Goal: Complete application form: Complete application form

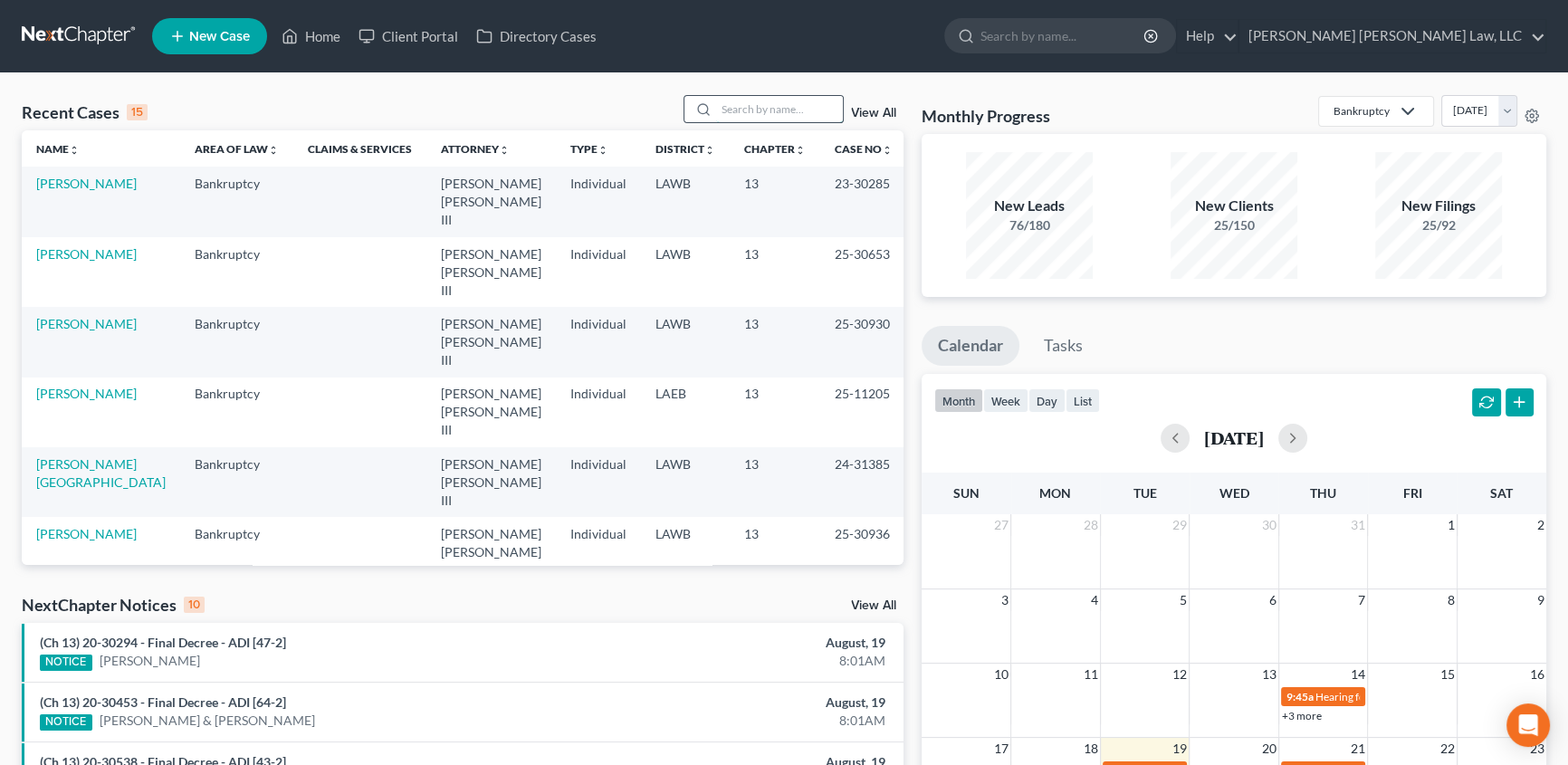
click at [759, 108] on input "search" at bounding box center [779, 109] width 127 height 26
type input "g"
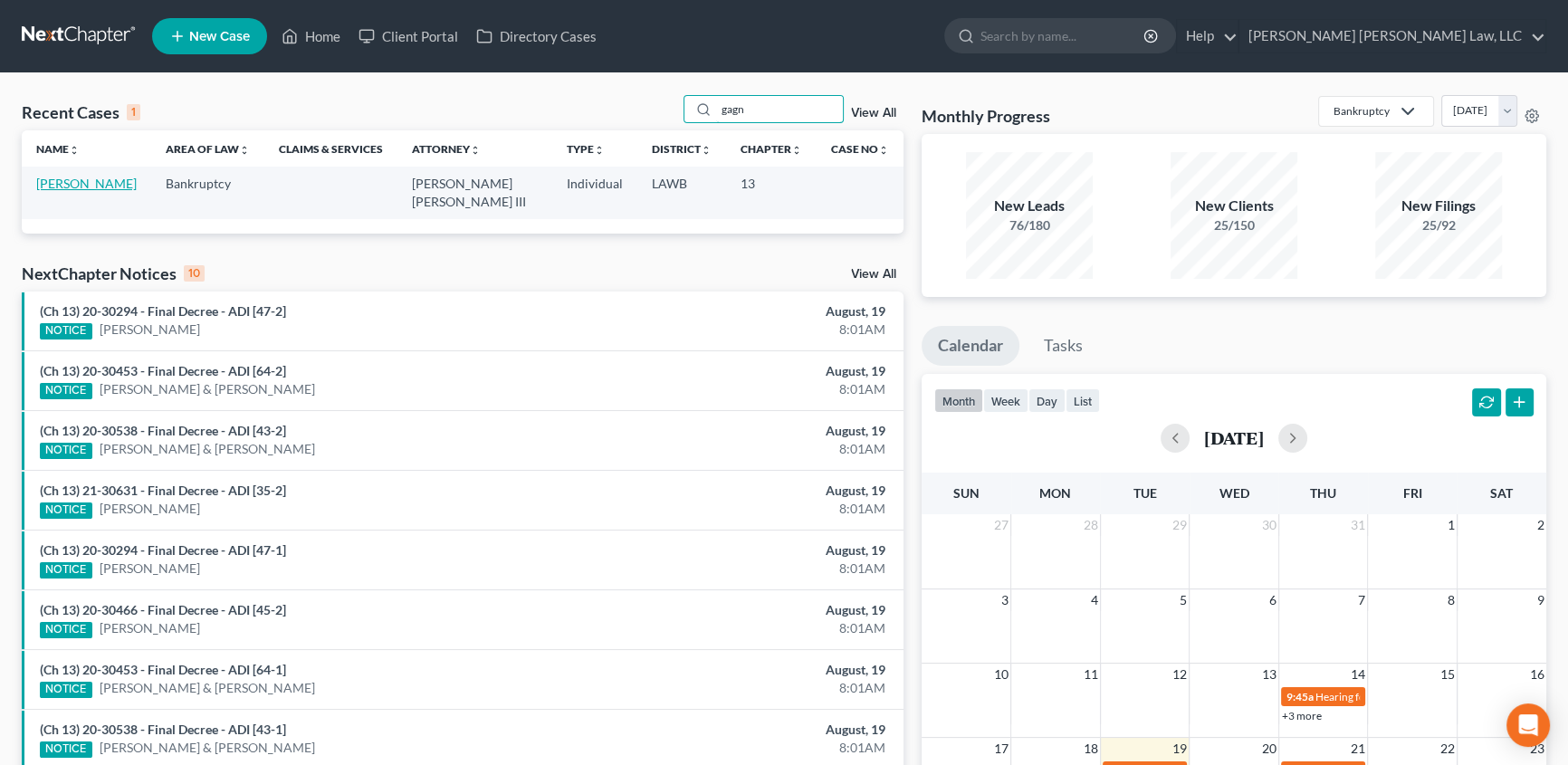
type input "gagn"
click at [68, 182] on link "Gagne, Dorrian" at bounding box center [86, 183] width 100 height 15
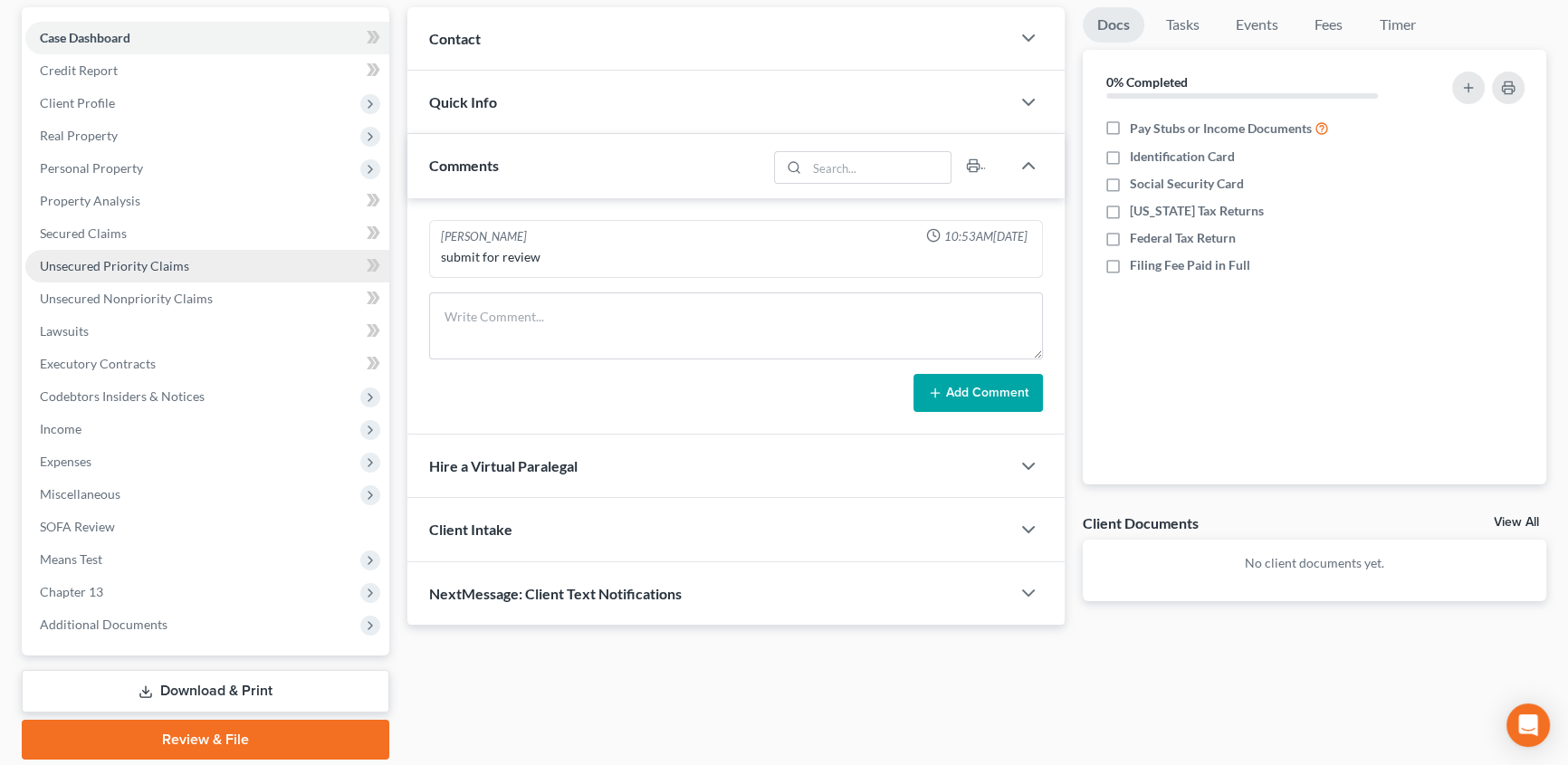
scroll to position [227, 0]
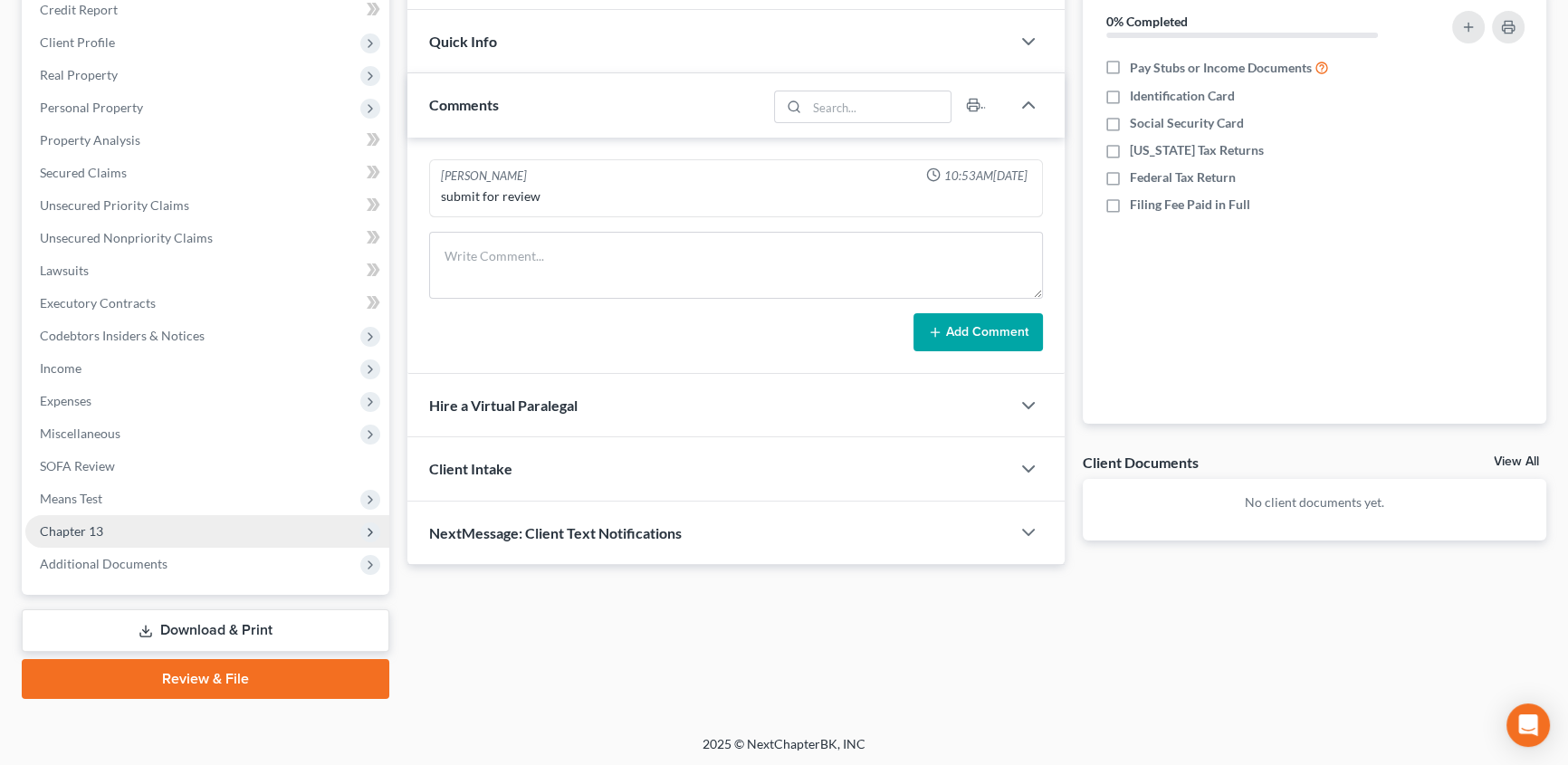
click at [59, 528] on span "Chapter 13" at bounding box center [72, 531] width 63 height 15
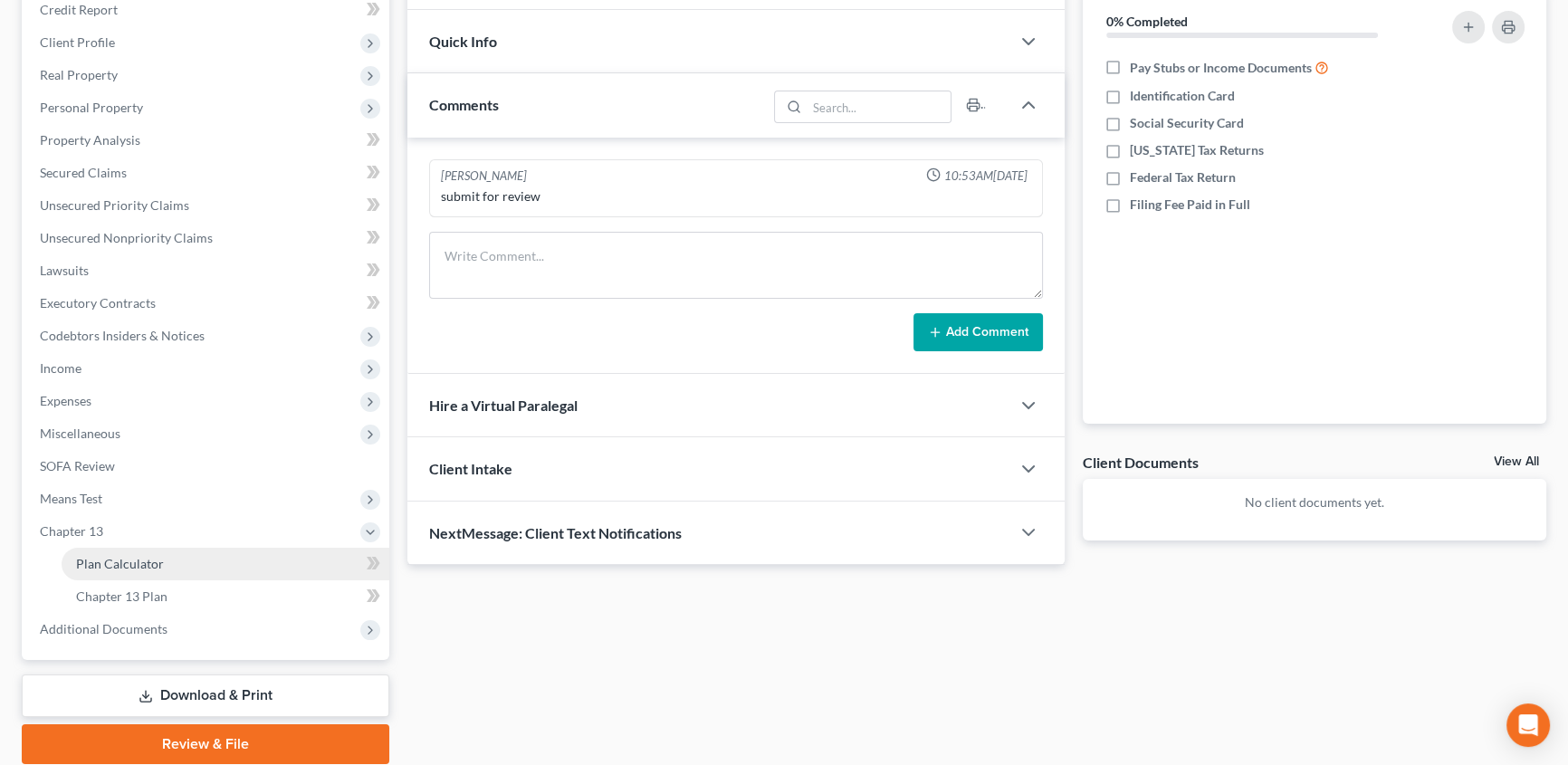
click at [115, 560] on span "Plan Calculator" at bounding box center [120, 563] width 88 height 15
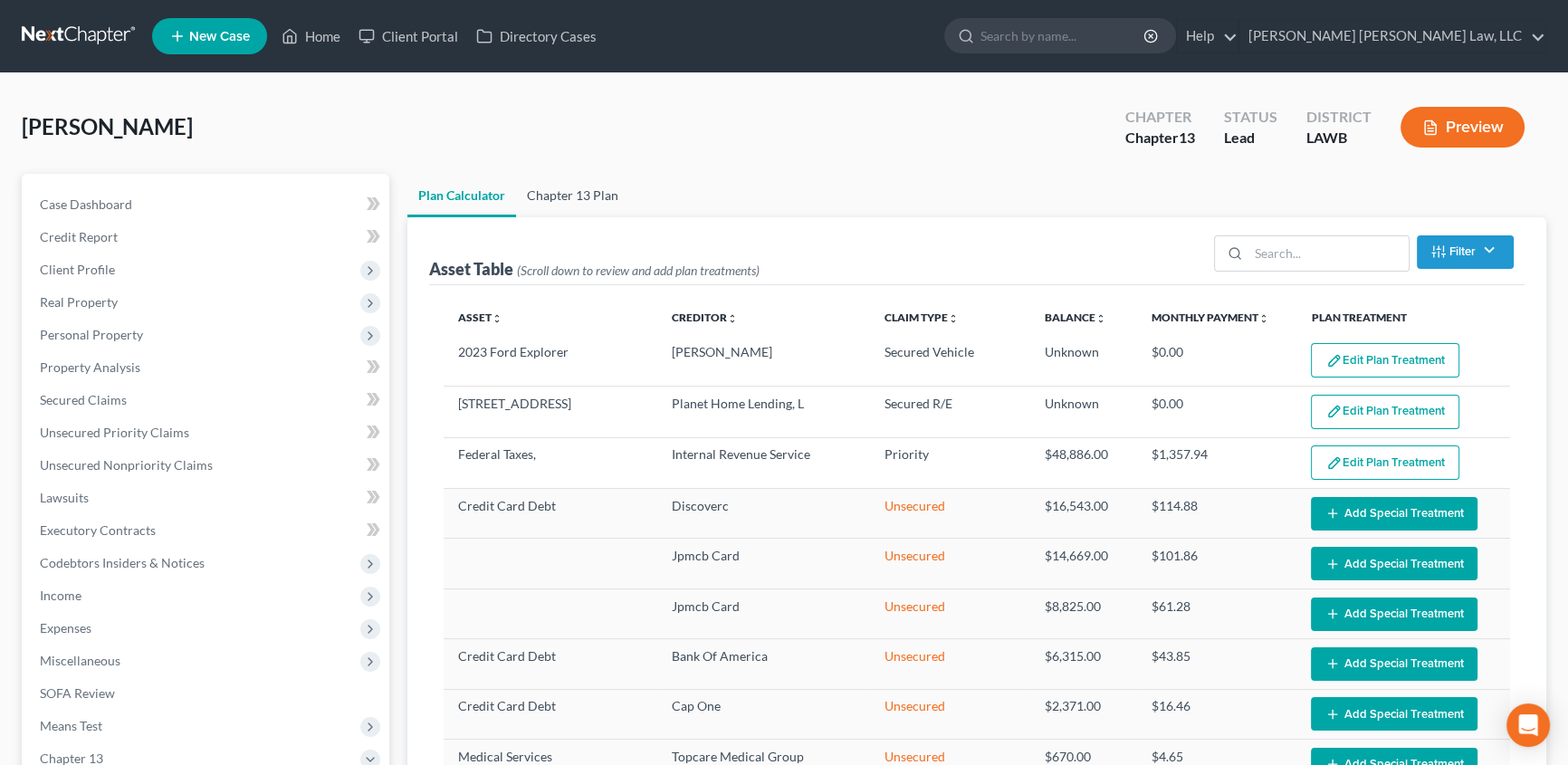
select select "35"
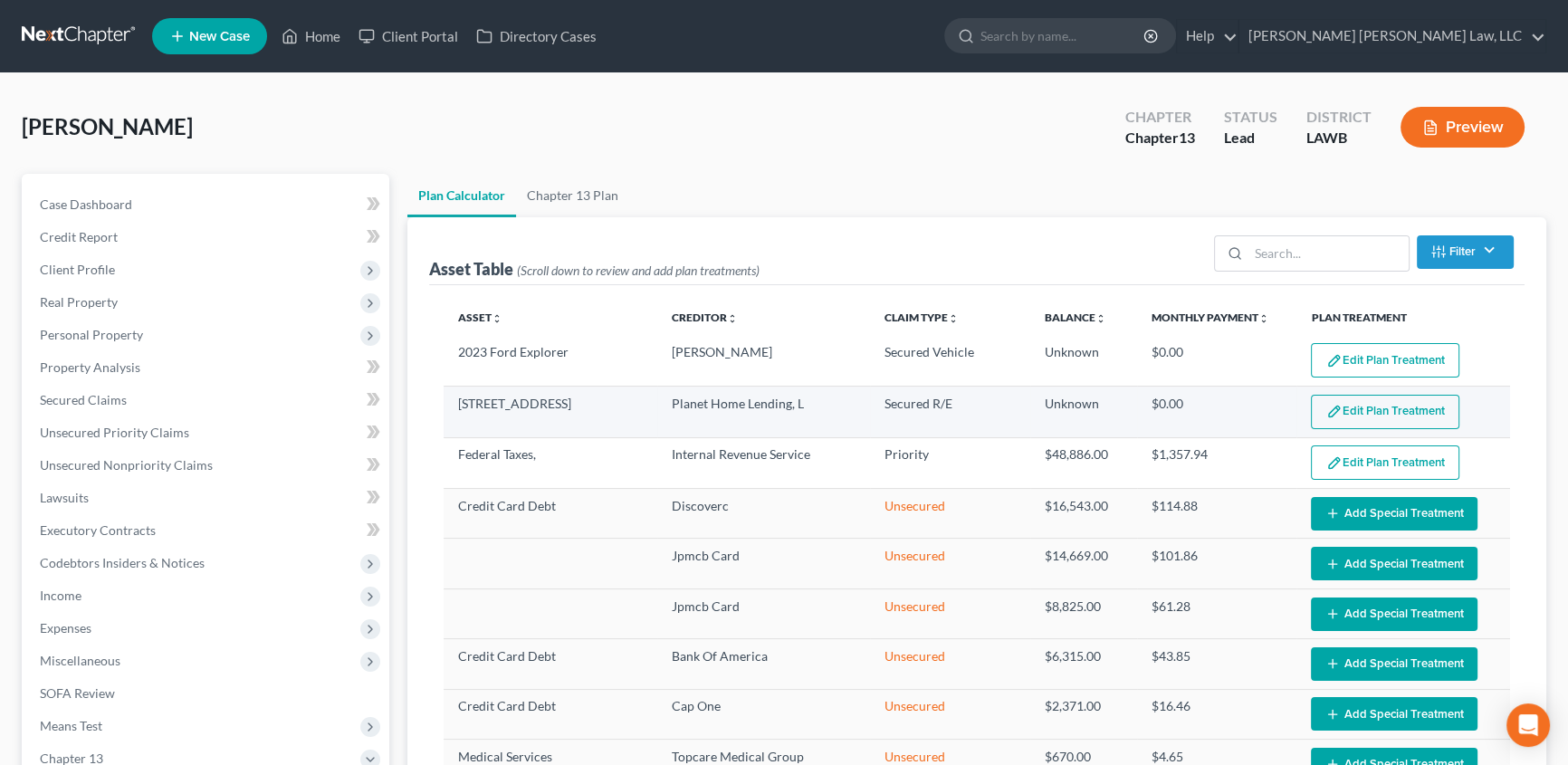
click at [1397, 404] on button "Edit Plan Treatment" at bounding box center [1386, 412] width 149 height 34
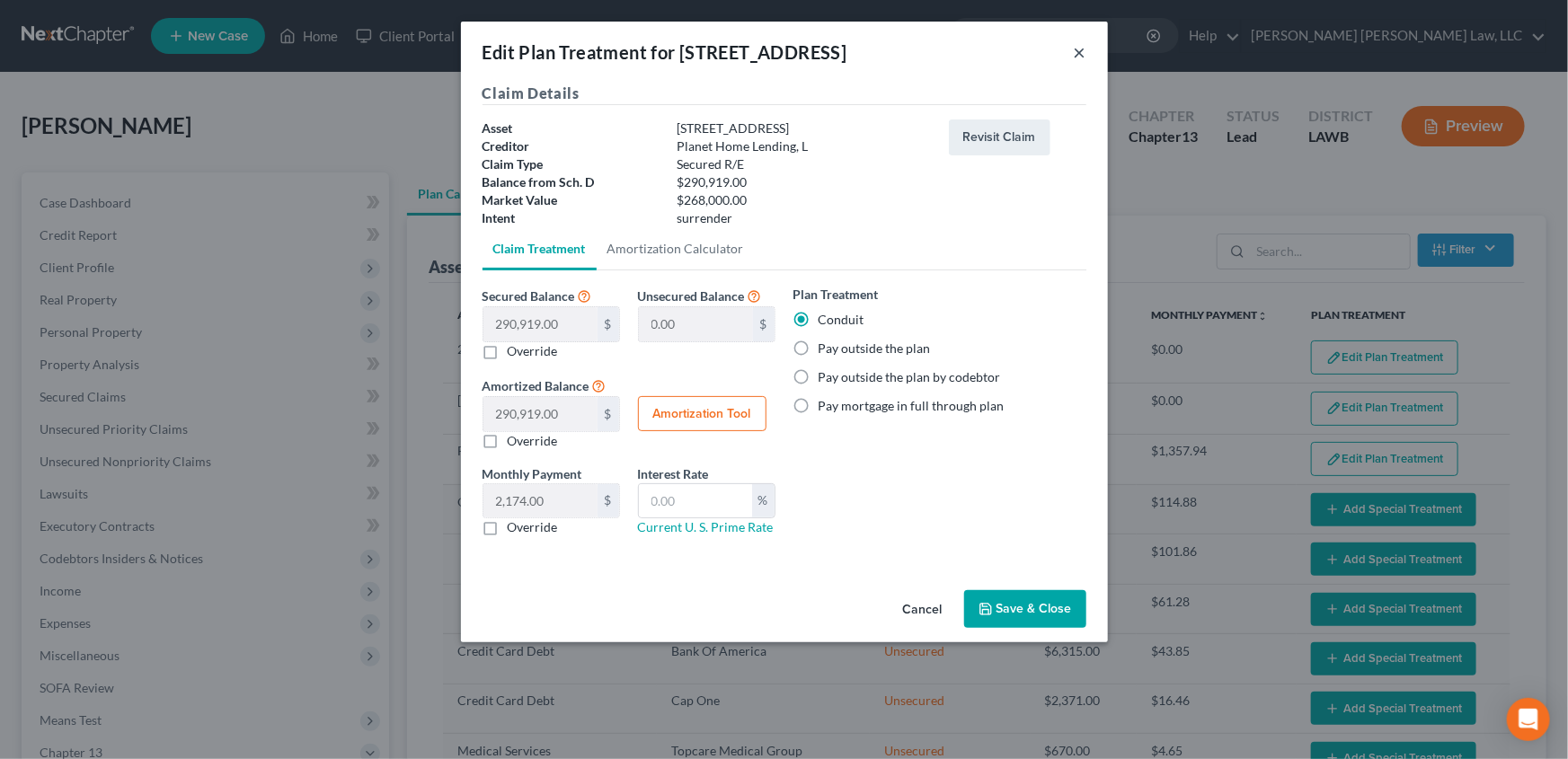
click at [1077, 54] on button "×" at bounding box center [1079, 52] width 12 height 22
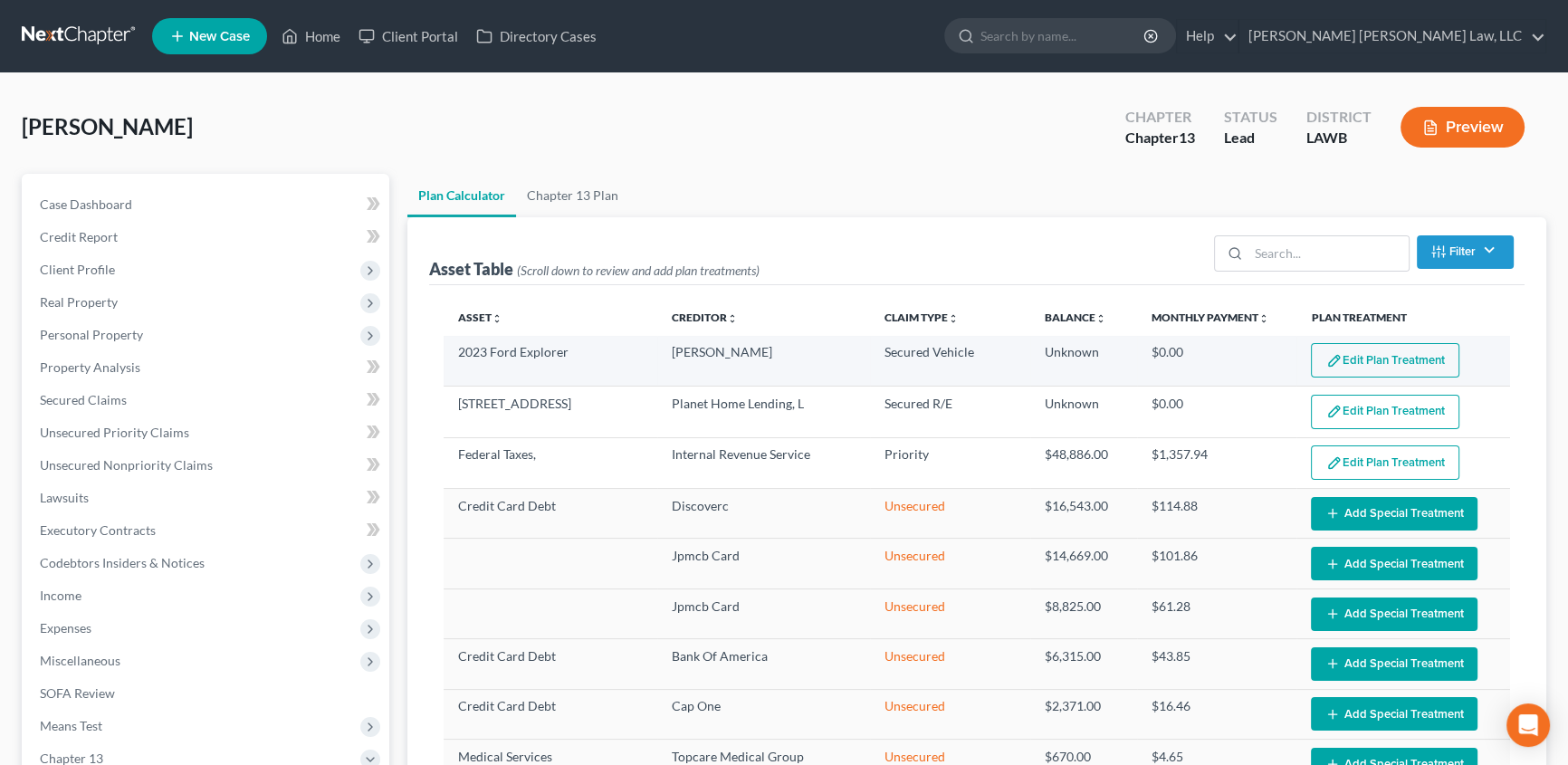
click at [1373, 355] on button "Edit Plan Treatment" at bounding box center [1386, 360] width 149 height 34
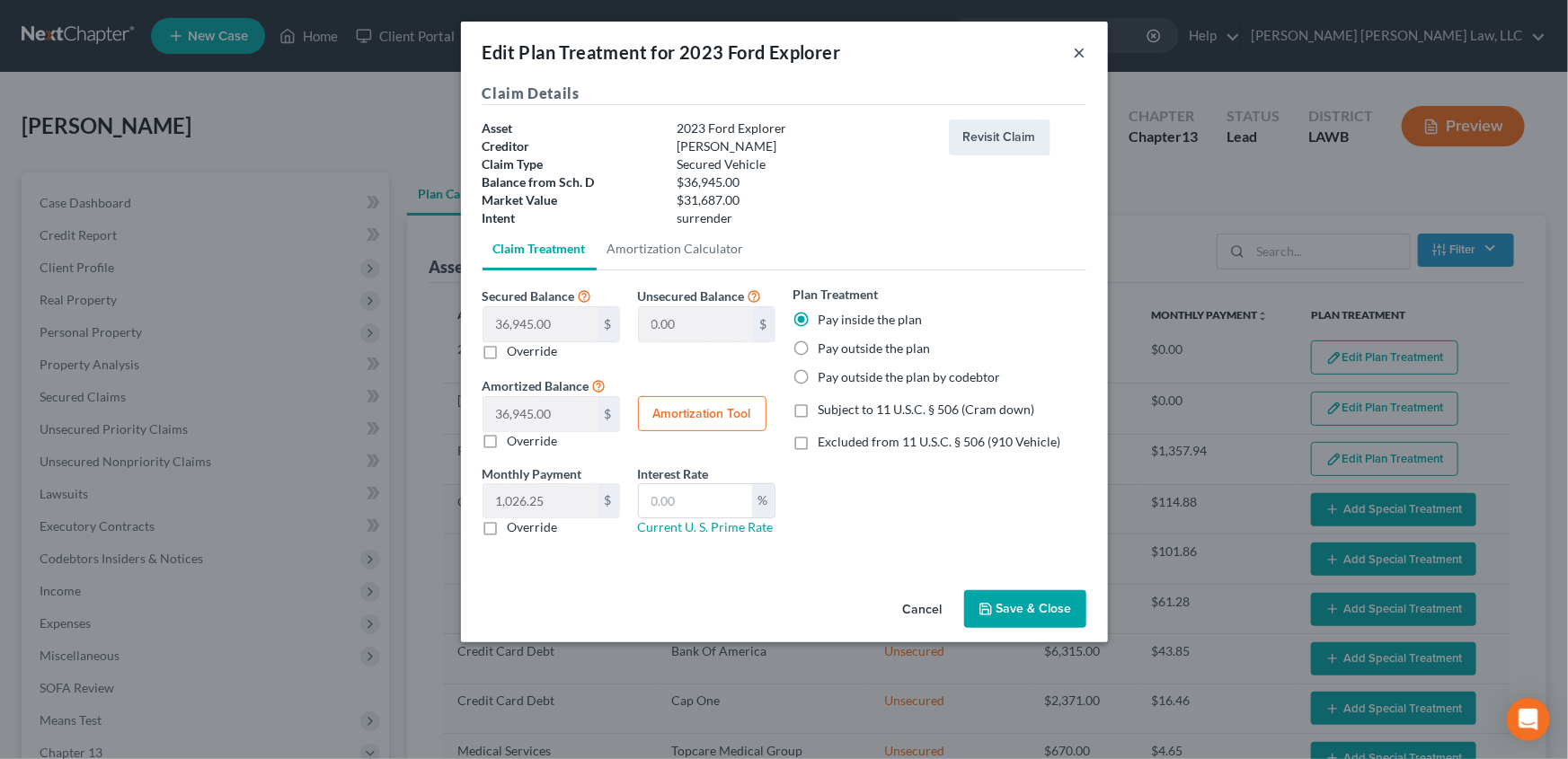
click at [1078, 51] on button "×" at bounding box center [1079, 52] width 12 height 22
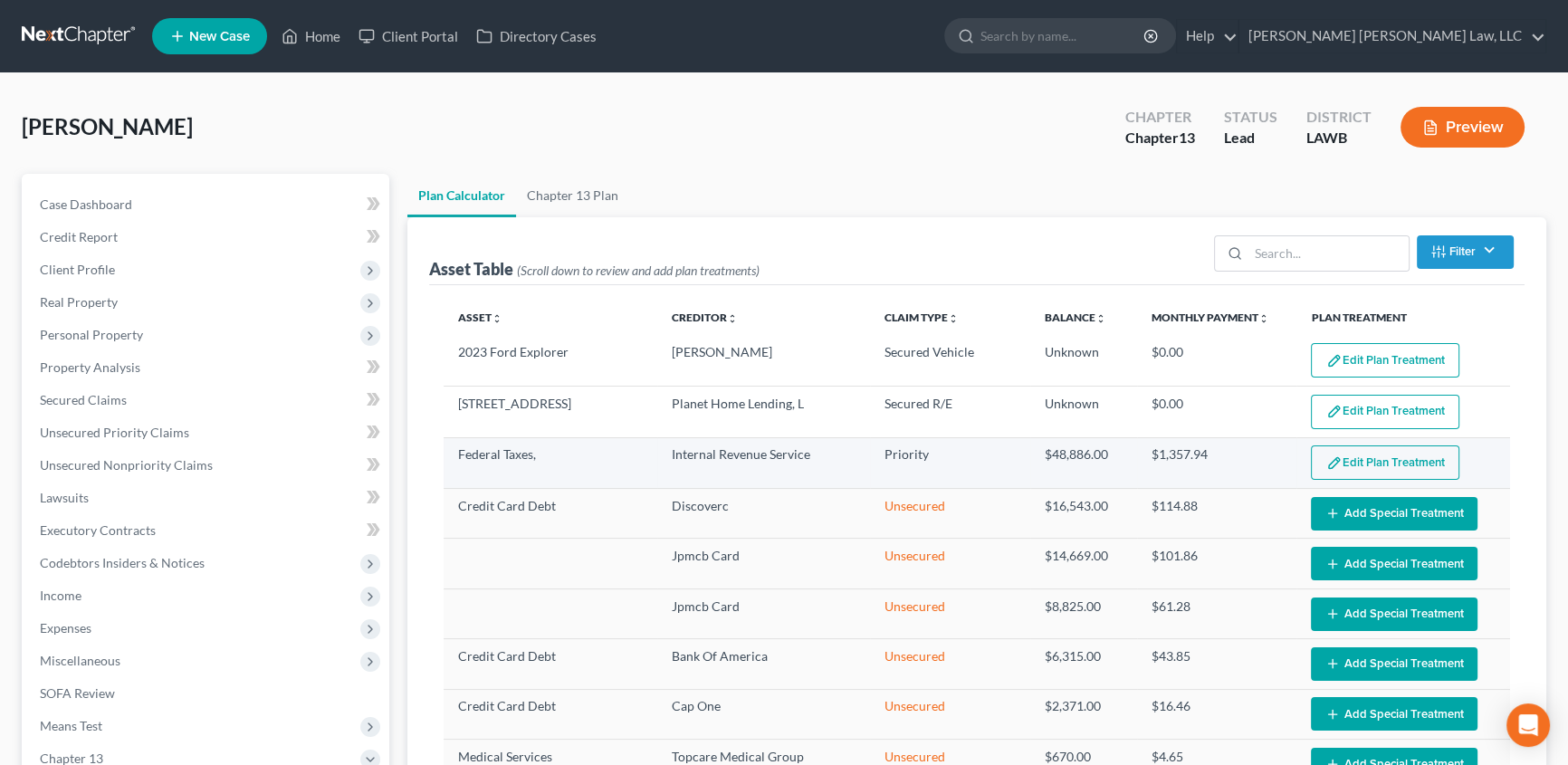
click at [1417, 458] on button "Edit Plan Treatment" at bounding box center [1386, 463] width 149 height 34
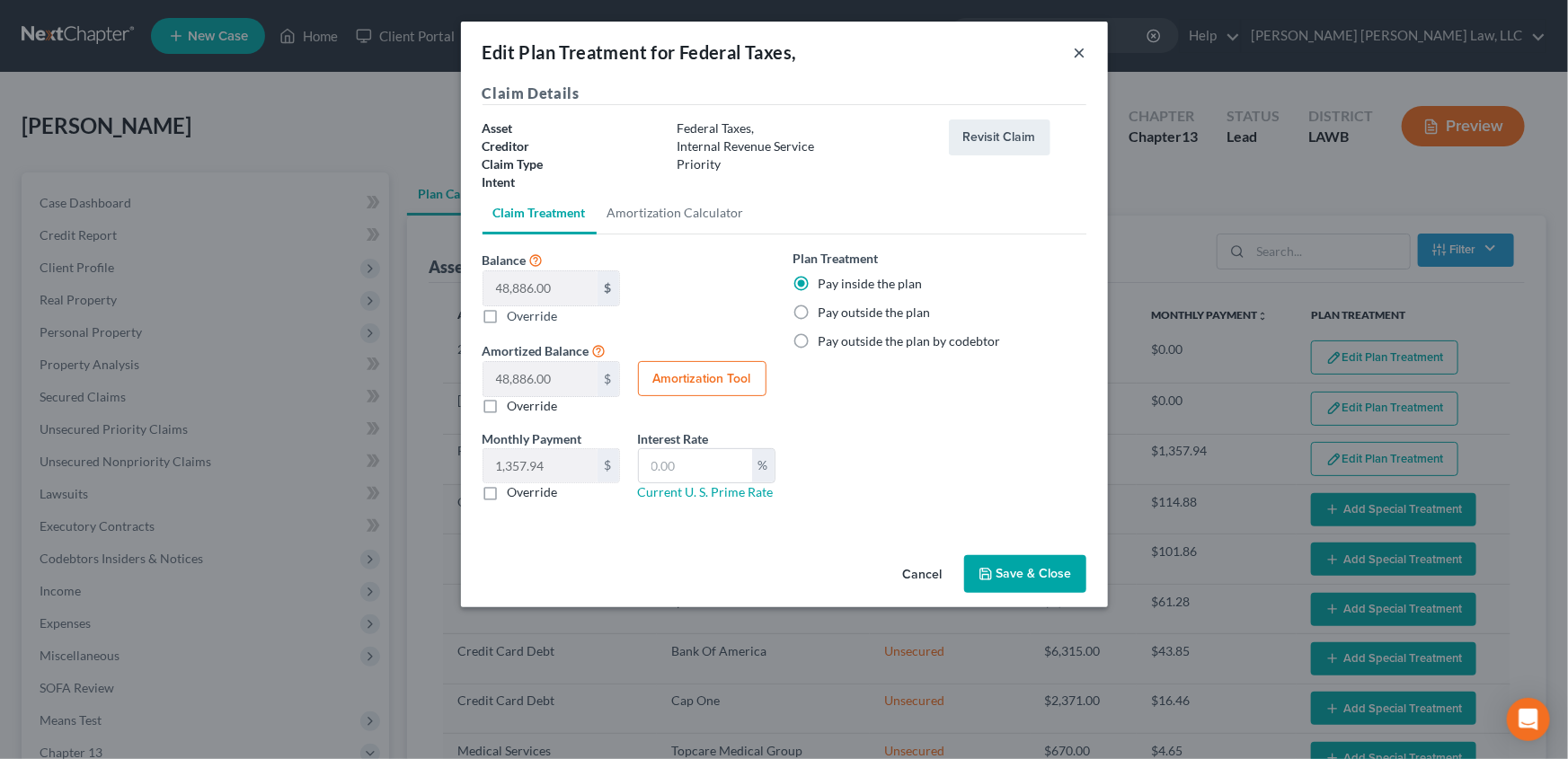
click at [1078, 52] on button "×" at bounding box center [1079, 52] width 12 height 22
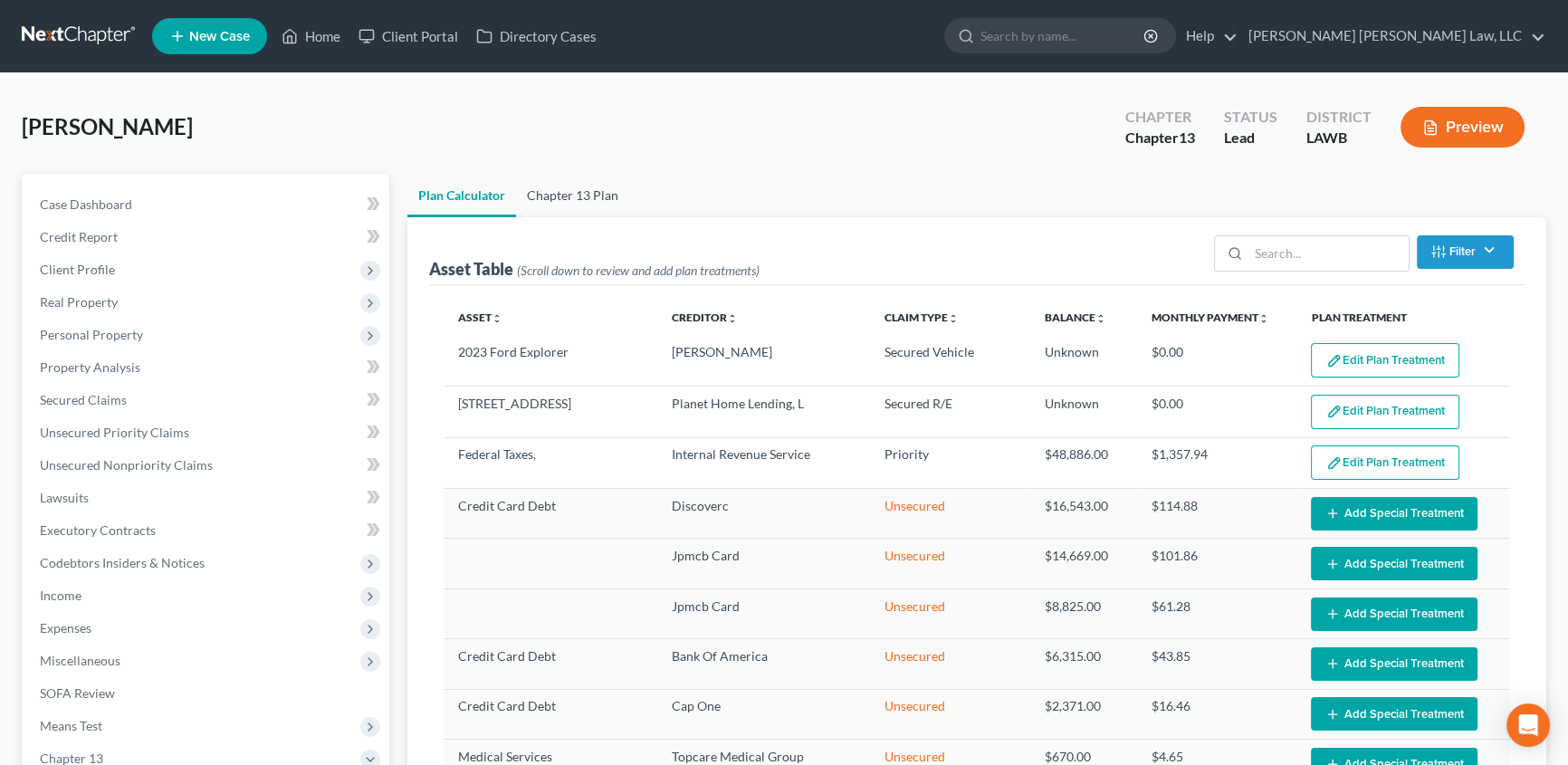
click at [582, 187] on link "Chapter 13 Plan" at bounding box center [572, 196] width 114 height 44
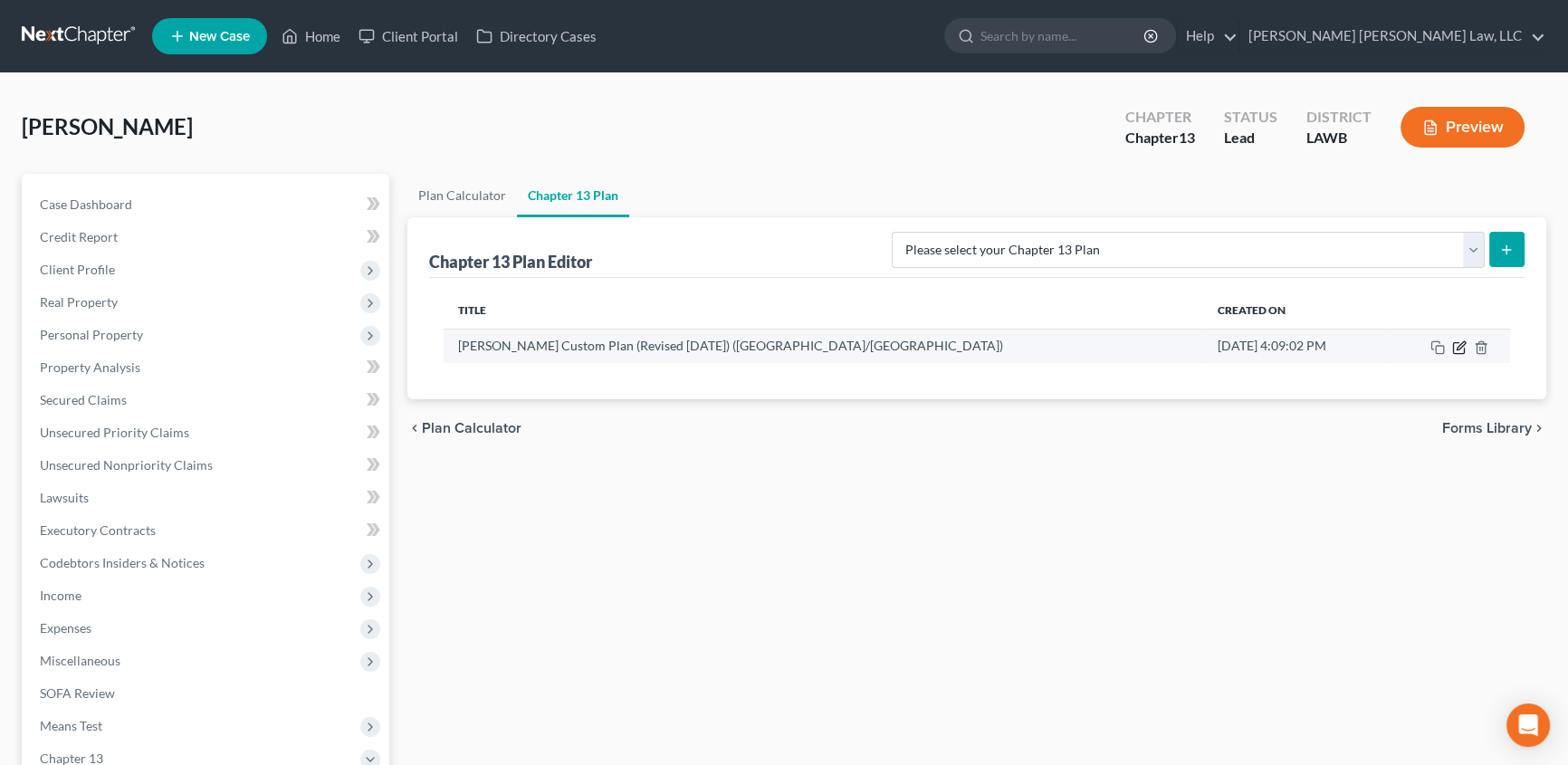
click at [1459, 342] on icon "button" at bounding box center [1459, 348] width 14 height 14
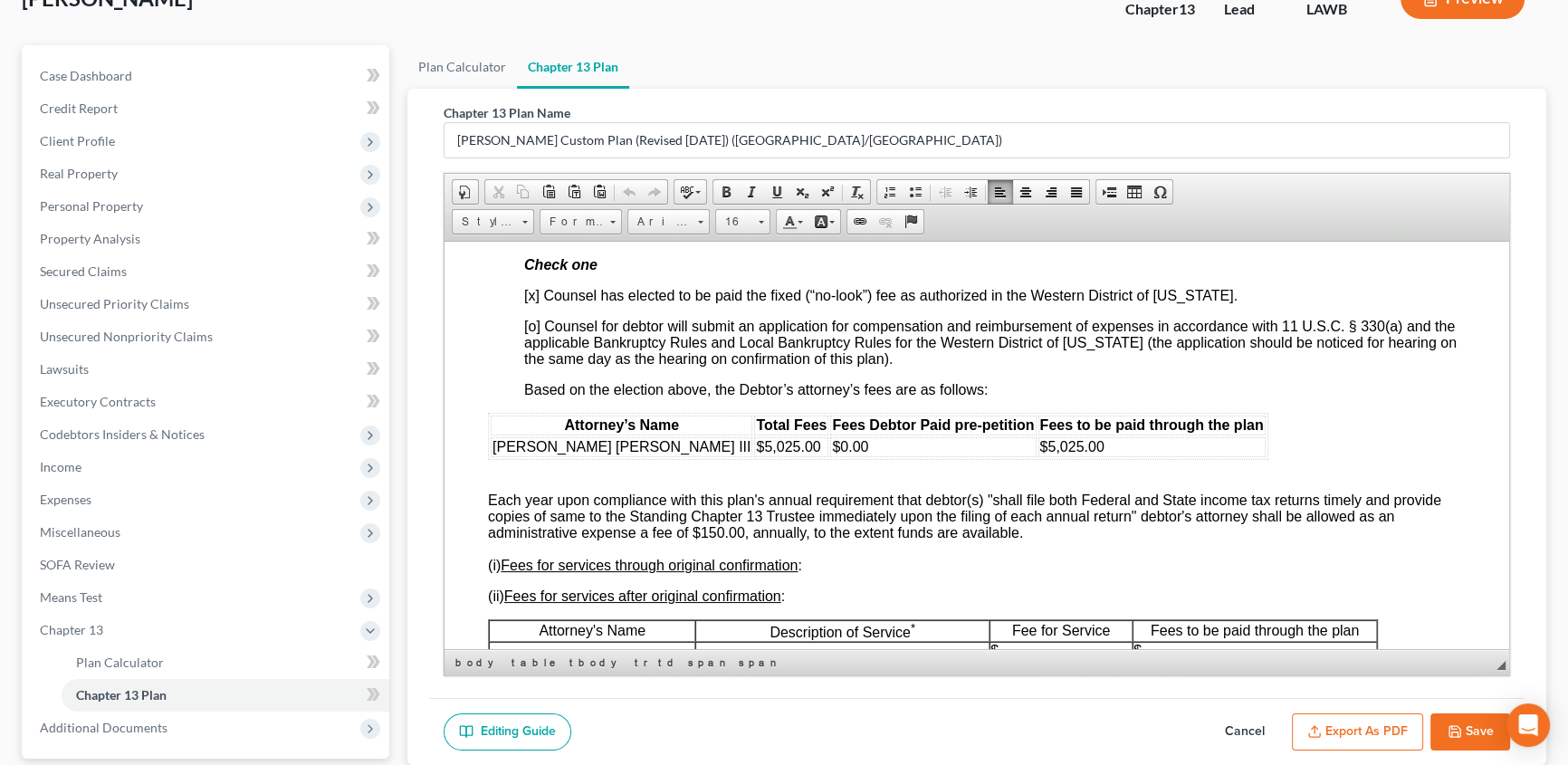
scroll to position [2860, 0]
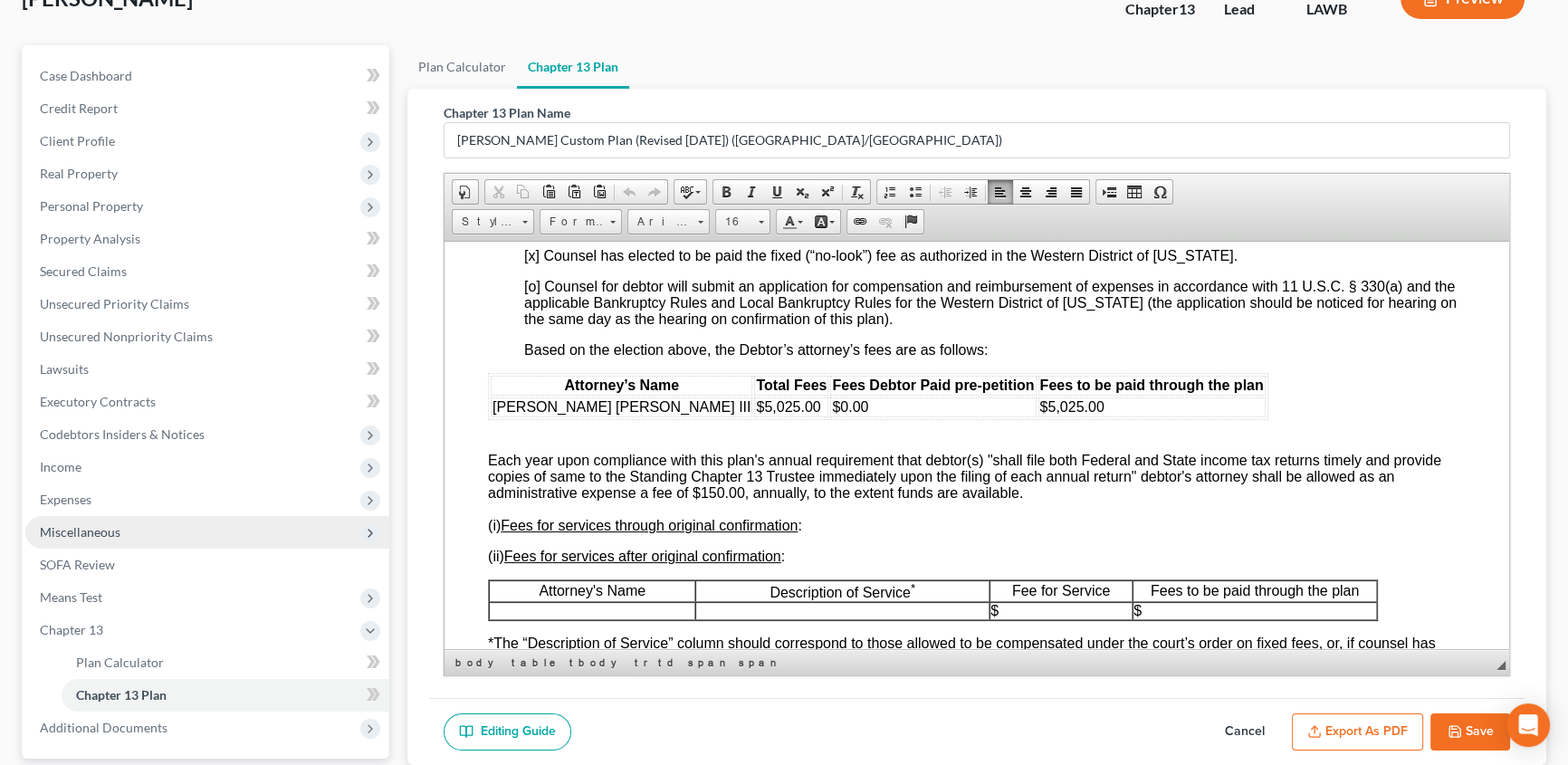
click at [86, 538] on span "Miscellaneous" at bounding box center [207, 532] width 364 height 32
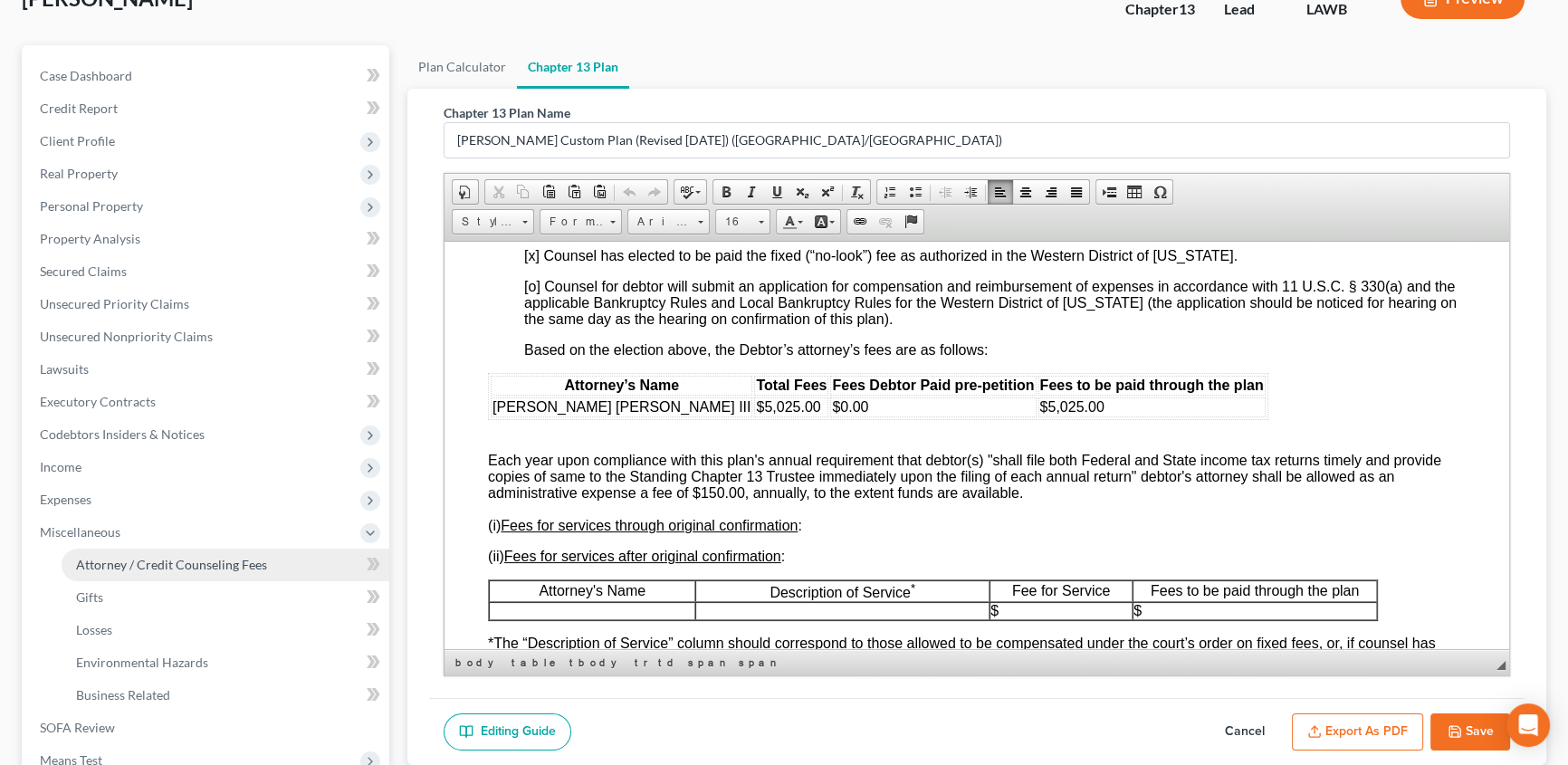
click at [115, 557] on span "Attorney / Credit Counseling Fees" at bounding box center [172, 564] width 191 height 15
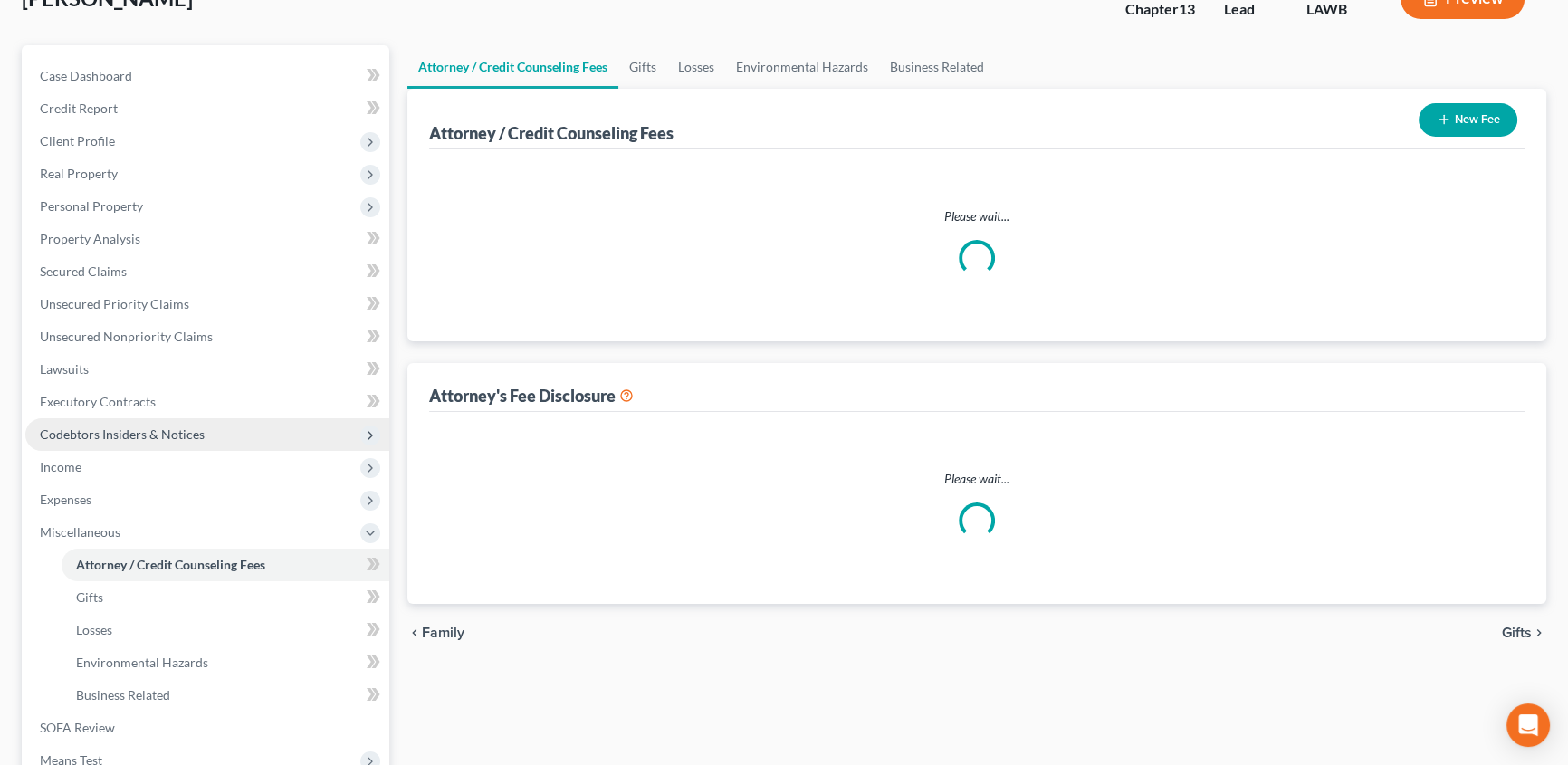
scroll to position [12, 0]
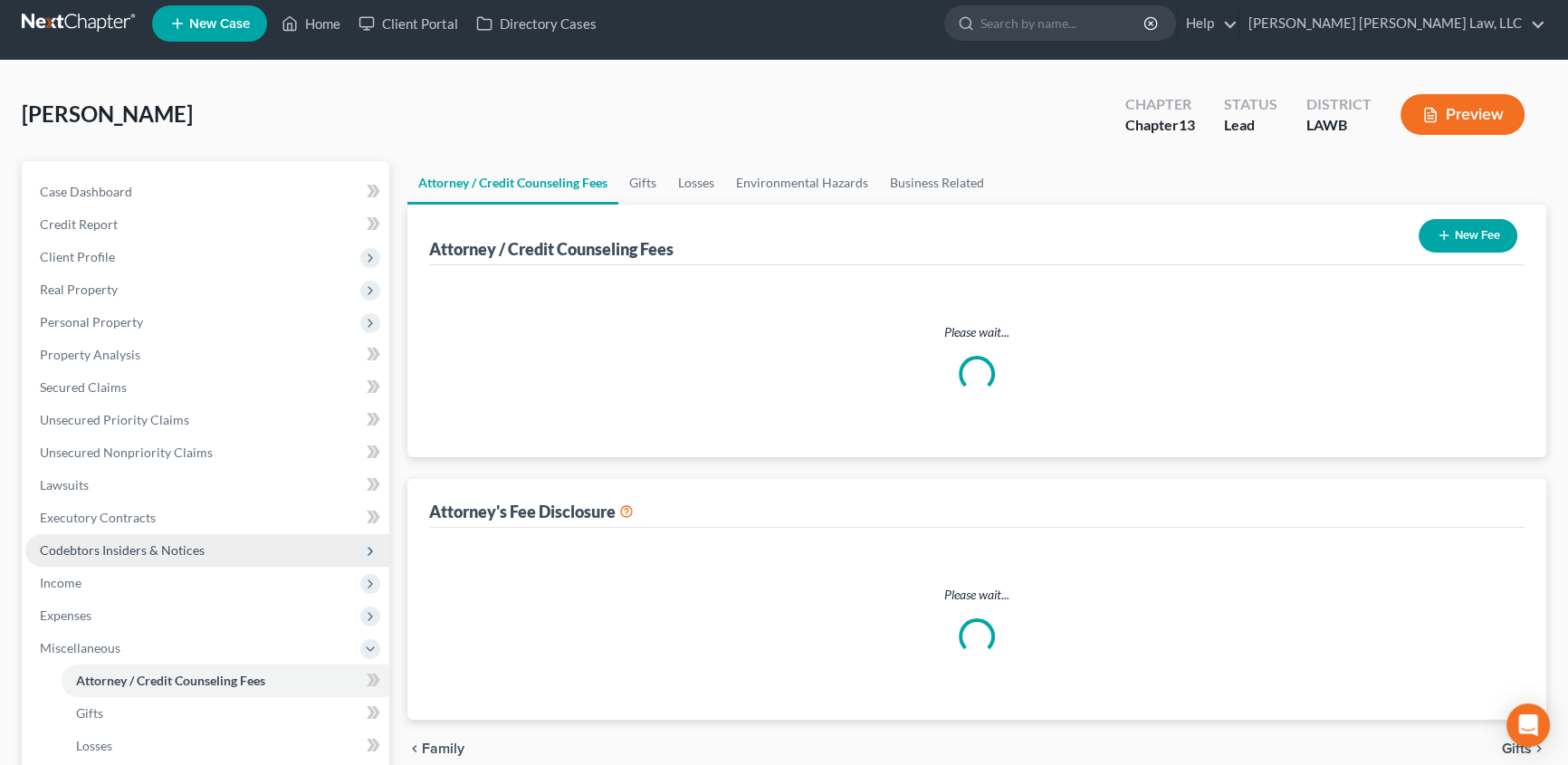
select select "1"
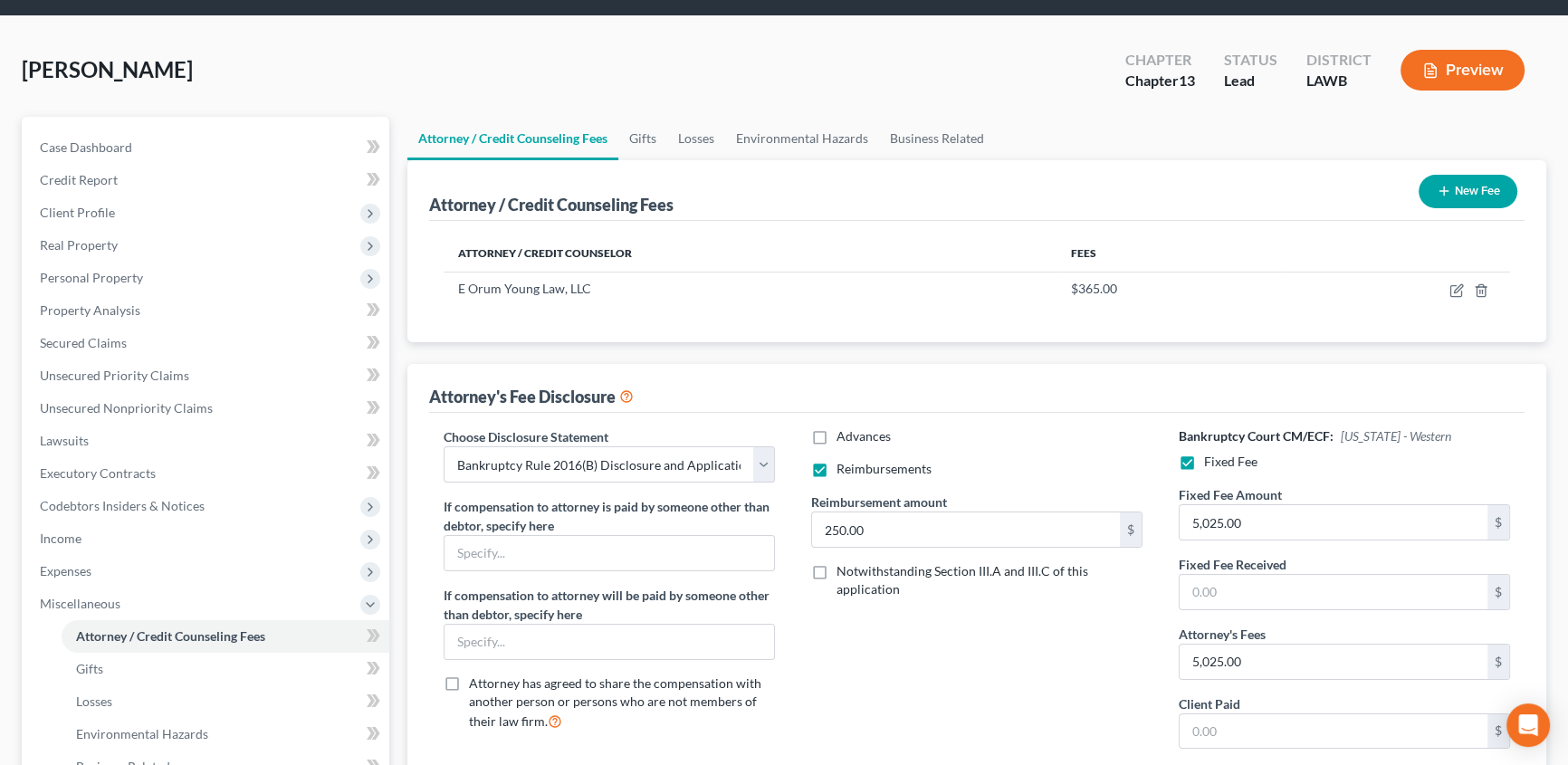
scroll to position [0, 0]
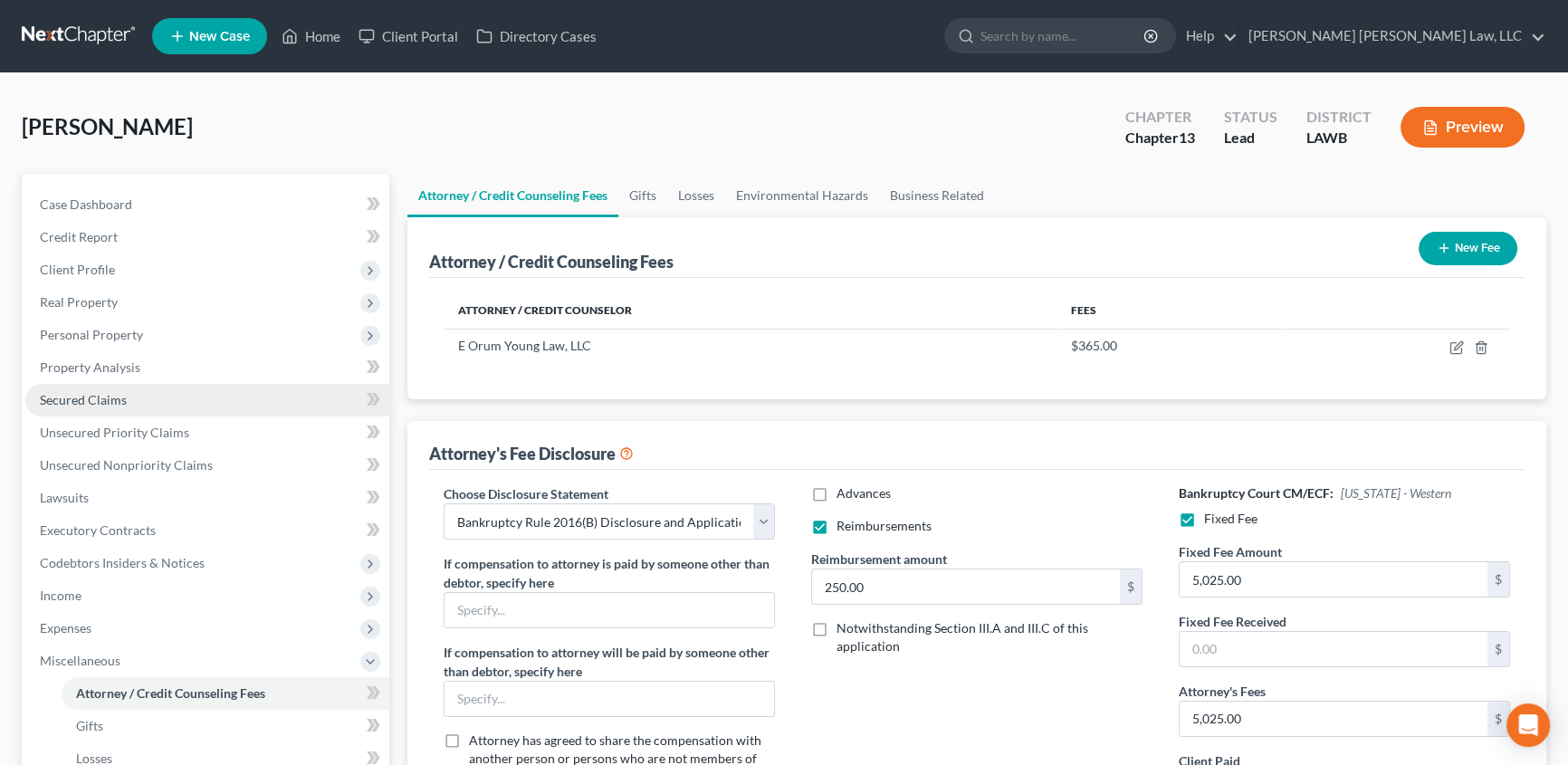
click at [95, 393] on span "Secured Claims" at bounding box center [83, 400] width 87 height 15
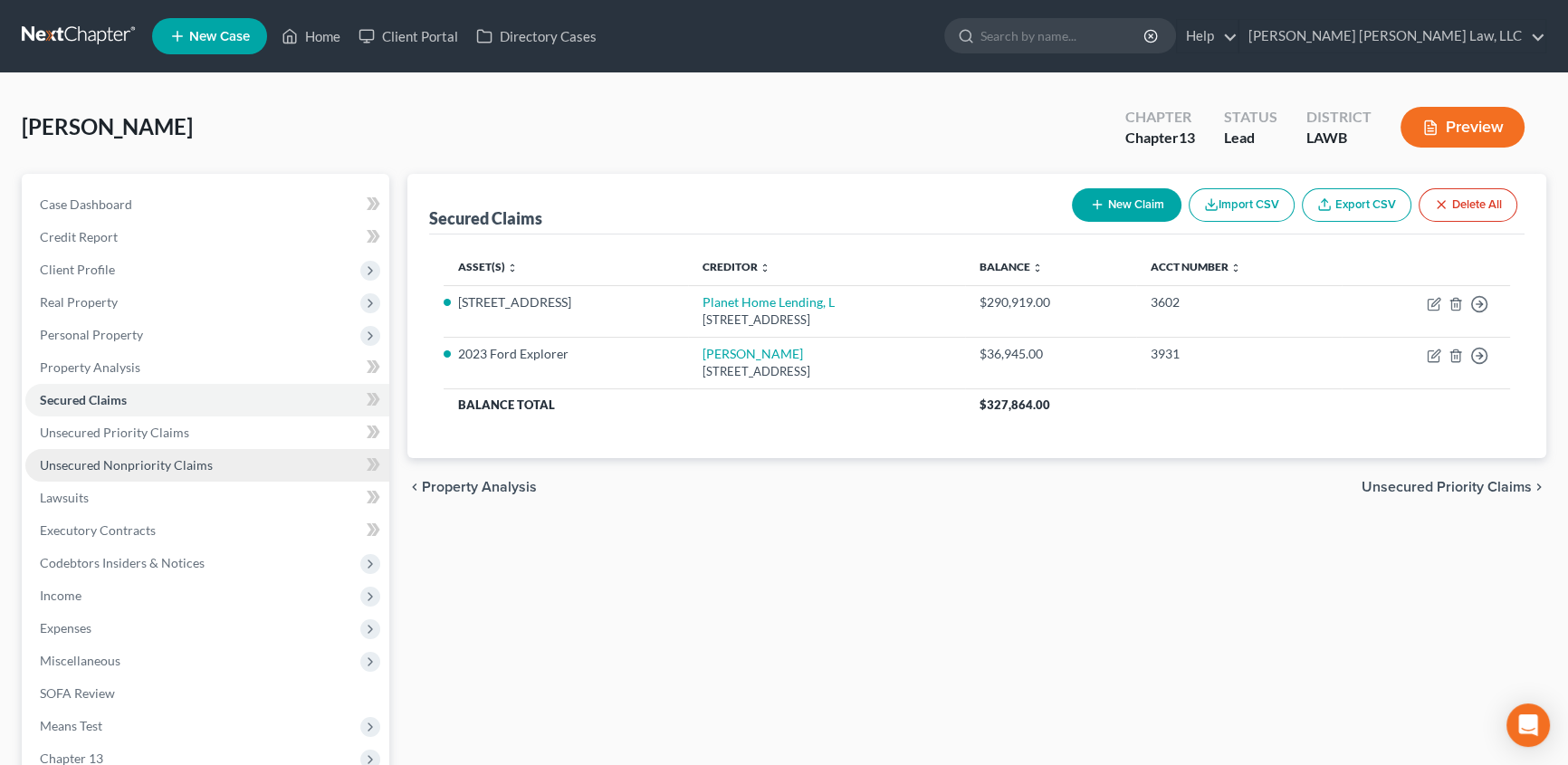
click at [77, 461] on span "Unsecured Nonpriority Claims" at bounding box center [126, 465] width 173 height 15
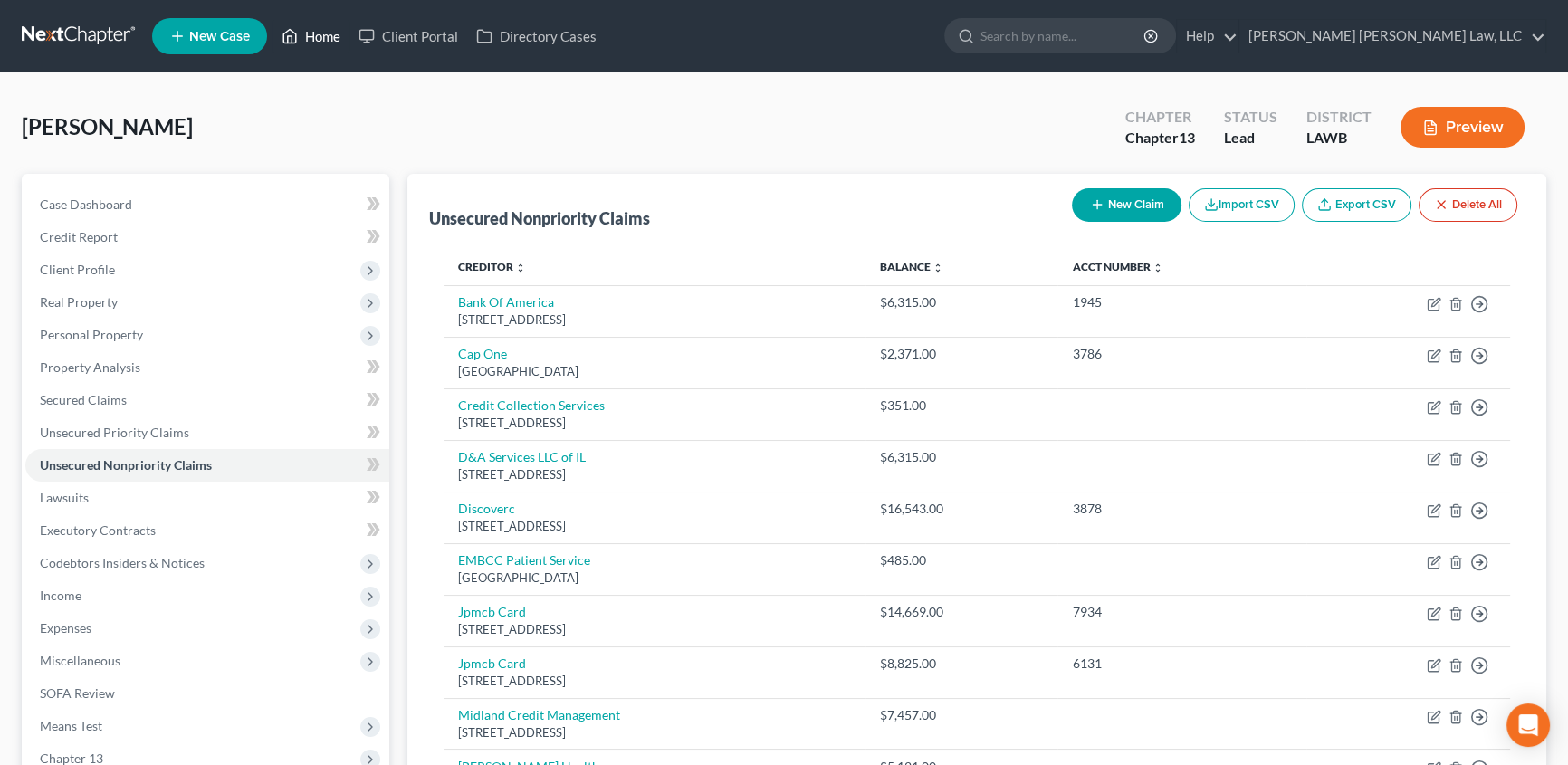
click at [323, 40] on link "Home" at bounding box center [310, 36] width 77 height 32
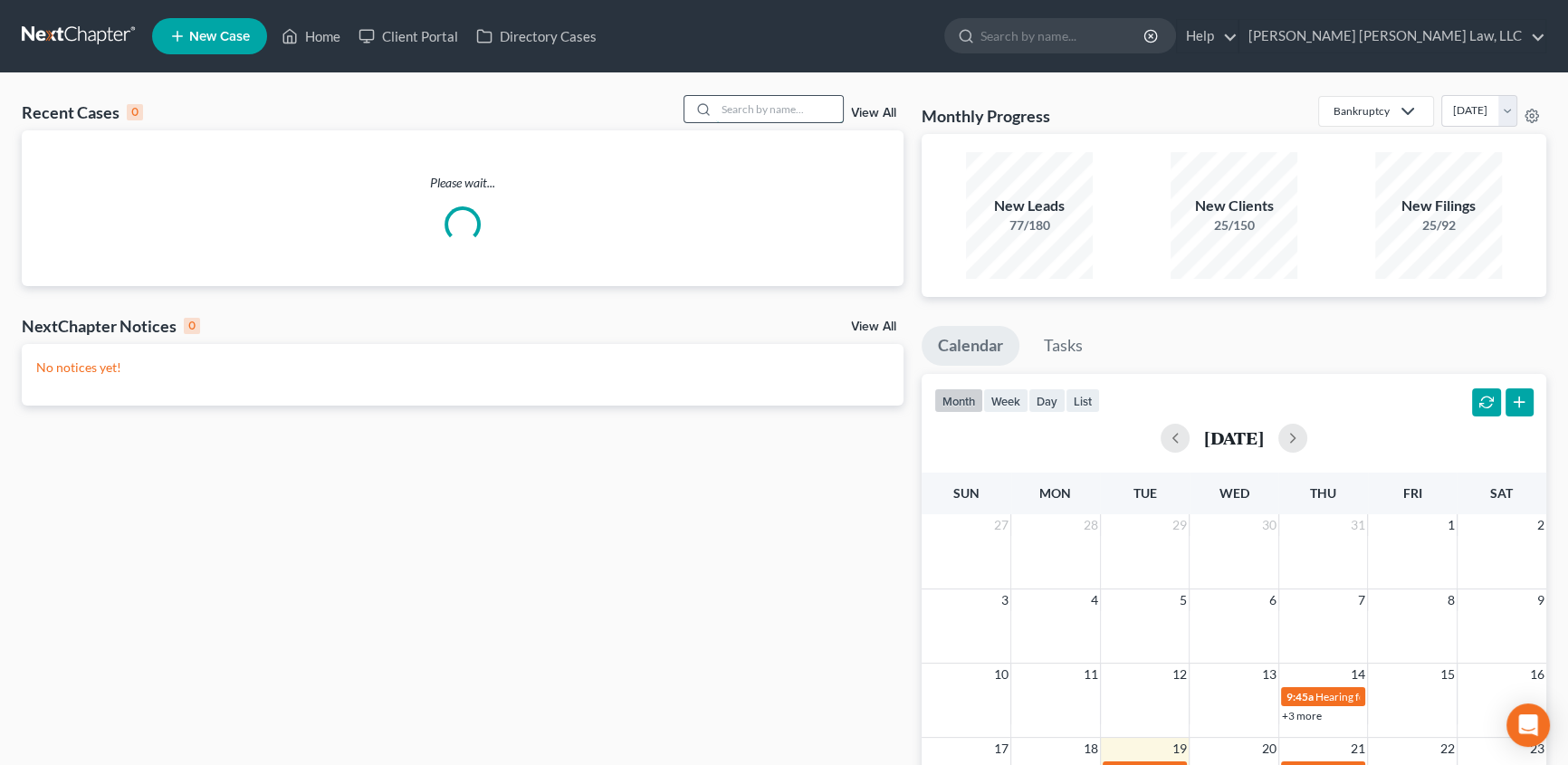
click at [783, 109] on input "search" at bounding box center [779, 109] width 127 height 26
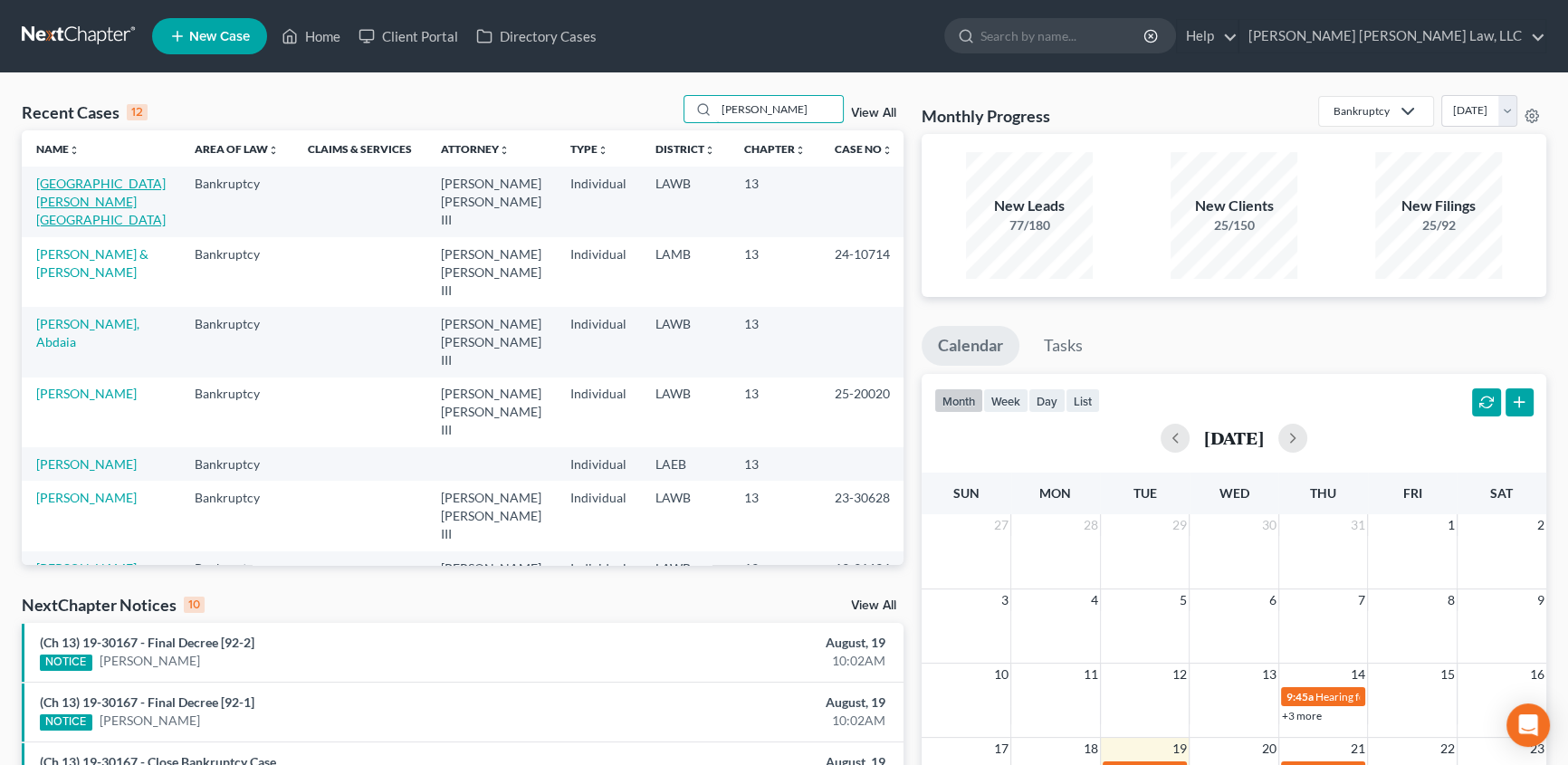
type input "harrison"
click at [83, 187] on link "Harrison, Lakeisha" at bounding box center [101, 202] width 130 height 52
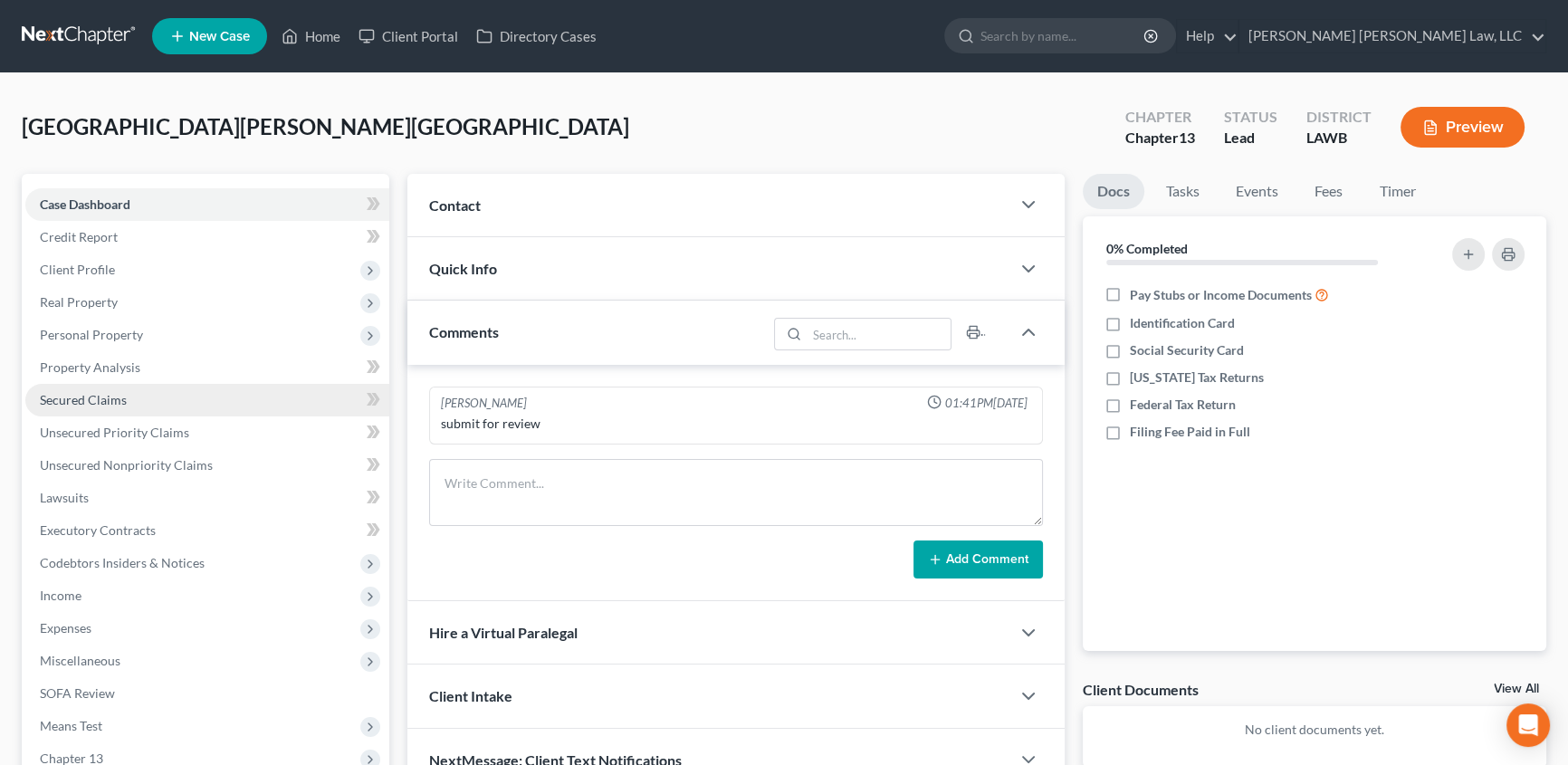
click at [98, 404] on span "Secured Claims" at bounding box center [83, 400] width 87 height 15
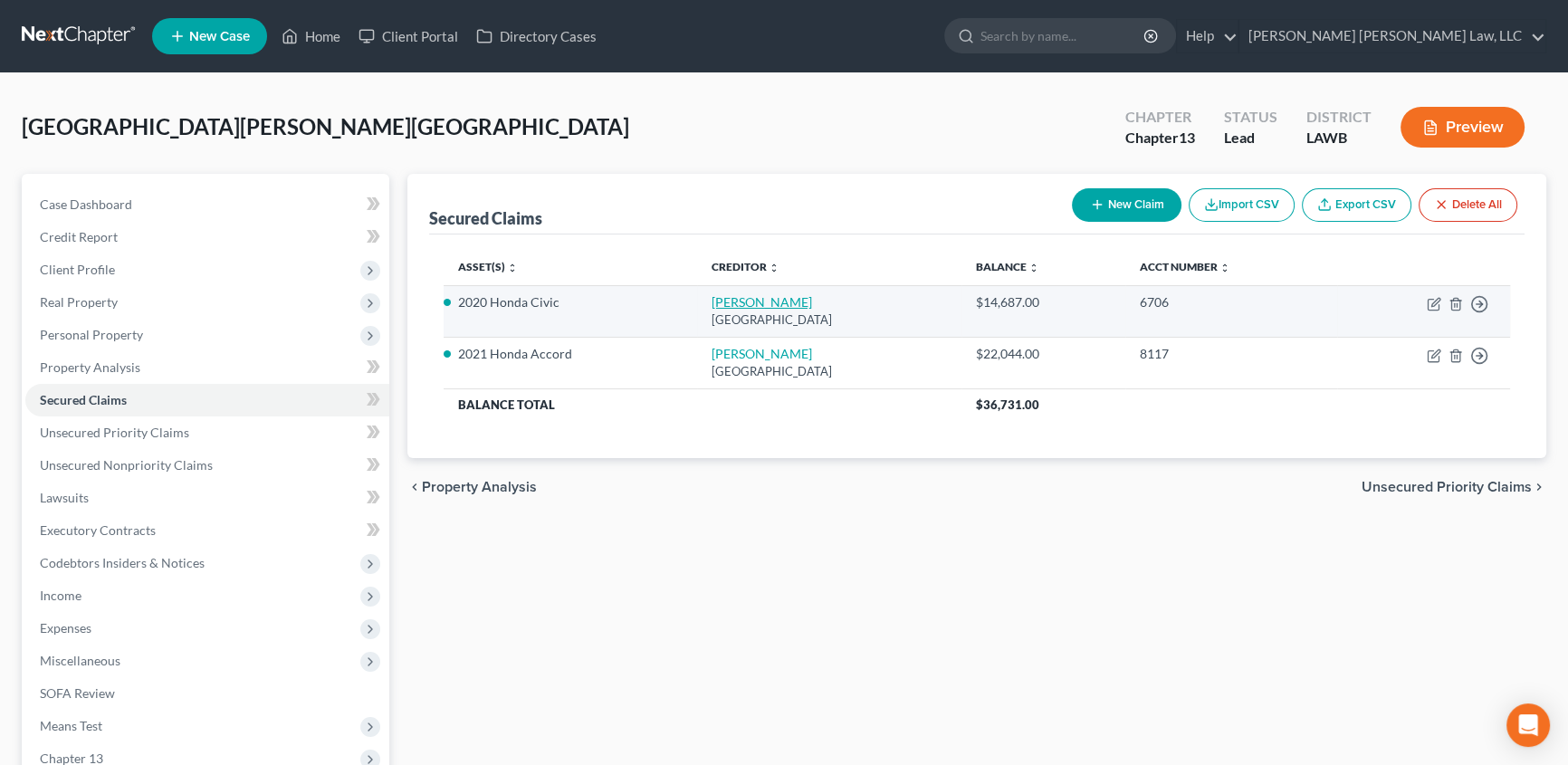
click at [723, 299] on link "Amer Honda" at bounding box center [761, 302] width 100 height 15
select select "45"
select select "0"
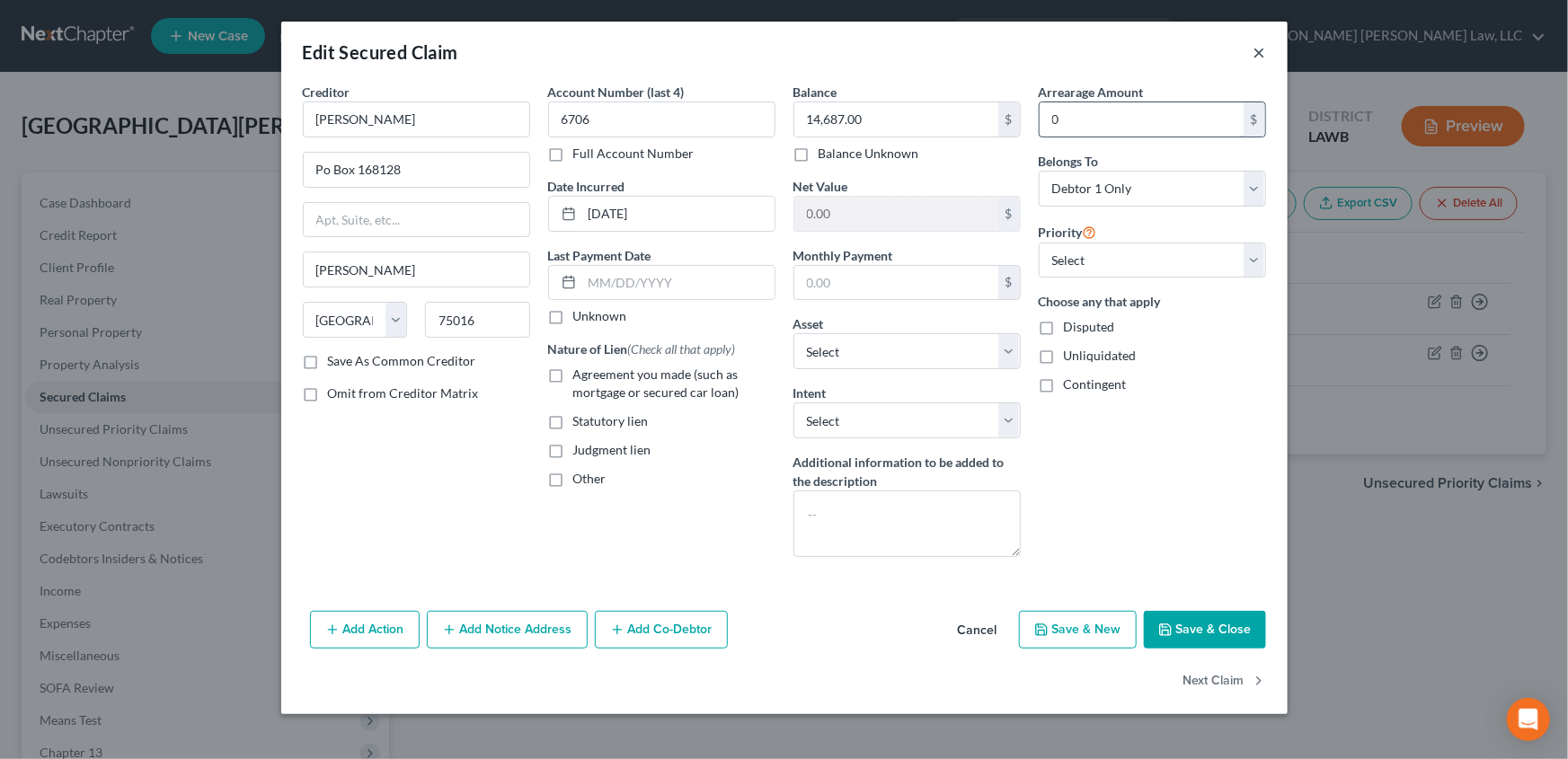
drag, startPoint x: 1258, startPoint y: 54, endPoint x: 1065, endPoint y: 101, distance: 198.6
click at [1258, 54] on button "×" at bounding box center [1259, 52] width 12 height 22
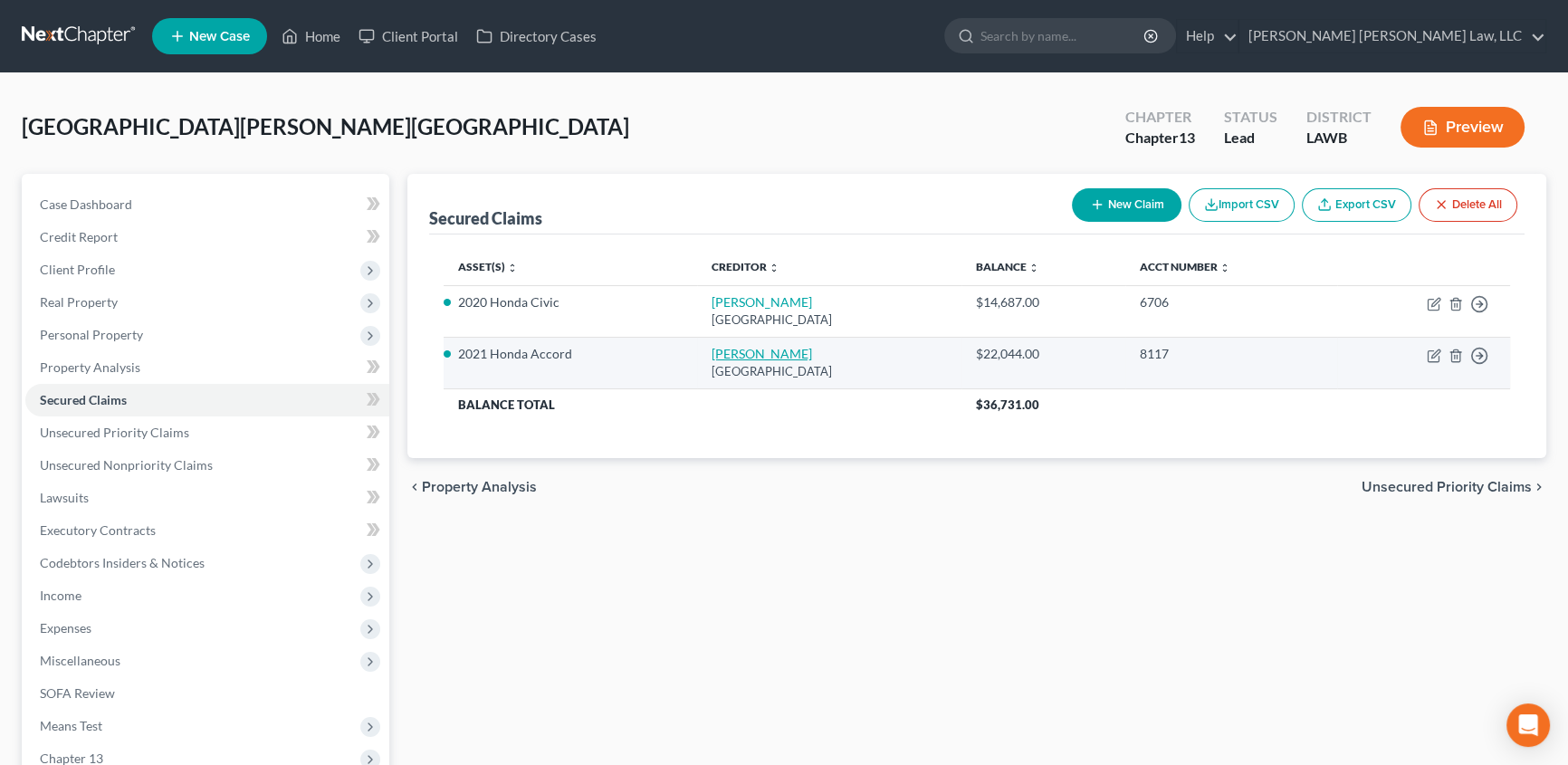
click at [711, 359] on link "Amer Honda" at bounding box center [761, 353] width 100 height 15
select select "45"
select select "11"
select select "0"
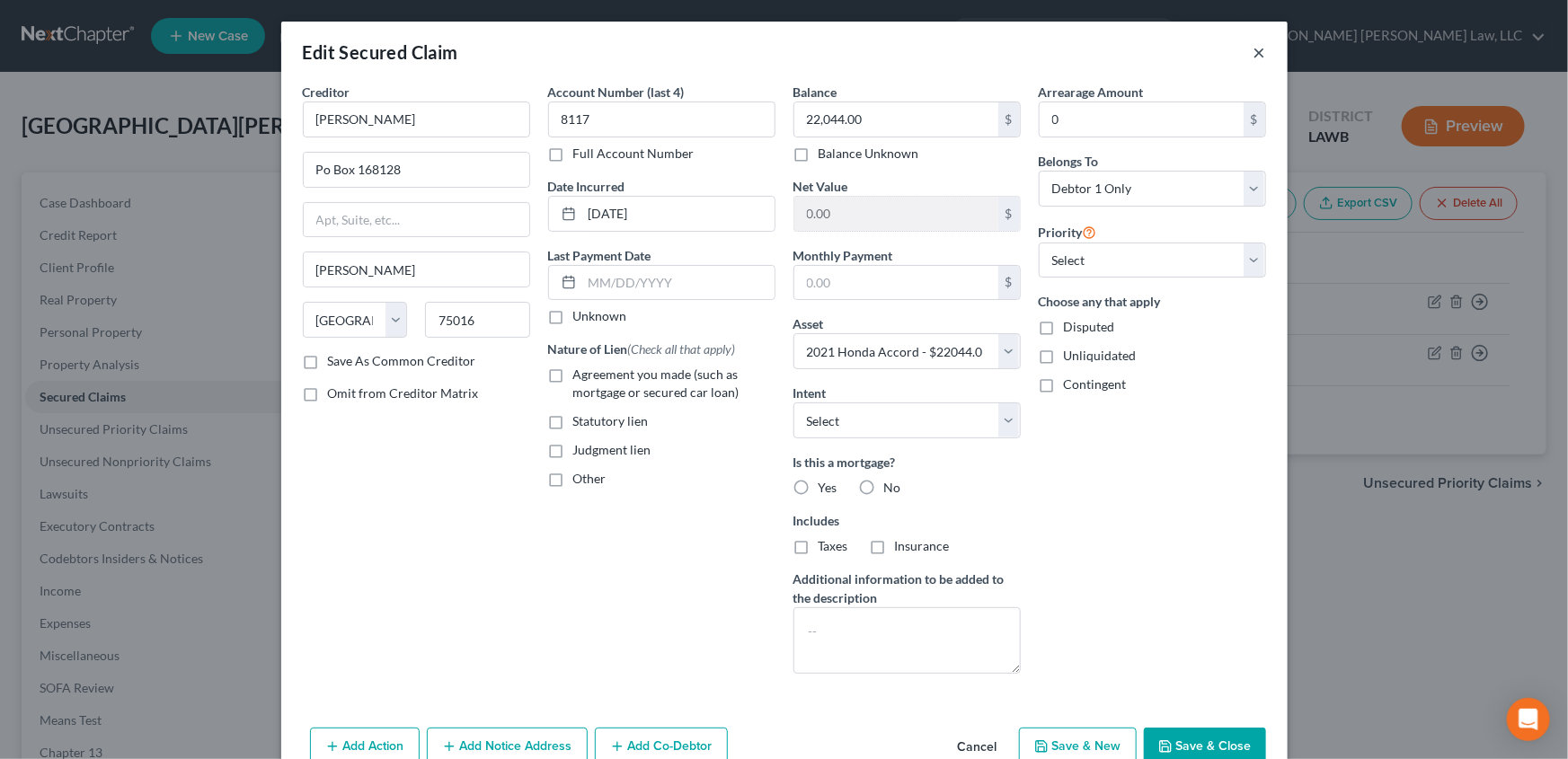
click at [1253, 49] on button "×" at bounding box center [1259, 52] width 12 height 22
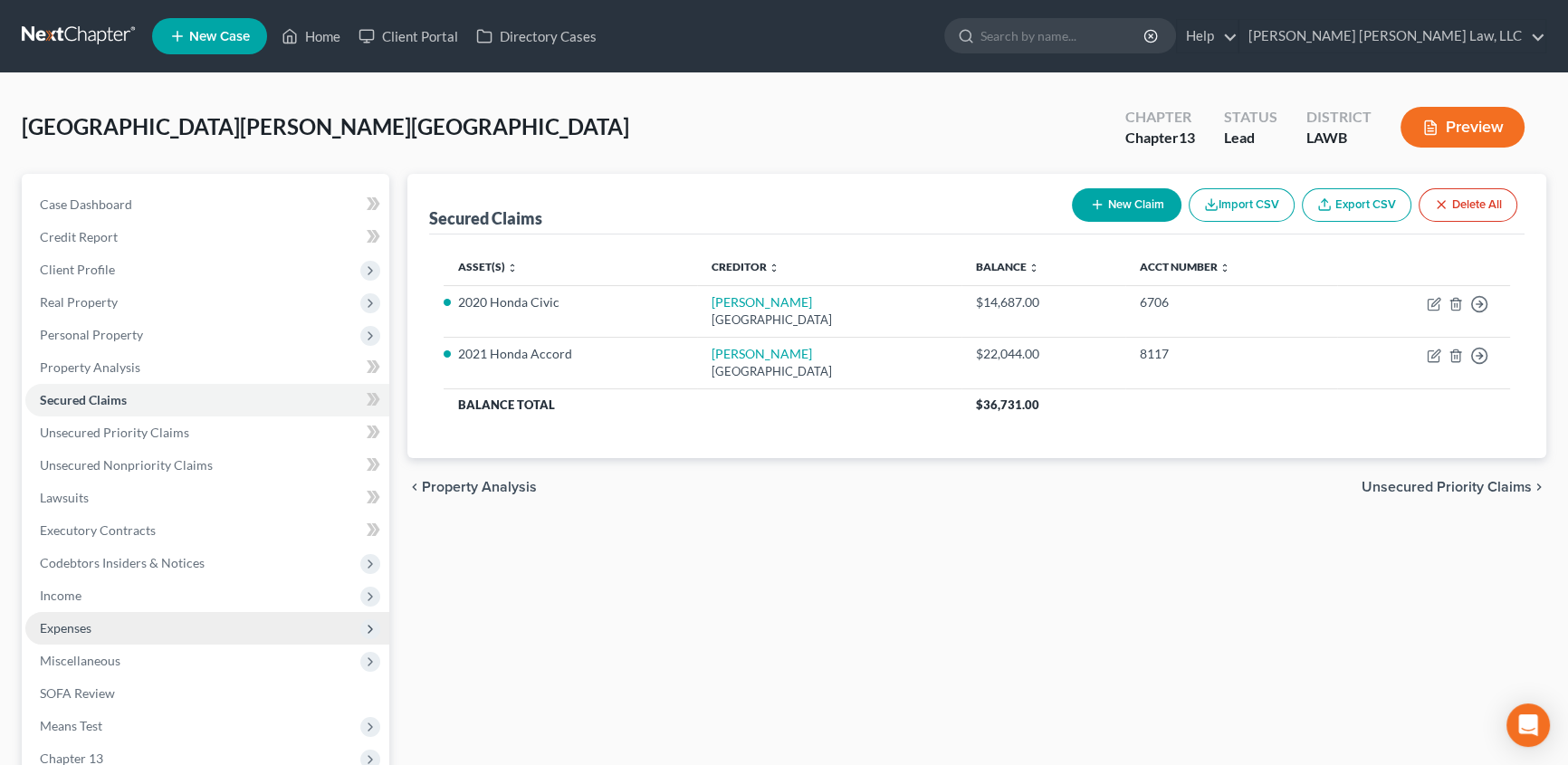
drag, startPoint x: 61, startPoint y: 621, endPoint x: 113, endPoint y: 622, distance: 52.0
click at [61, 621] on span "Expenses" at bounding box center [66, 628] width 52 height 15
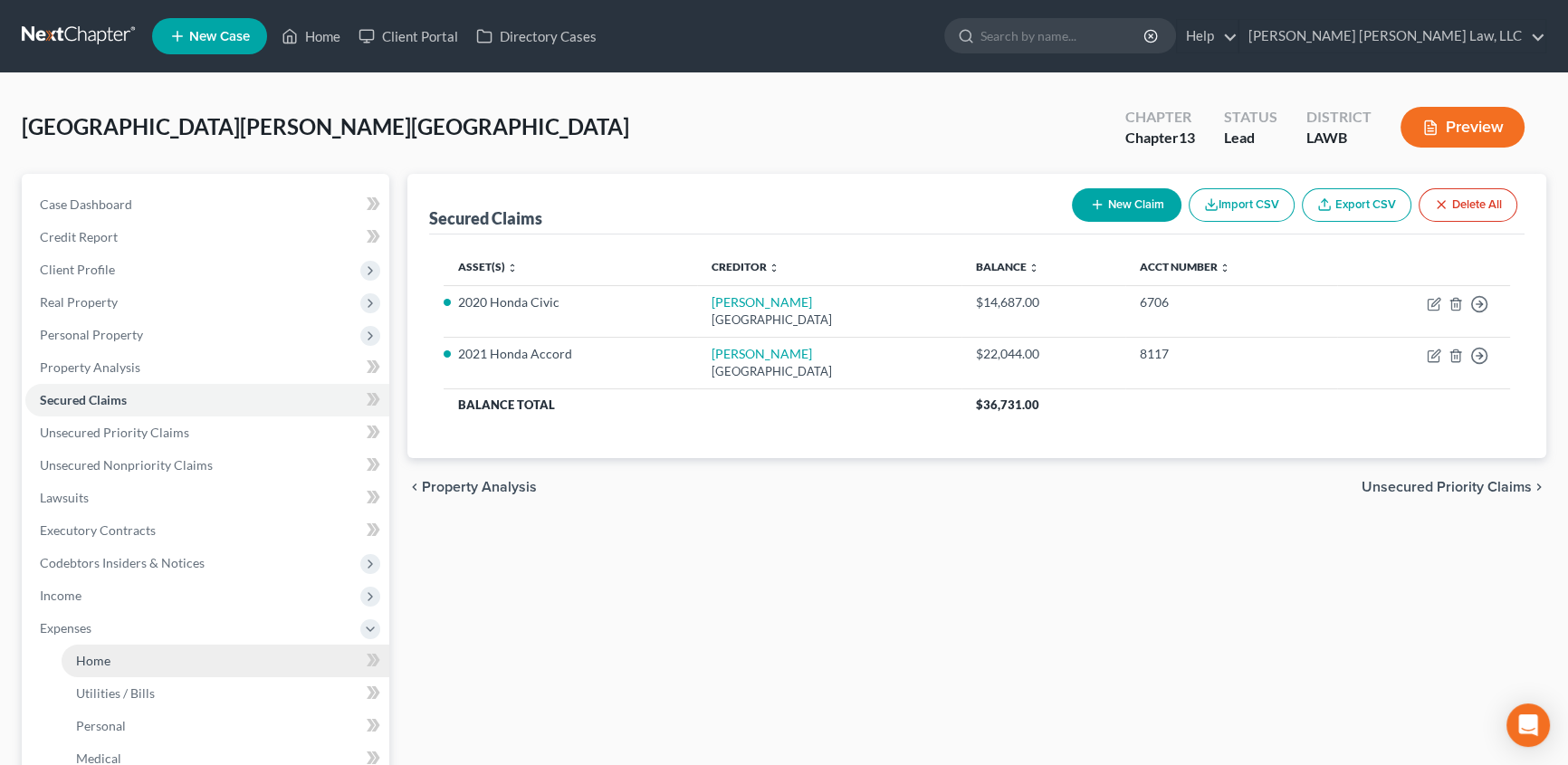
click at [122, 654] on link "Home" at bounding box center [224, 661] width 328 height 32
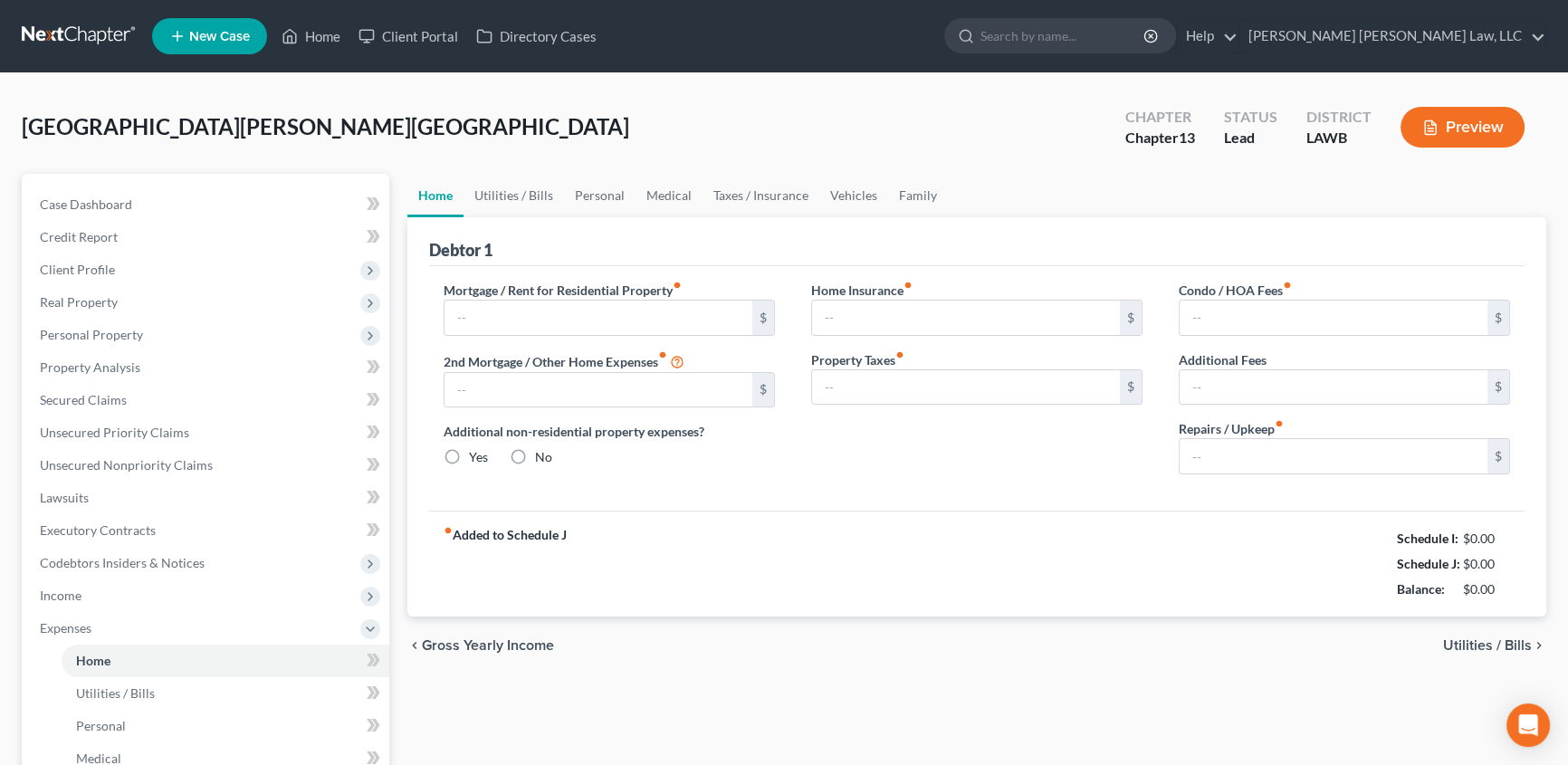
type input "800.00"
type input "0.00"
radio input "true"
type input "0.00"
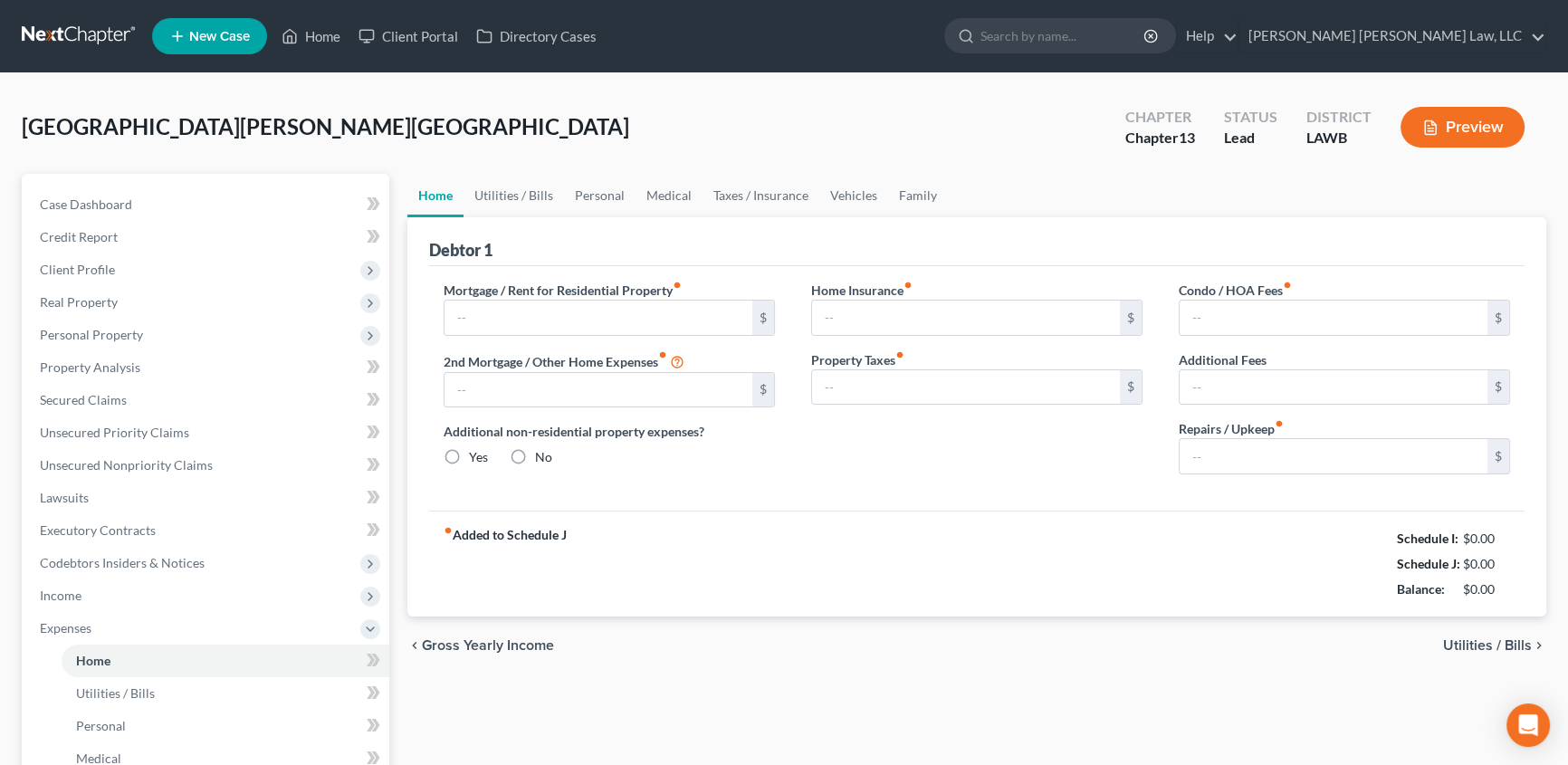
type input "0.00"
click at [329, 39] on link "Home" at bounding box center [310, 36] width 77 height 32
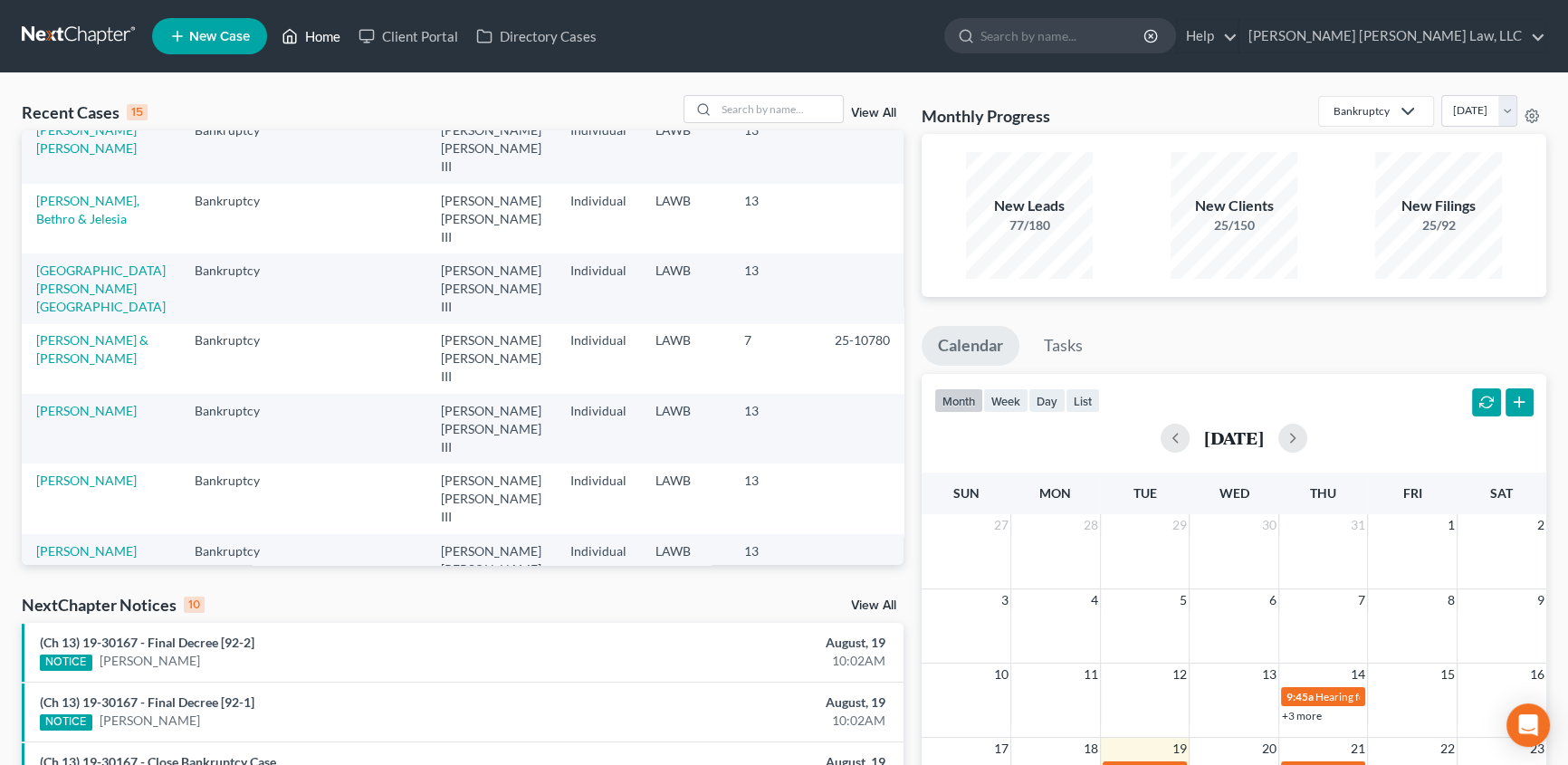
scroll to position [81, 0]
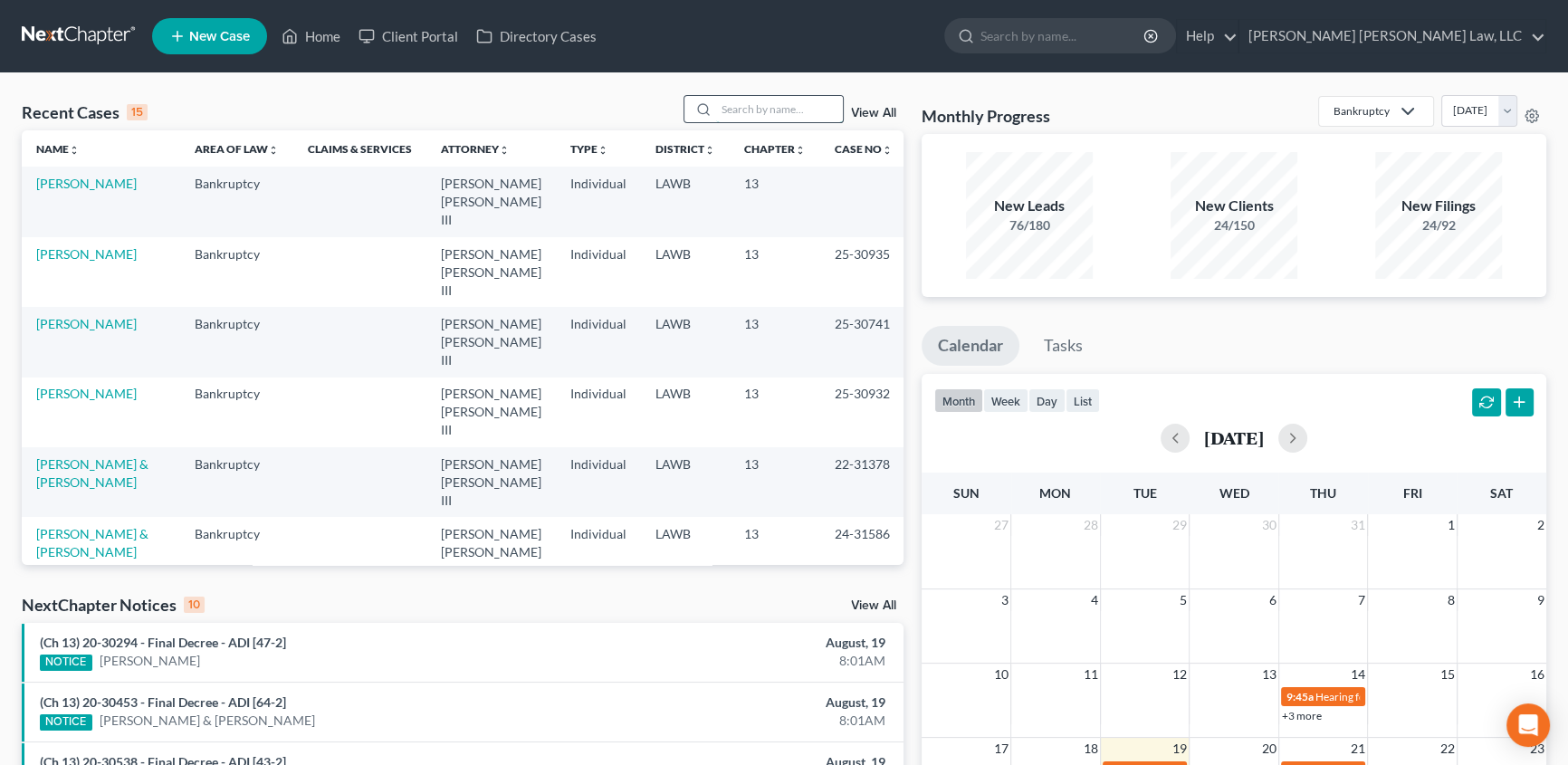
click at [771, 114] on input "search" at bounding box center [779, 109] width 127 height 26
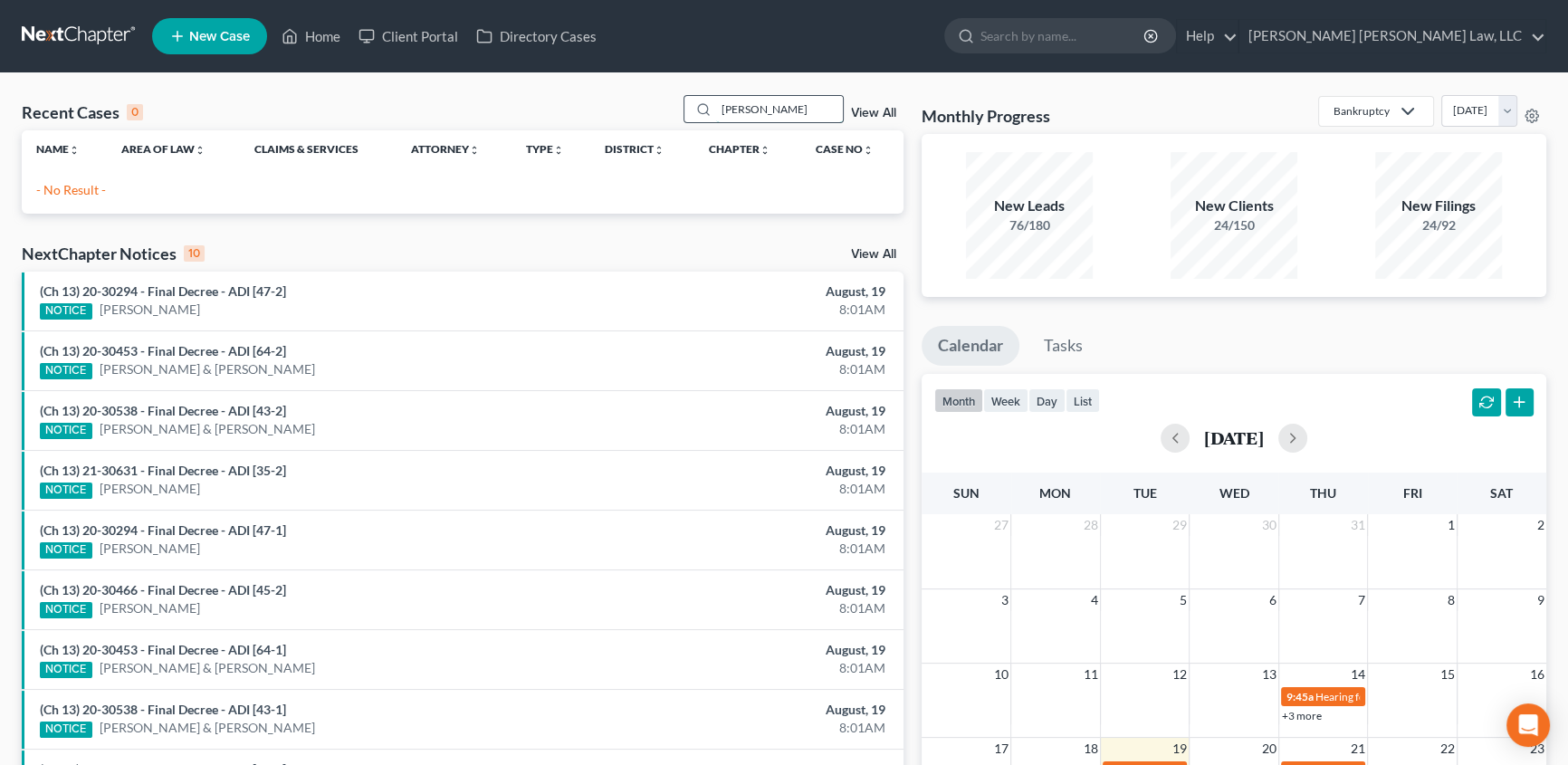
type input "[PERSON_NAME]"
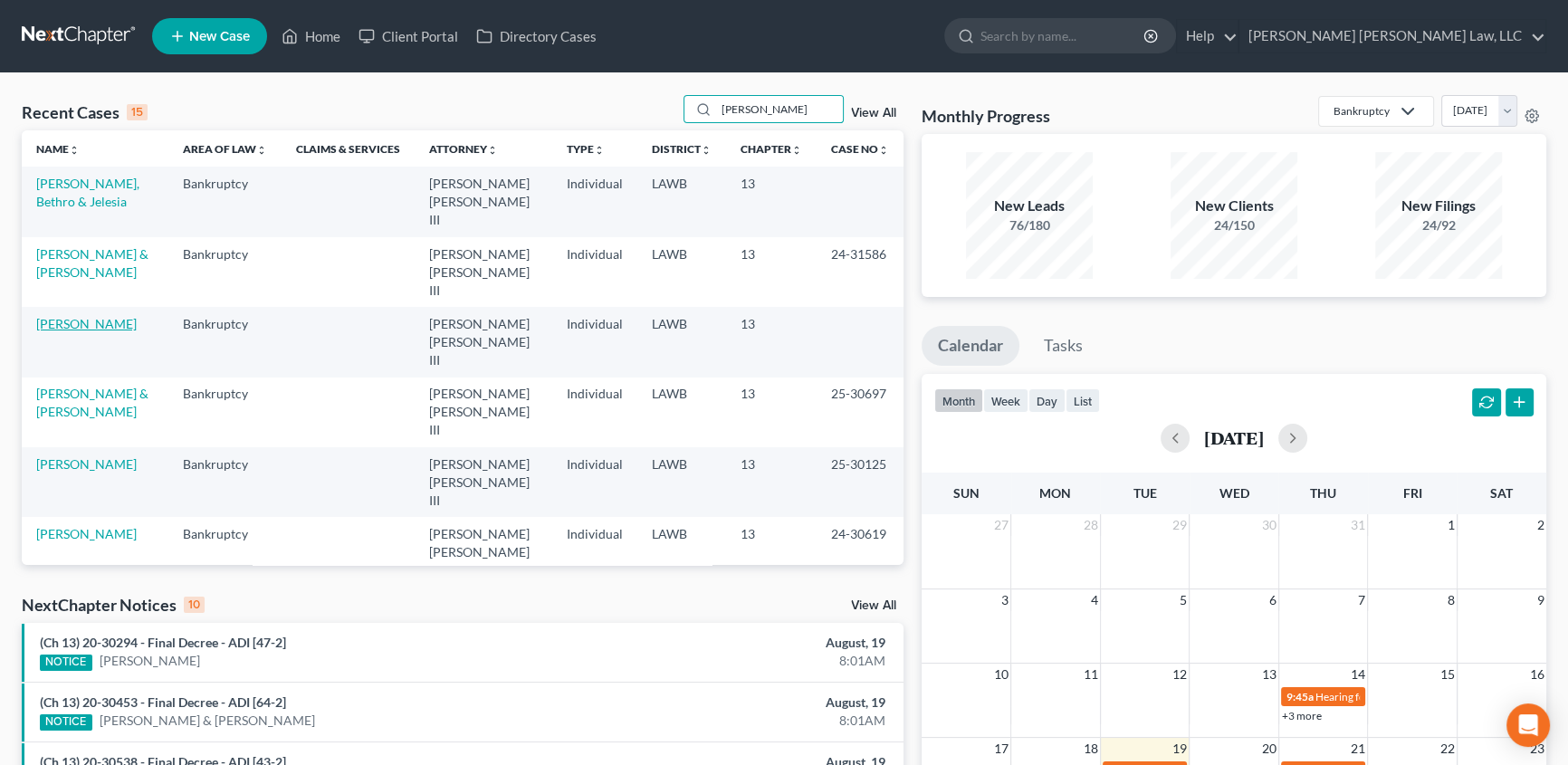
click at [85, 316] on link "[PERSON_NAME]" at bounding box center [86, 324] width 100 height 15
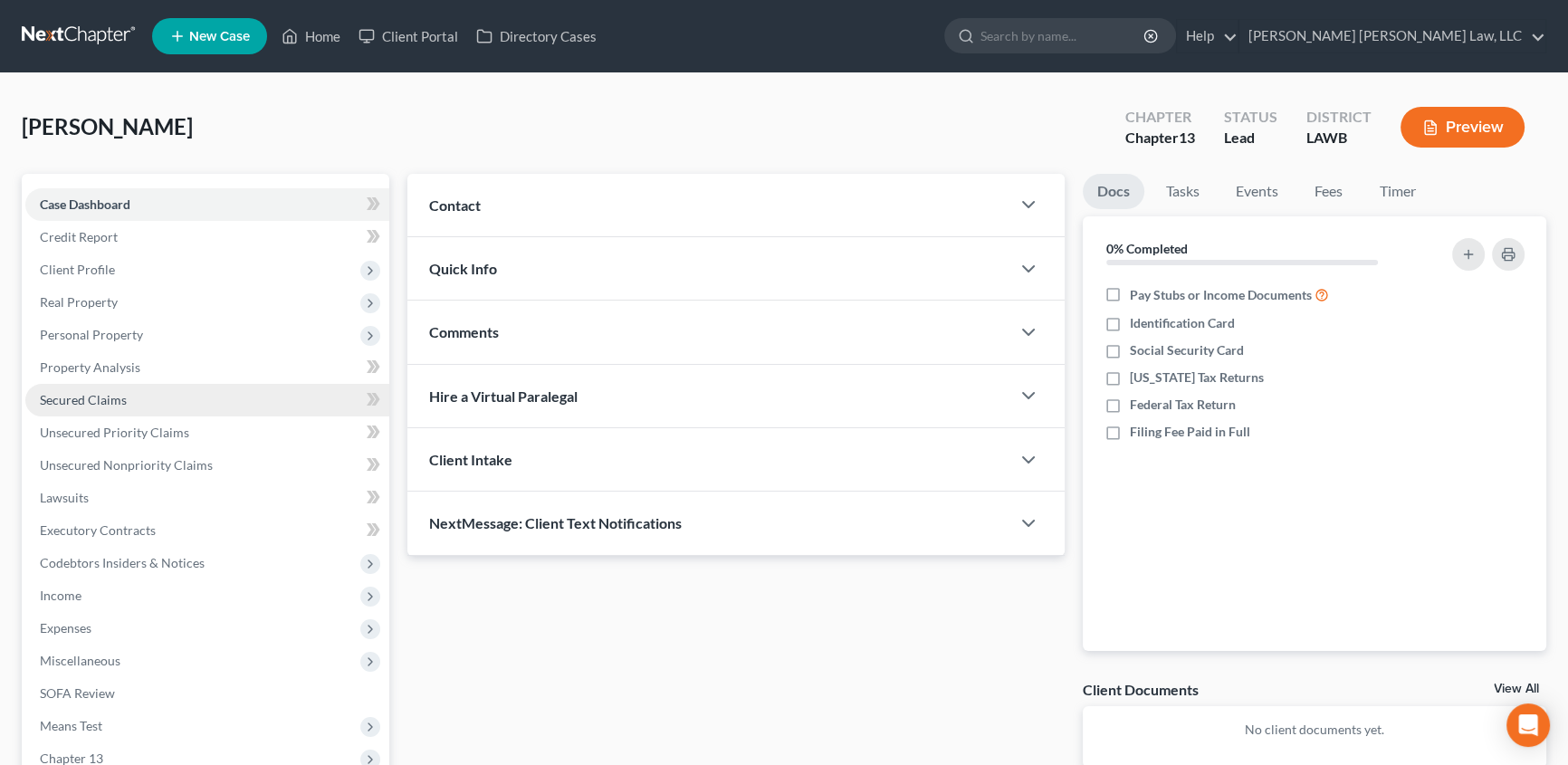
click at [96, 393] on span "Secured Claims" at bounding box center [83, 400] width 87 height 15
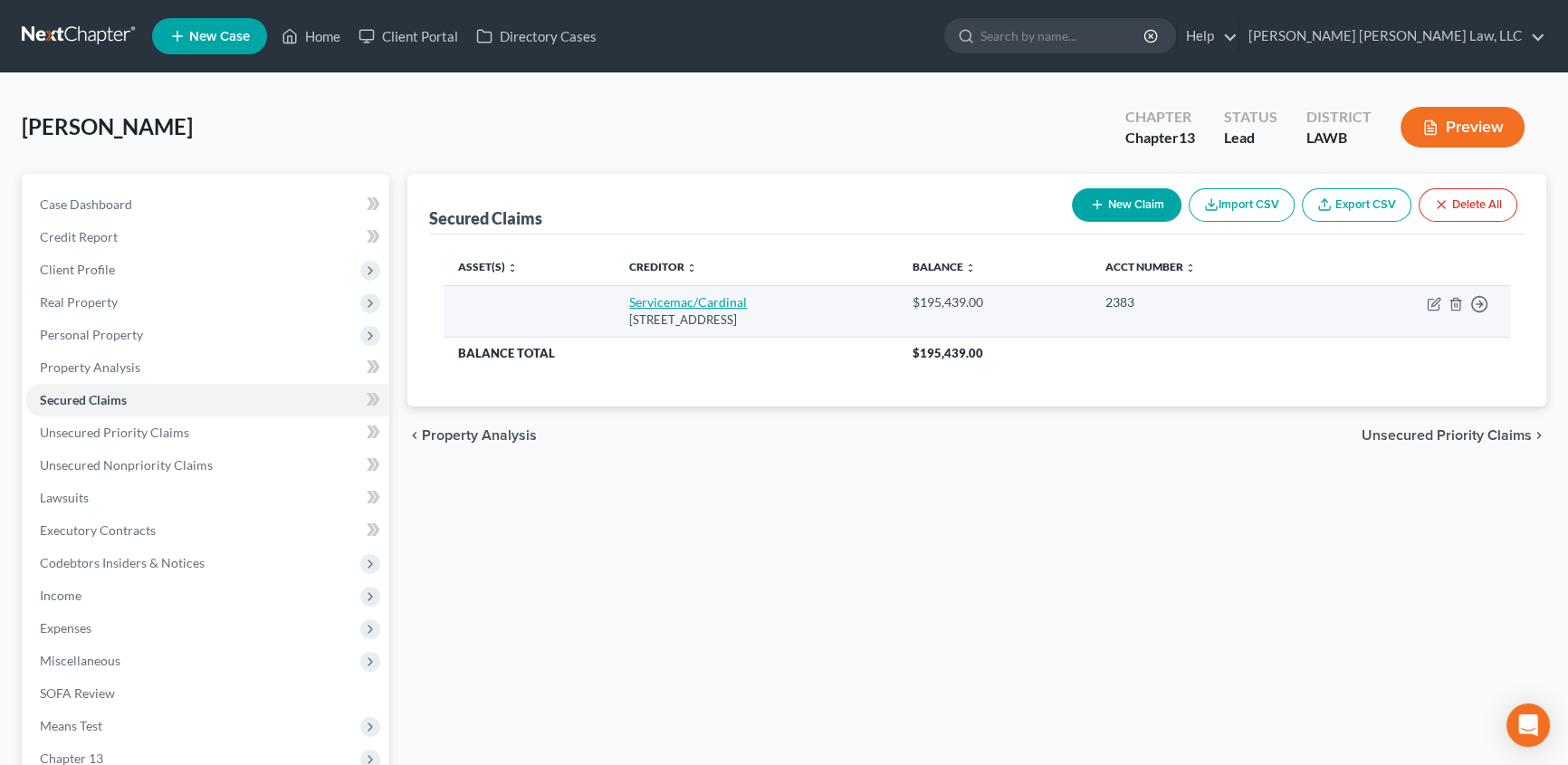
click at [649, 307] on link "Servicemac/Cardinal" at bounding box center [688, 302] width 117 height 15
select select "28"
select select "0"
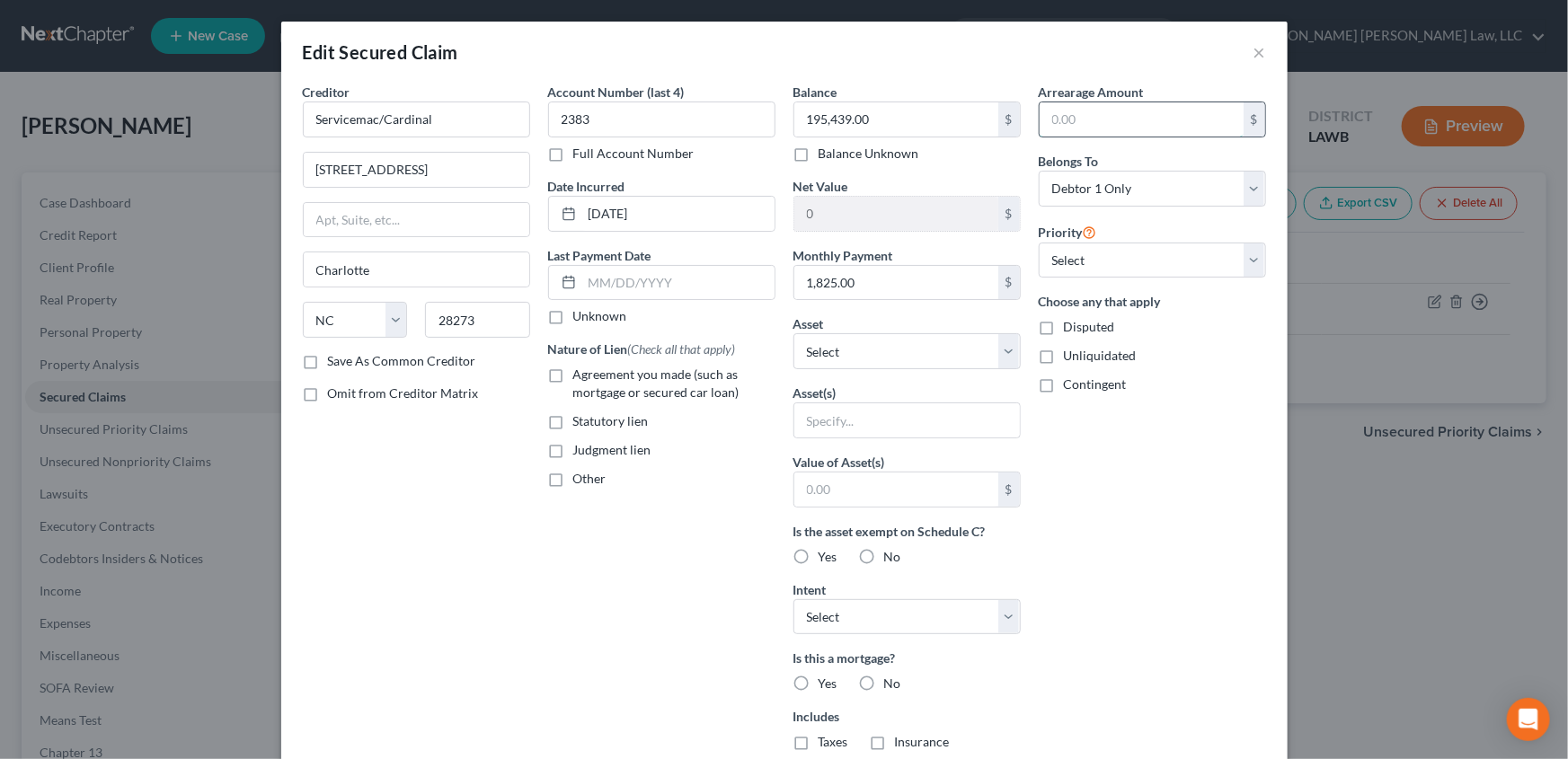
click at [1081, 130] on input "text" at bounding box center [1141, 119] width 204 height 34
type input "7,300.00"
click at [871, 358] on select "Select Other Multiple Assets" at bounding box center [907, 352] width 227 height 36
click at [870, 360] on select "Select Other Multiple Assets" at bounding box center [907, 352] width 227 height 36
click at [573, 373] on label "Agreement you made (such as mortgage or secured car loan)" at bounding box center [674, 384] width 202 height 36
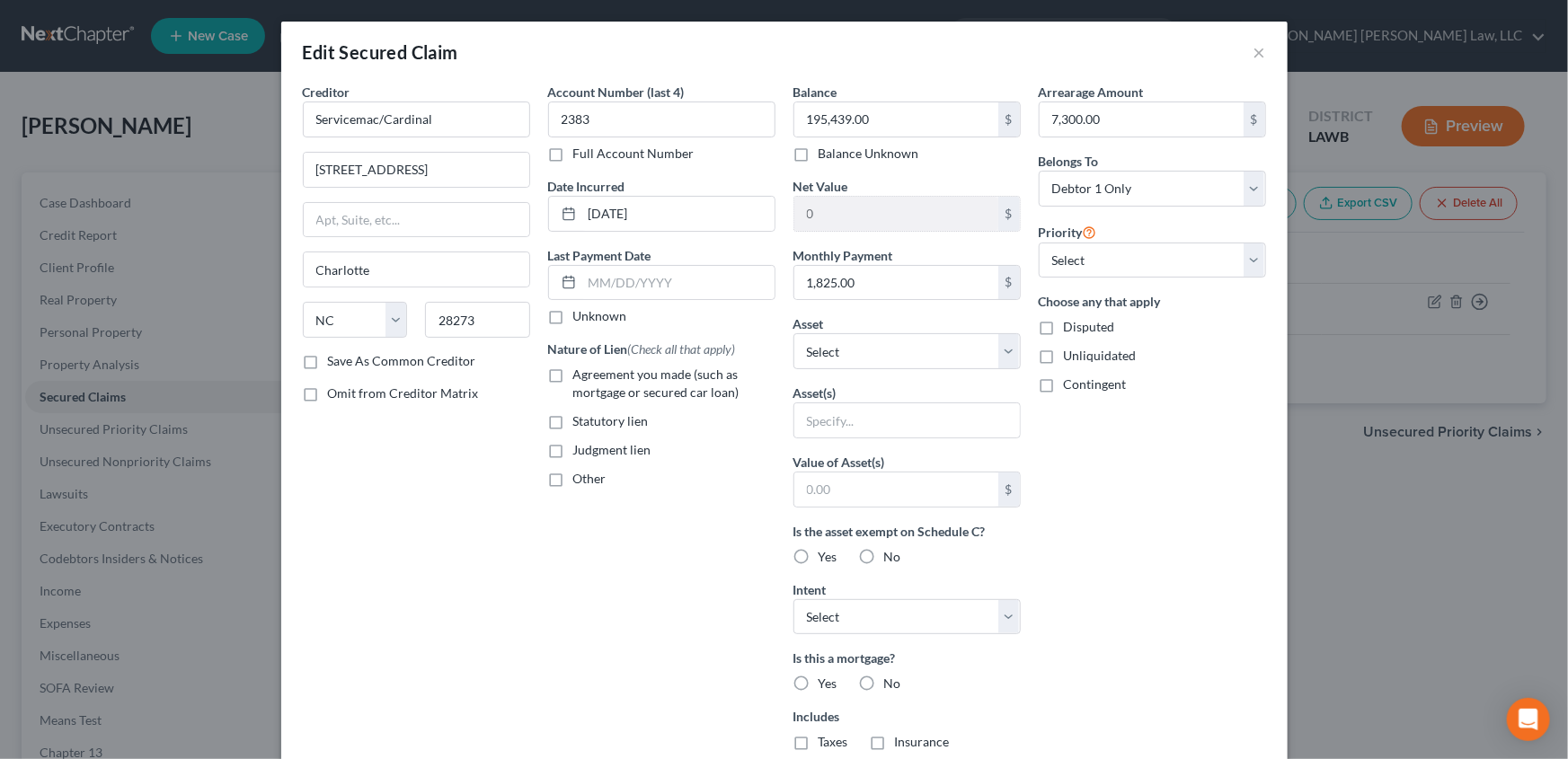
click at [581, 373] on input "Agreement you made (such as mortgage or secured car loan)" at bounding box center [586, 371] width 11 height 11
checkbox input "true"
click at [819, 677] on label "Yes" at bounding box center [828, 683] width 19 height 18
click at [825, 677] on input "Yes" at bounding box center [831, 680] width 11 height 11
radio input "true"
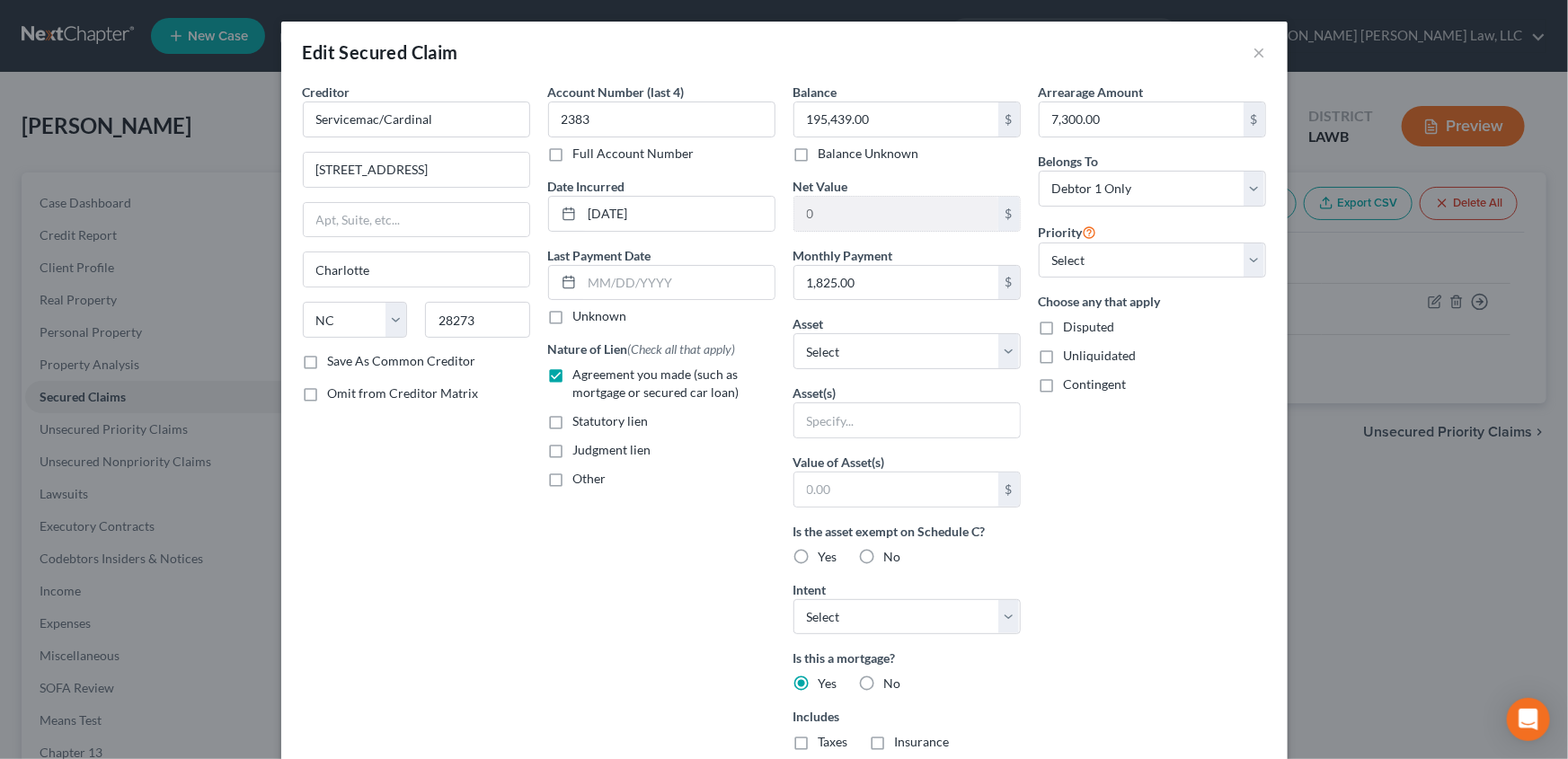
click at [819, 740] on label "Taxes" at bounding box center [833, 742] width 29 height 18
click at [825, 740] on input "Taxes" at bounding box center [831, 739] width 11 height 11
checkbox input "true"
click at [894, 740] on label "Insurance" at bounding box center [922, 742] width 55 height 18
click at [902, 740] on input "Insurance" at bounding box center [908, 739] width 11 height 11
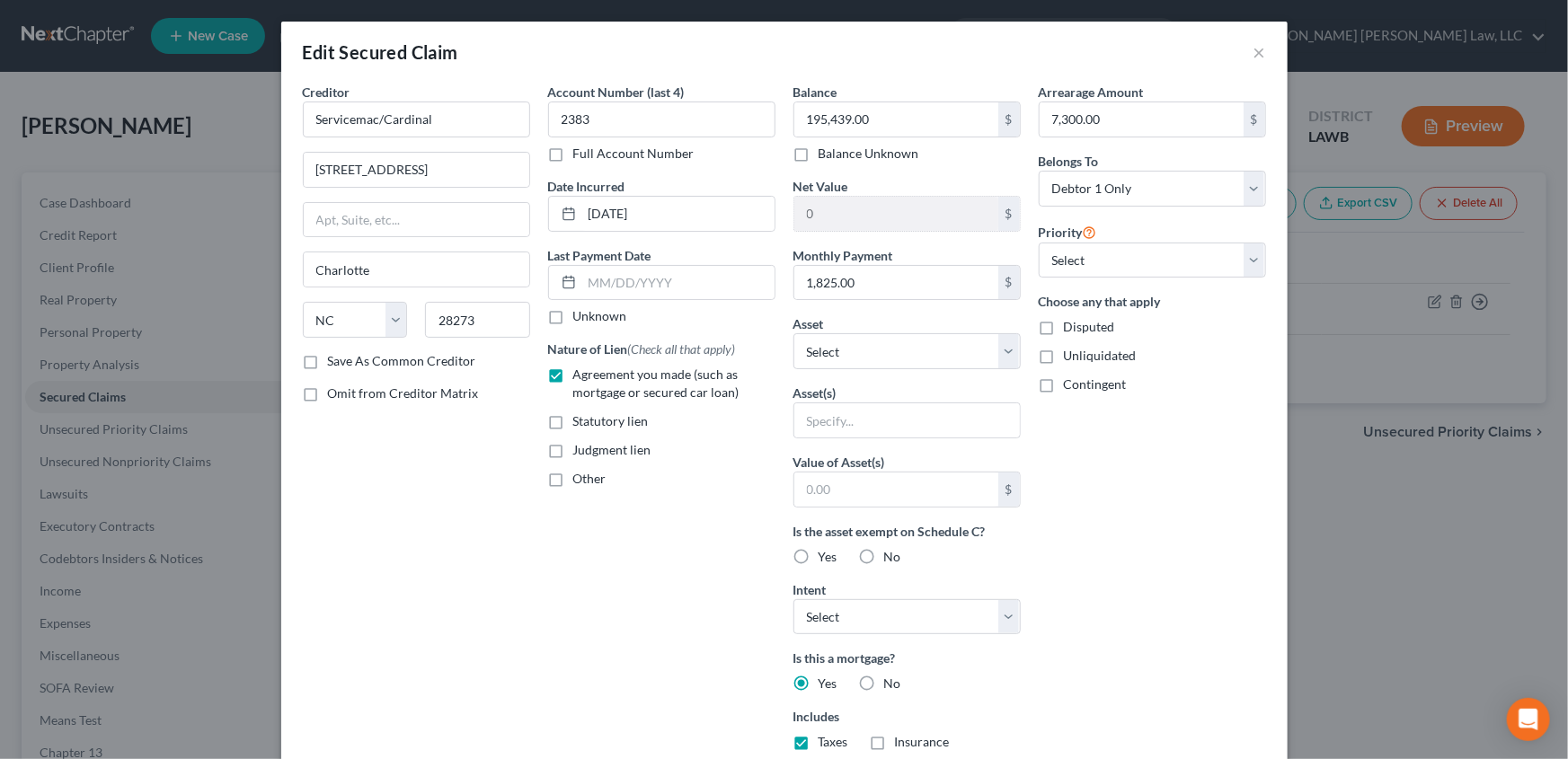
checkbox input "true"
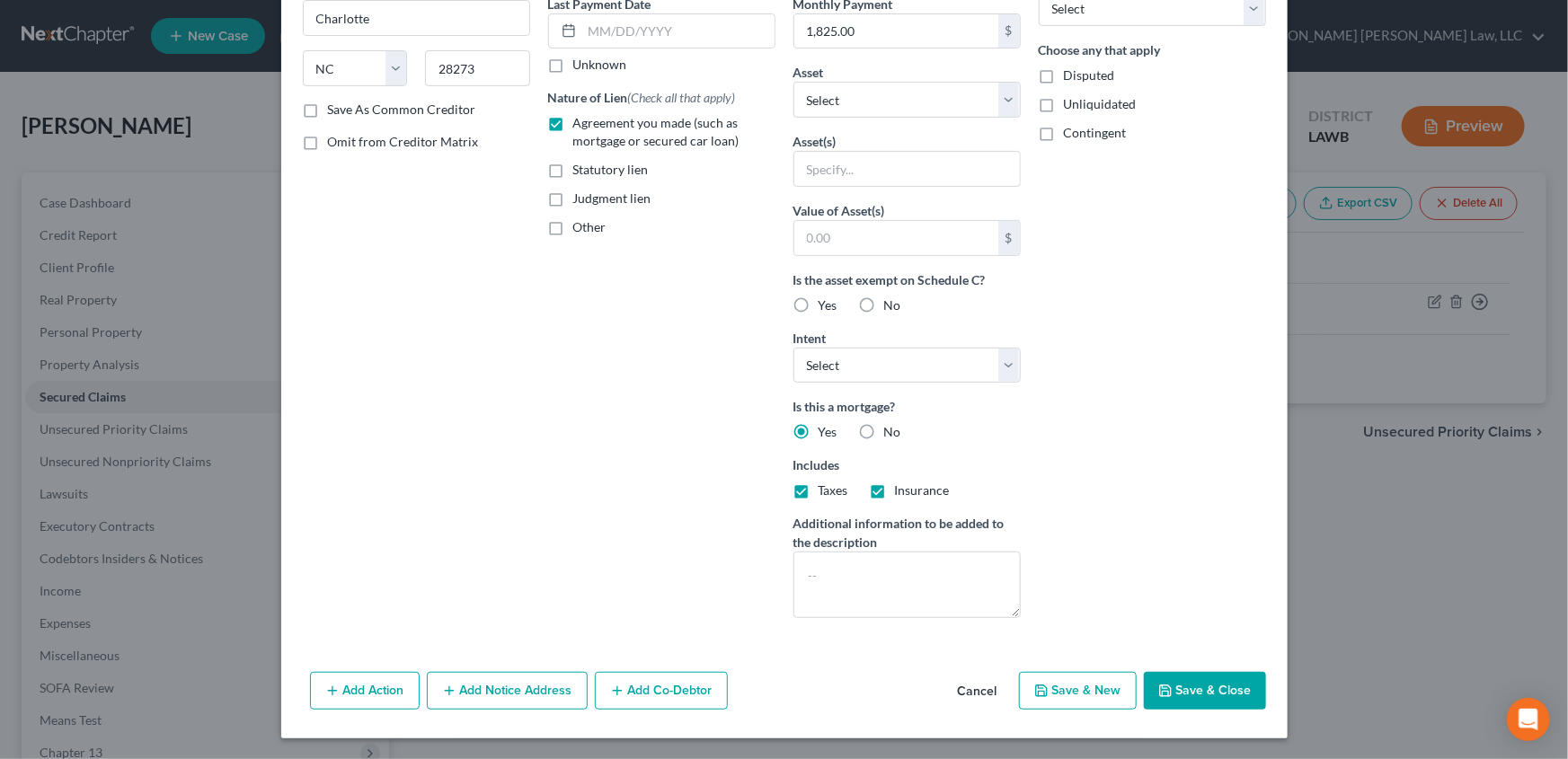
click at [1231, 698] on button "Save & Close" at bounding box center [1204, 691] width 122 height 38
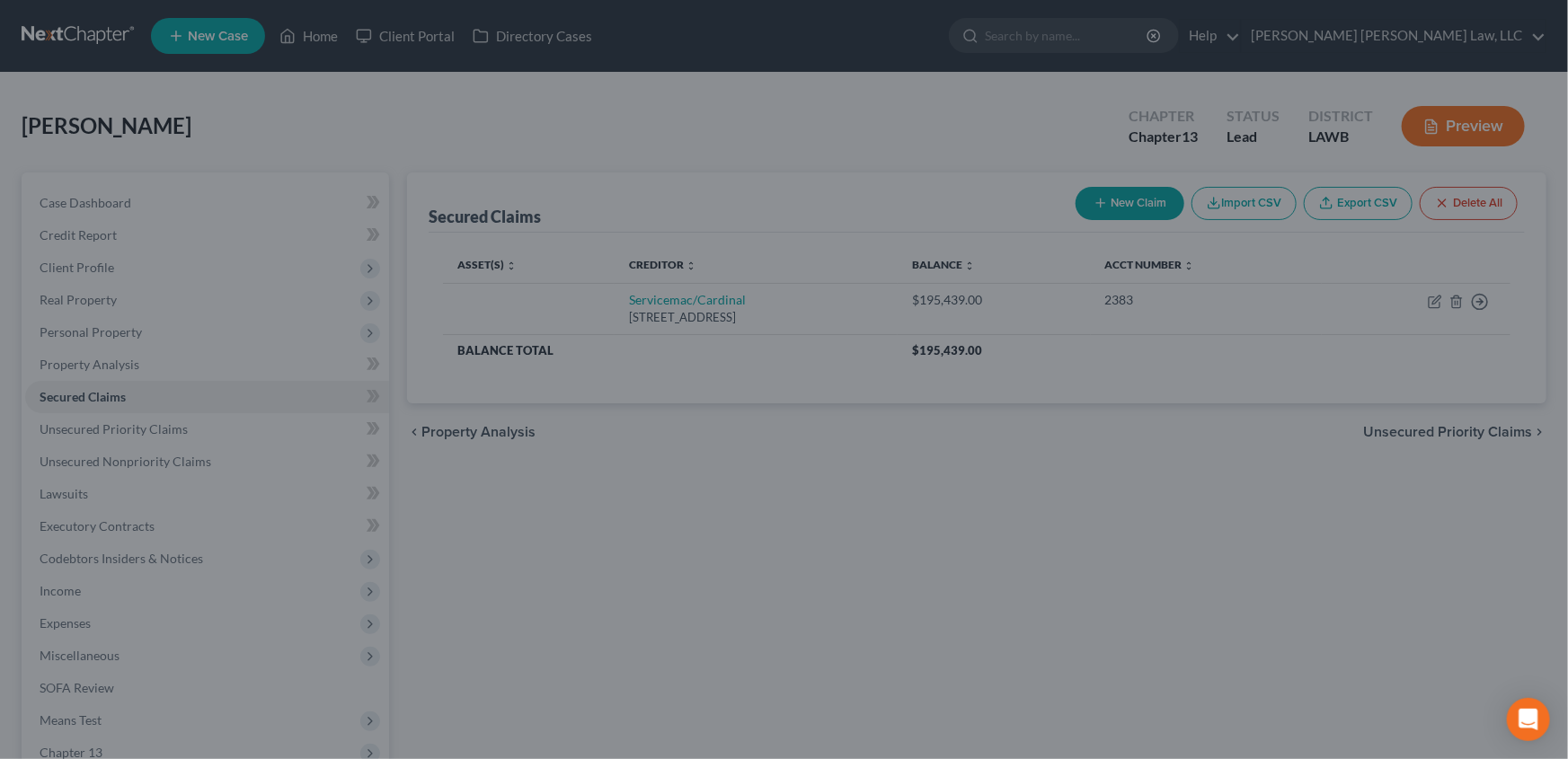
scroll to position [55, 0]
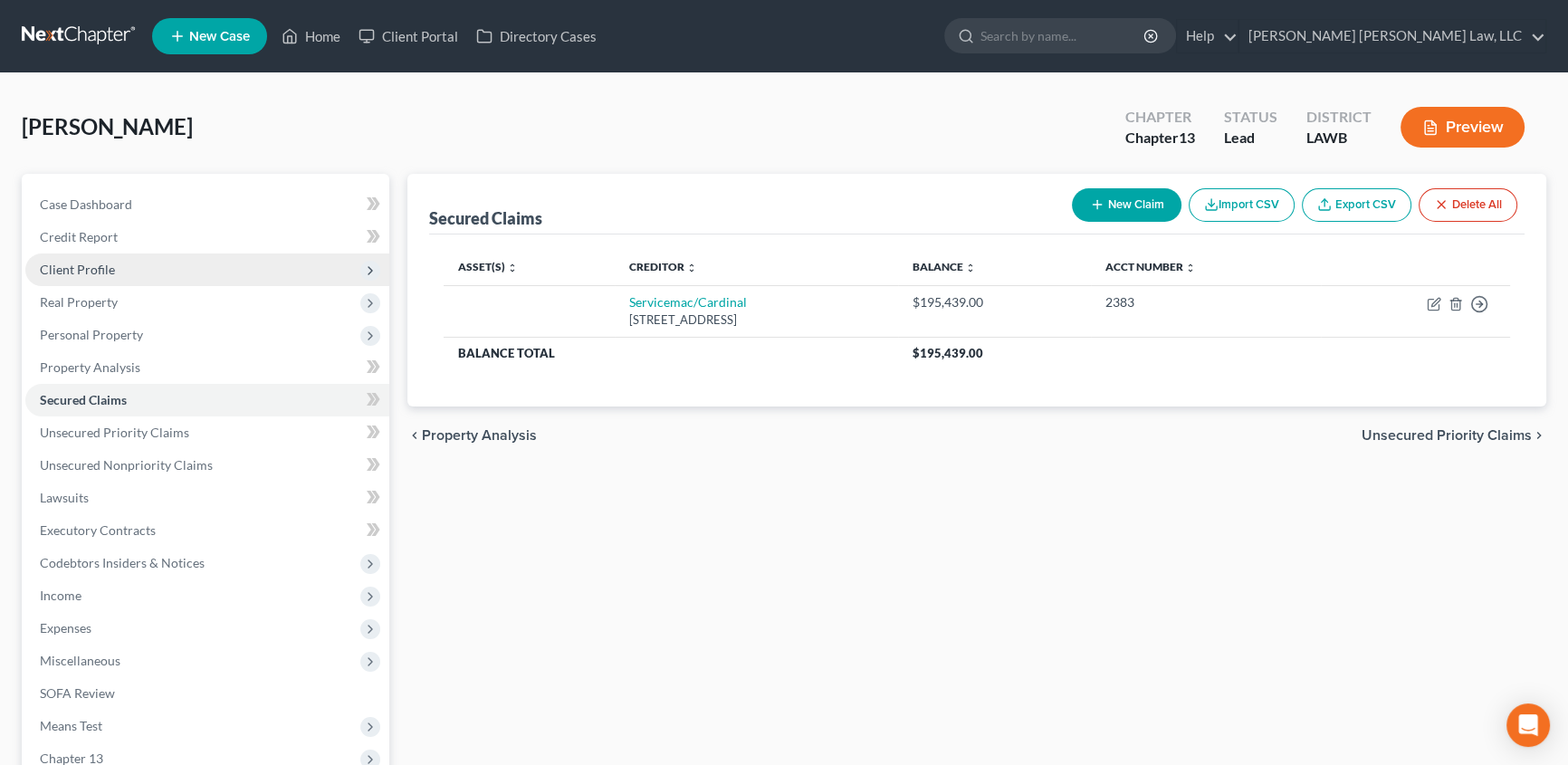
click at [114, 263] on span "Client Profile" at bounding box center [207, 270] width 364 height 32
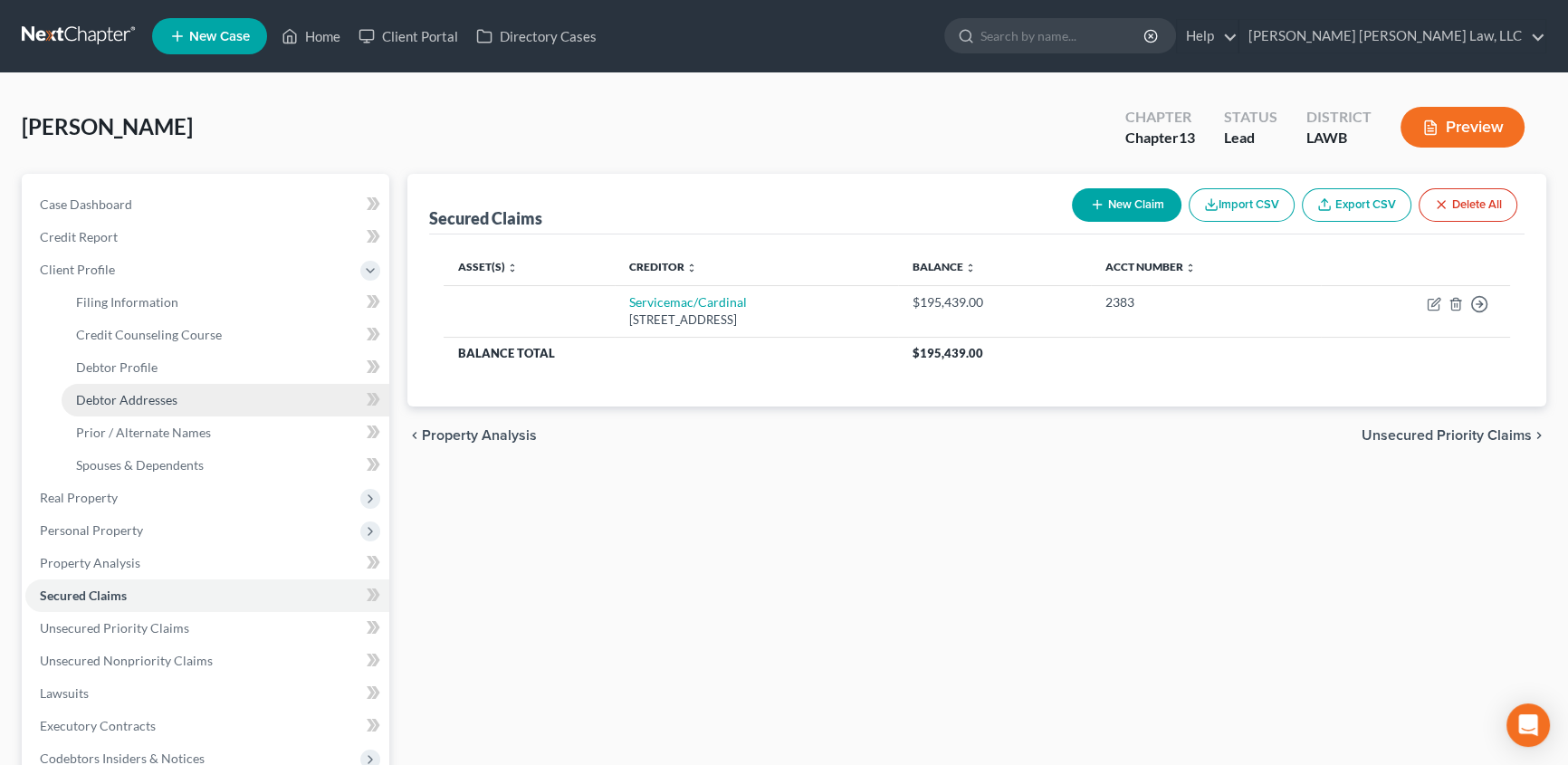
click at [103, 397] on span "Debtor Addresses" at bounding box center [127, 400] width 101 height 15
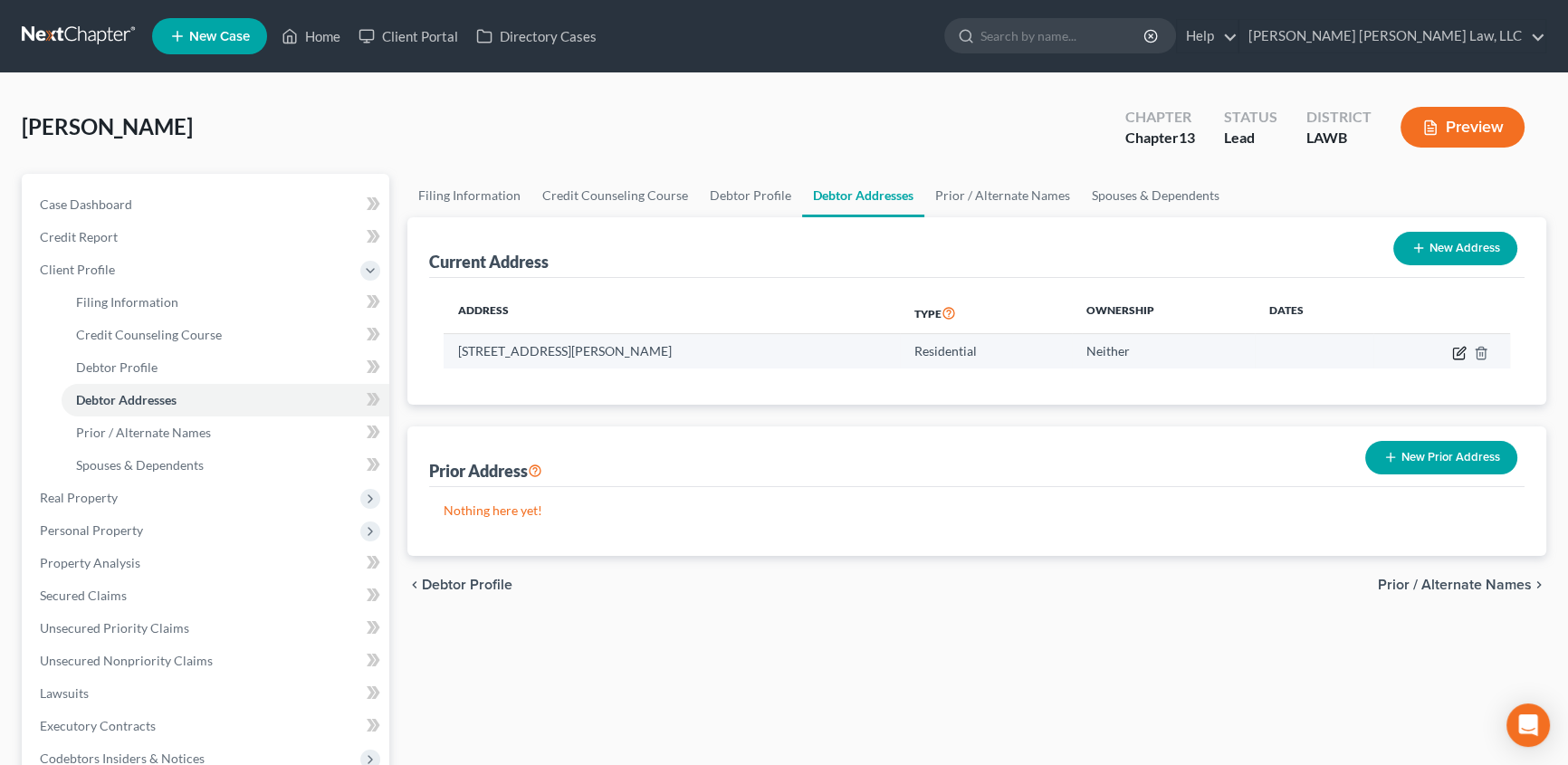
click at [1460, 352] on icon "button" at bounding box center [1461, 351] width 9 height 9
select select "19"
select select "7"
select select "0"
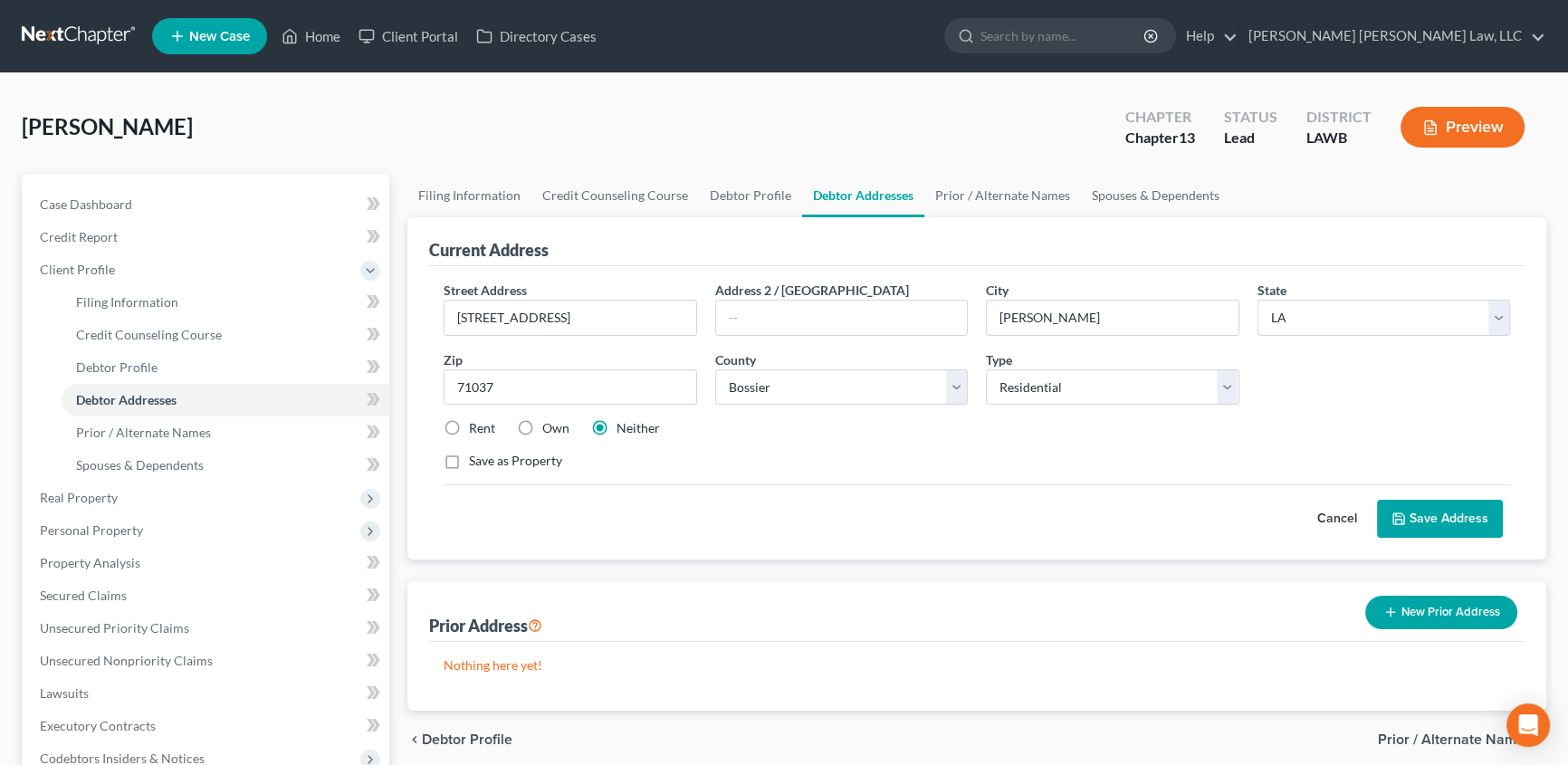
click at [542, 426] on label "Own" at bounding box center [556, 428] width 27 height 18
click at [550, 426] on input "Own" at bounding box center [556, 425] width 11 height 11
radio input "true"
click at [469, 457] on label "Save as Property" at bounding box center [516, 460] width 94 height 18
click at [477, 457] on input "Save as Property" at bounding box center [482, 457] width 11 height 11
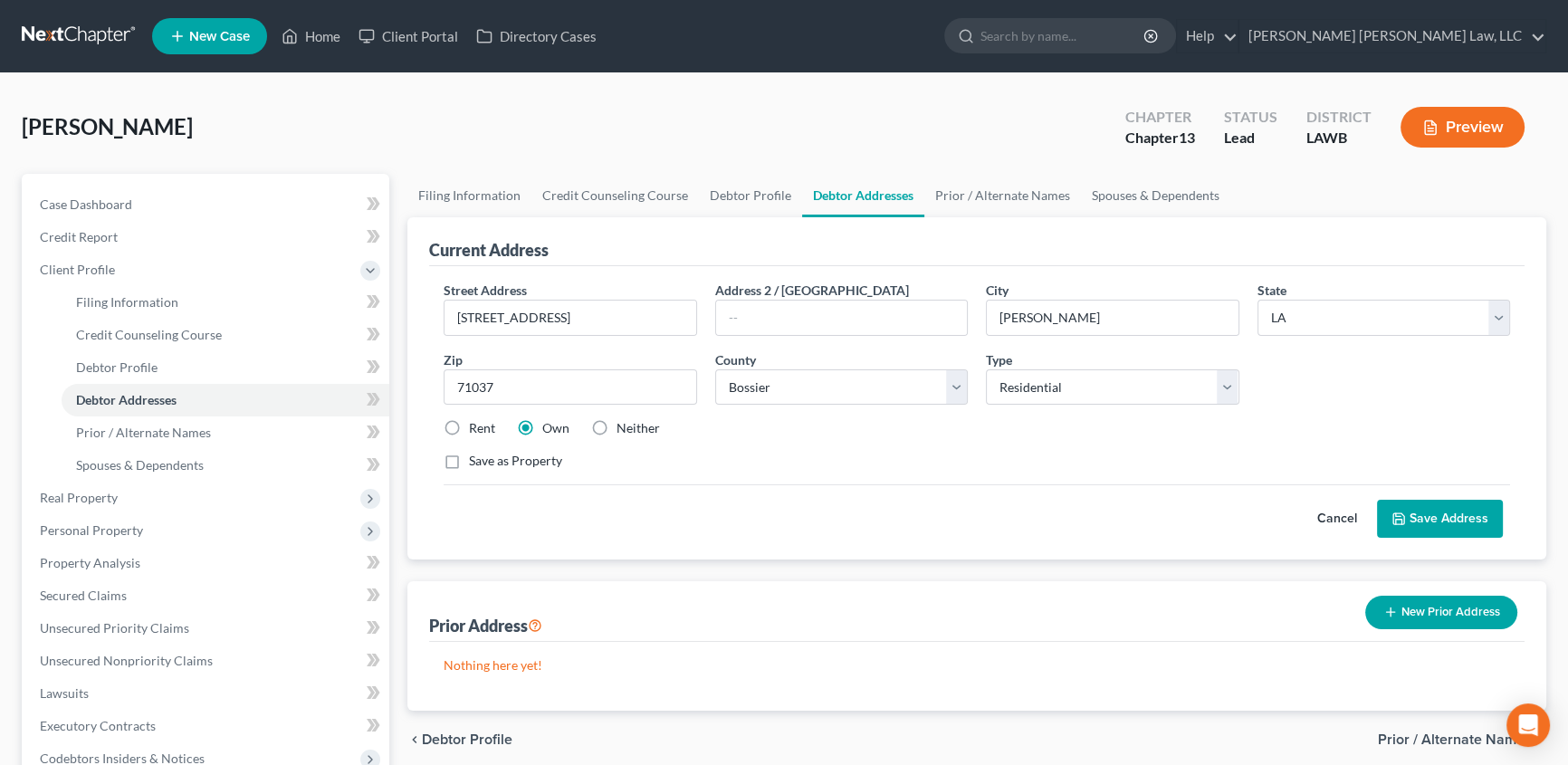
checkbox input "true"
drag, startPoint x: 1417, startPoint y: 511, endPoint x: 1405, endPoint y: 517, distance: 13.4
click at [1418, 511] on button "Save Address" at bounding box center [1440, 519] width 126 height 38
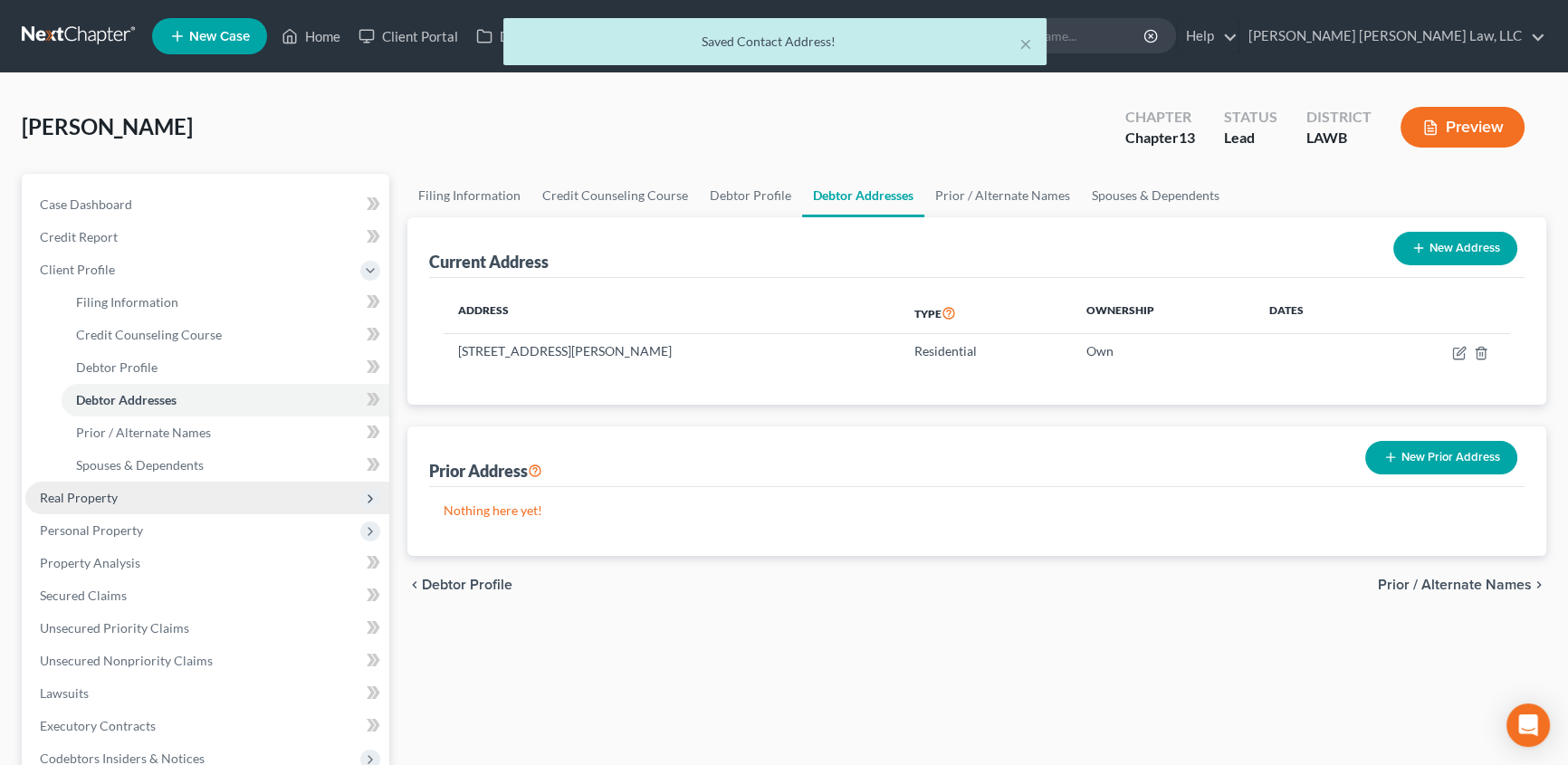
click at [101, 492] on span "Real Property" at bounding box center [79, 498] width 78 height 15
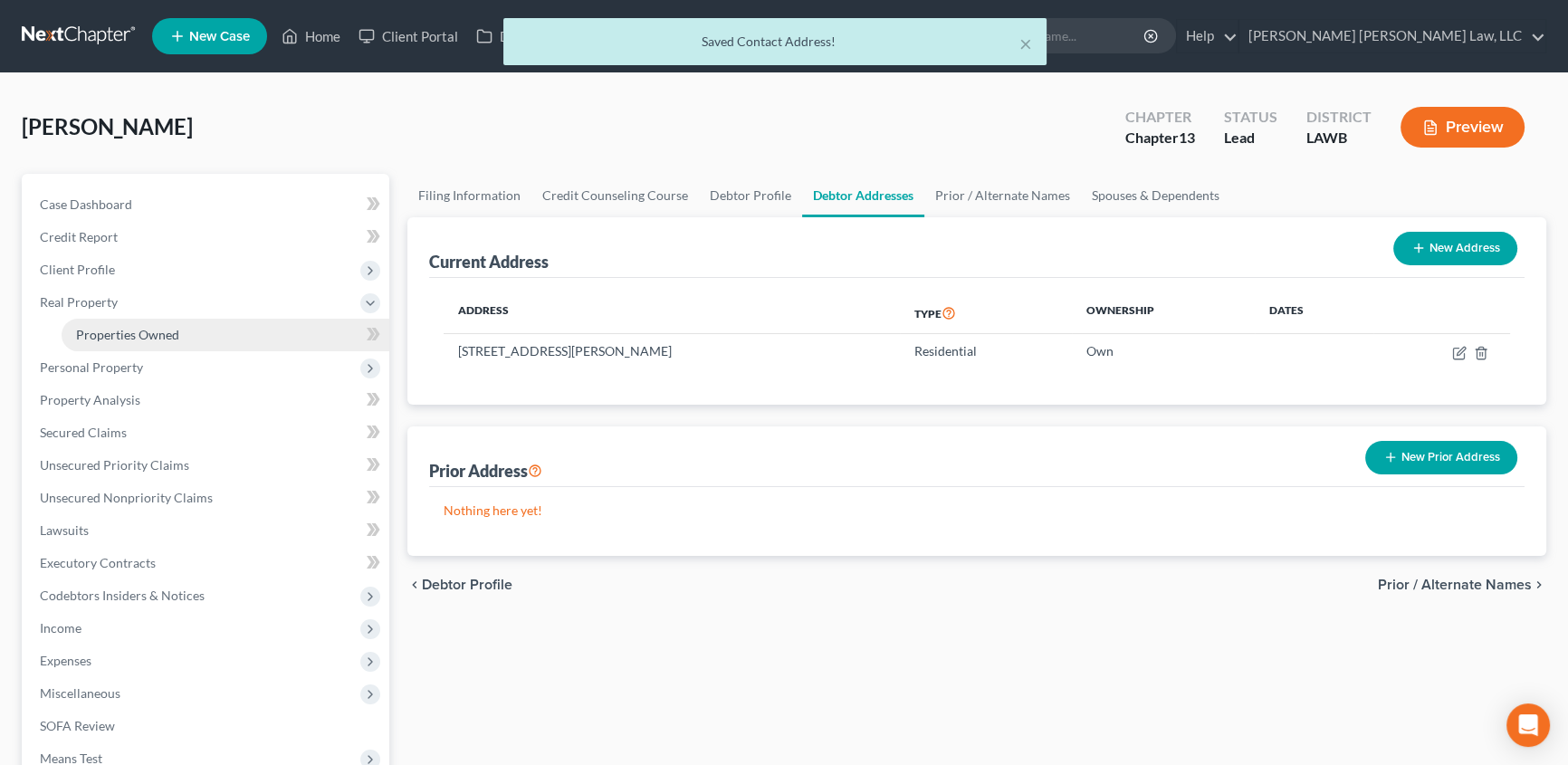
click at [180, 329] on link "Properties Owned" at bounding box center [224, 335] width 328 height 32
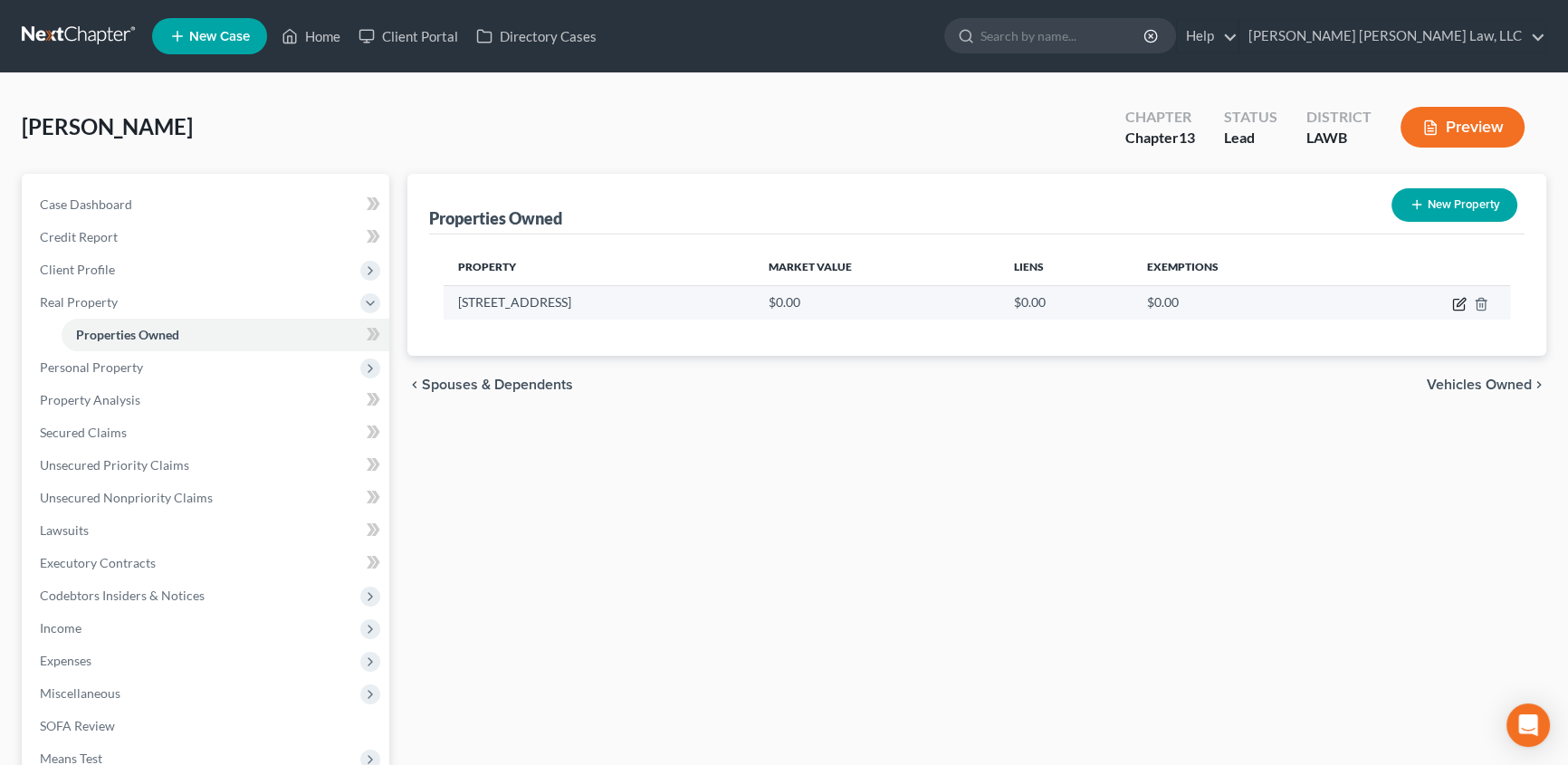
click at [1458, 306] on icon "button" at bounding box center [1461, 302] width 9 height 9
select select "19"
select select "7"
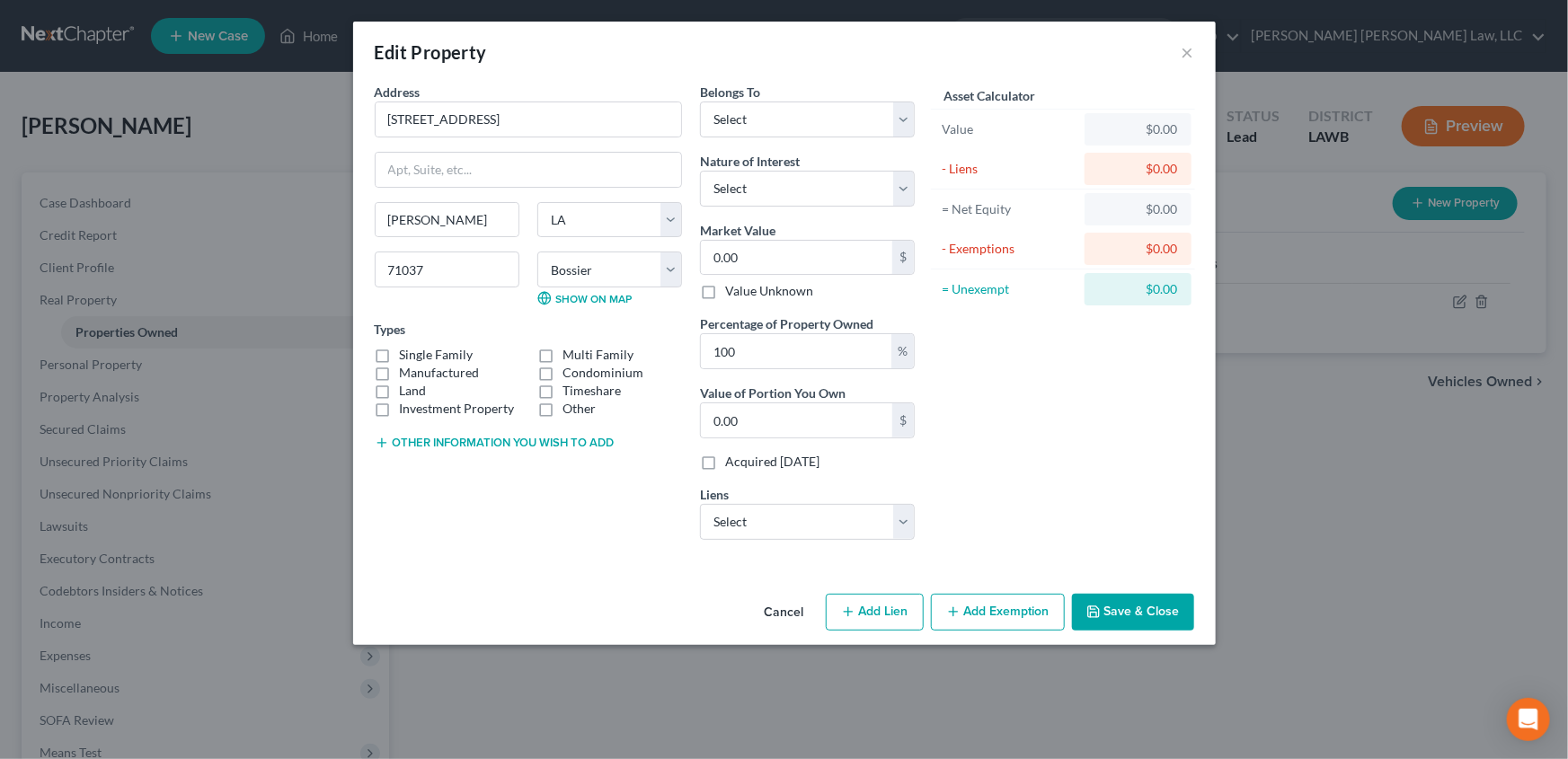
click at [400, 352] on label "Single Family" at bounding box center [437, 354] width 74 height 18
click at [407, 352] on input "Single Family" at bounding box center [413, 352] width 11 height 11
checkbox input "true"
click at [400, 390] on label "Land" at bounding box center [413, 390] width 27 height 18
click at [407, 390] on input "Land" at bounding box center [413, 388] width 11 height 11
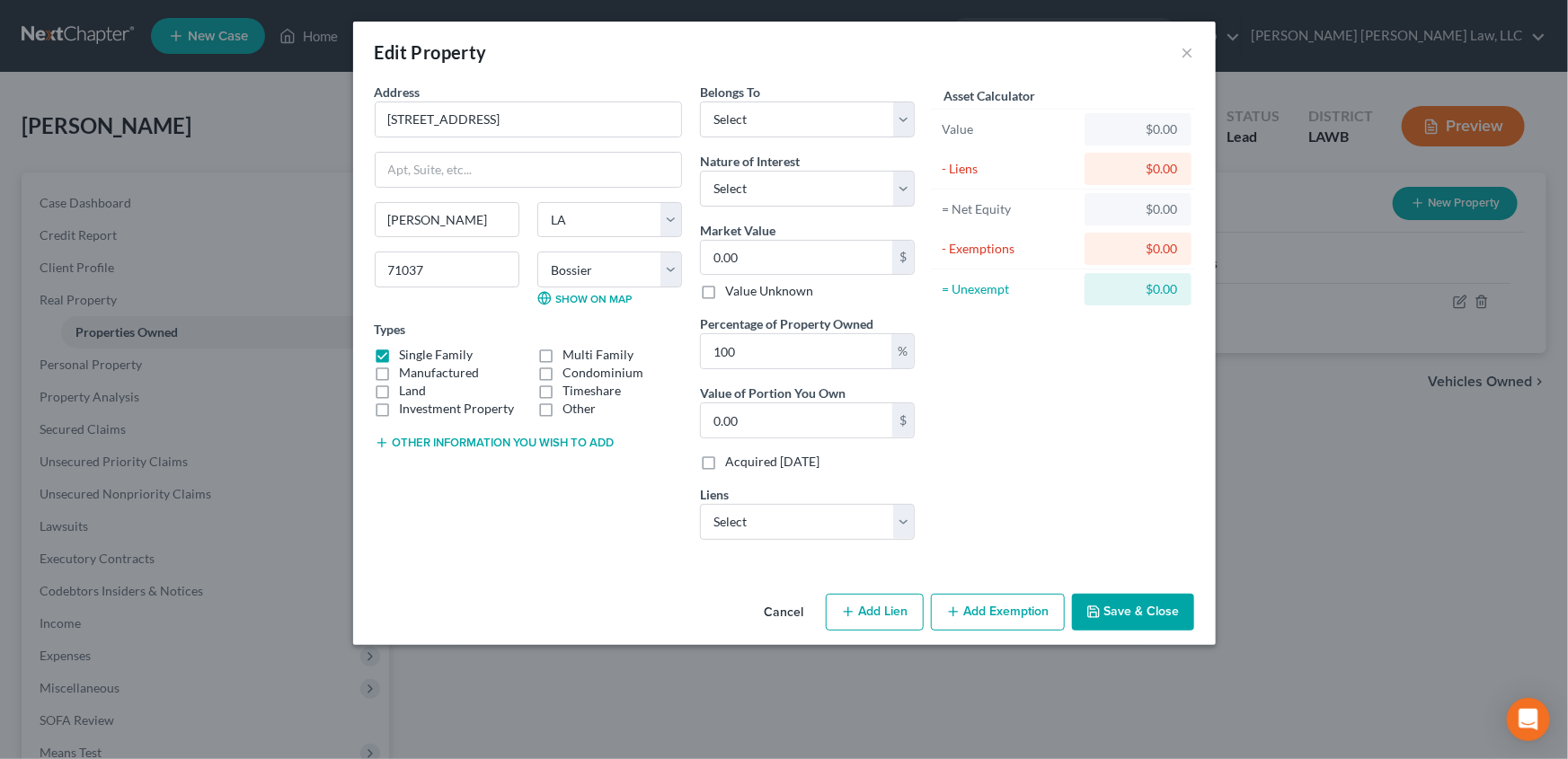
checkbox input "true"
click at [969, 609] on button "Add Exemption" at bounding box center [997, 613] width 134 height 38
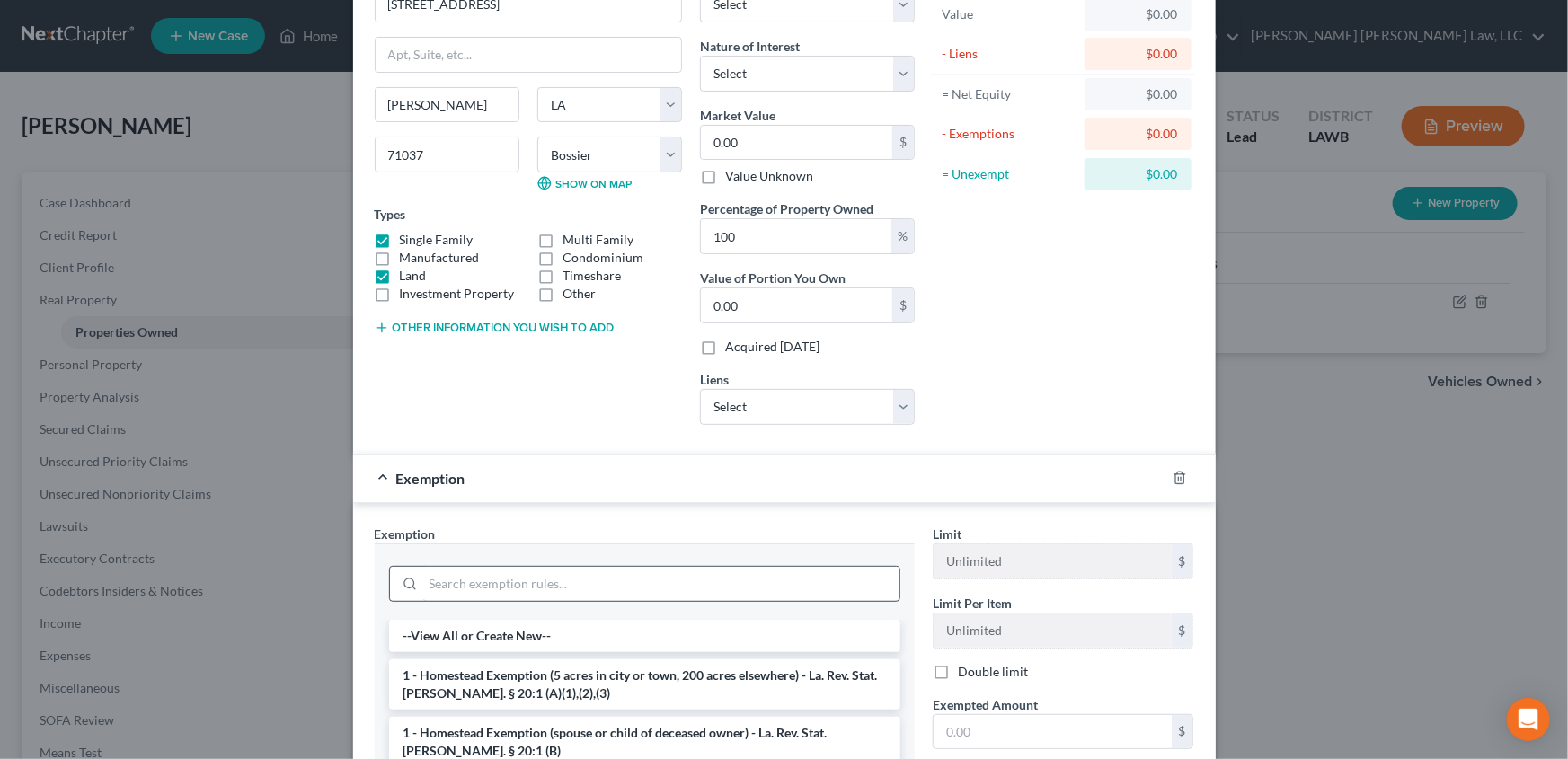
scroll to position [163, 0]
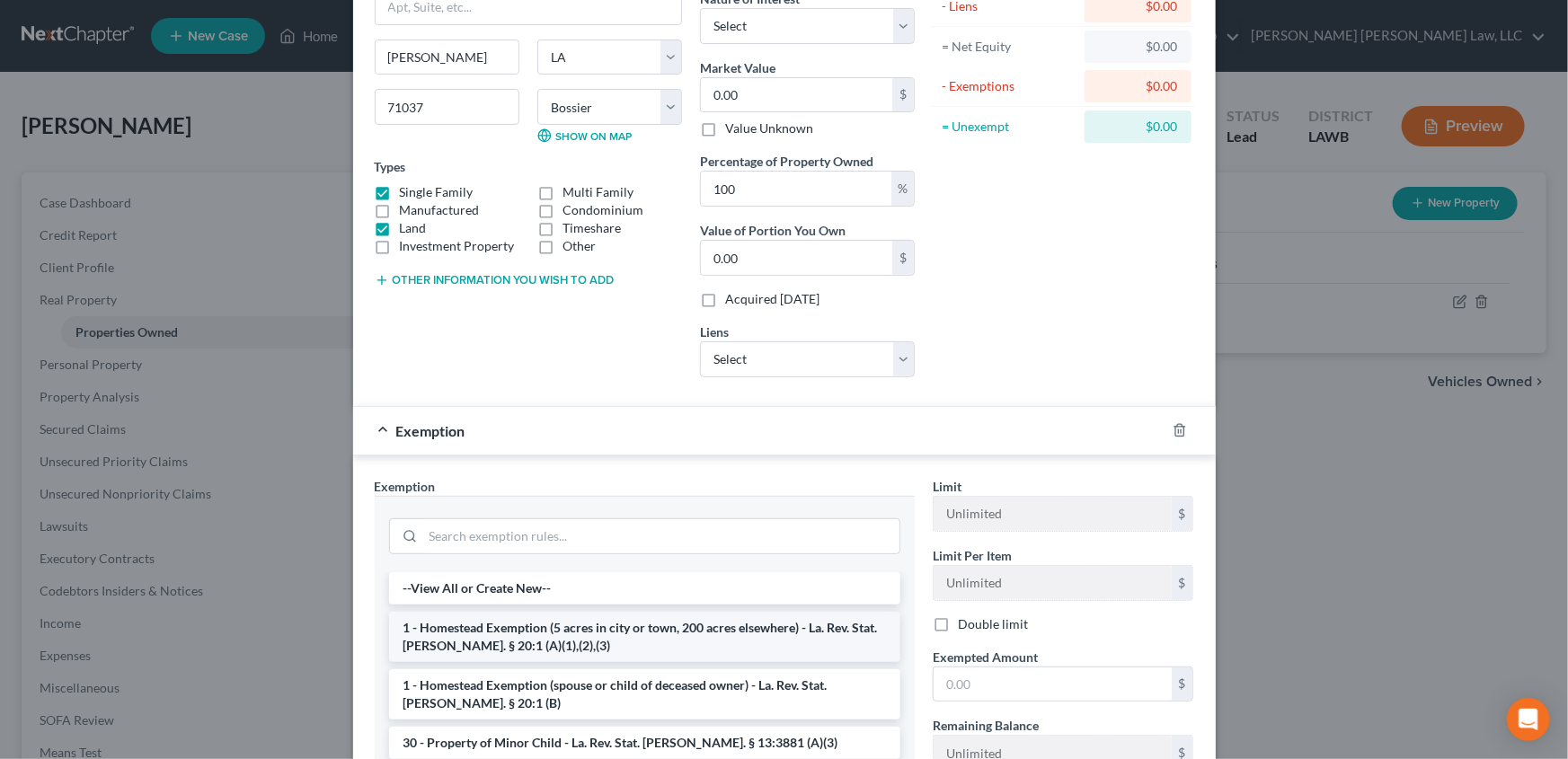
click at [607, 640] on li "1 - Homestead Exemption (5 acres in city or town, 200 acres elsewhere) - La. Re…" at bounding box center [645, 637] width 512 height 50
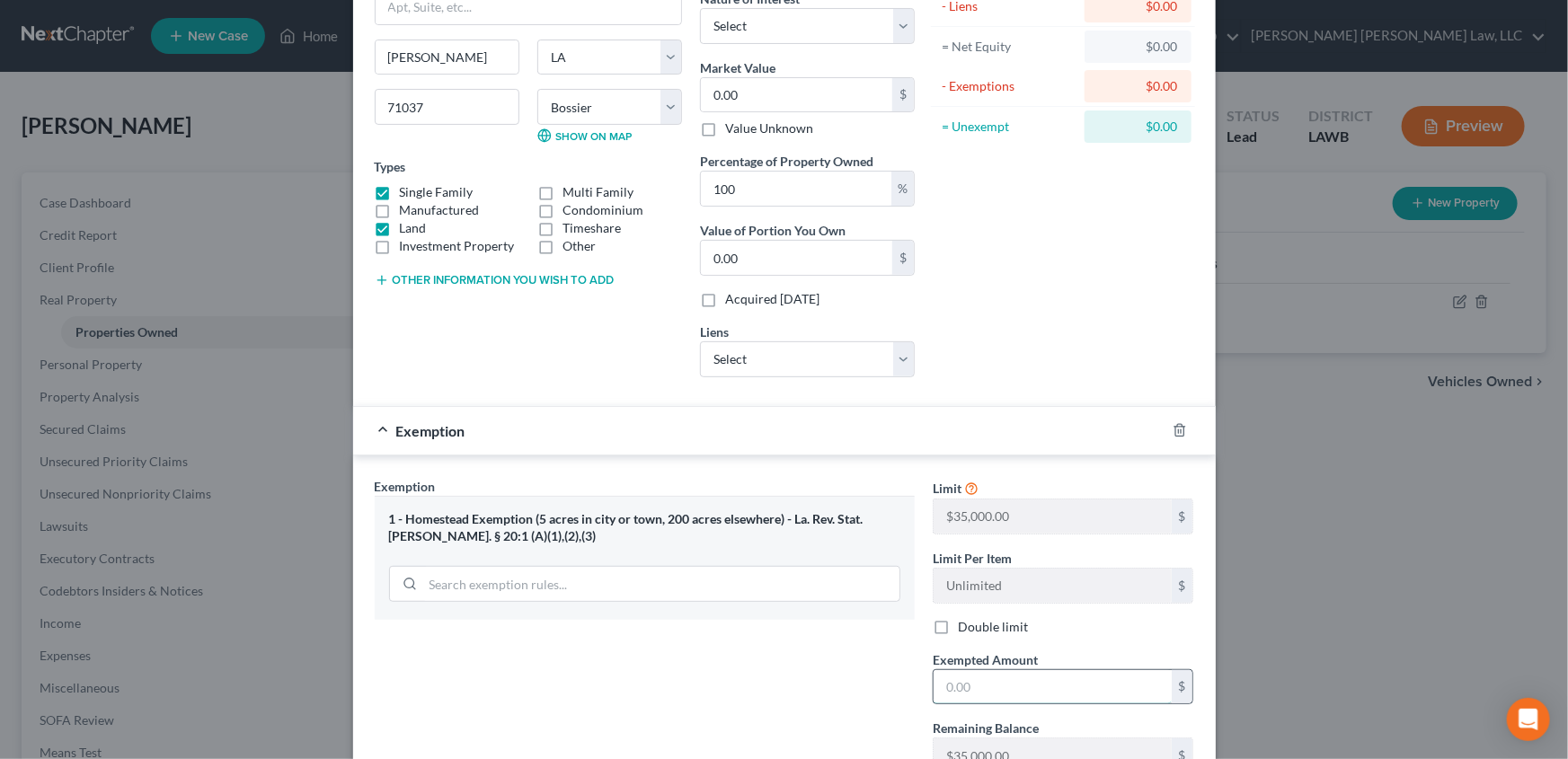
click at [993, 682] on input "text" at bounding box center [1052, 687] width 238 height 34
type input "35,000.00"
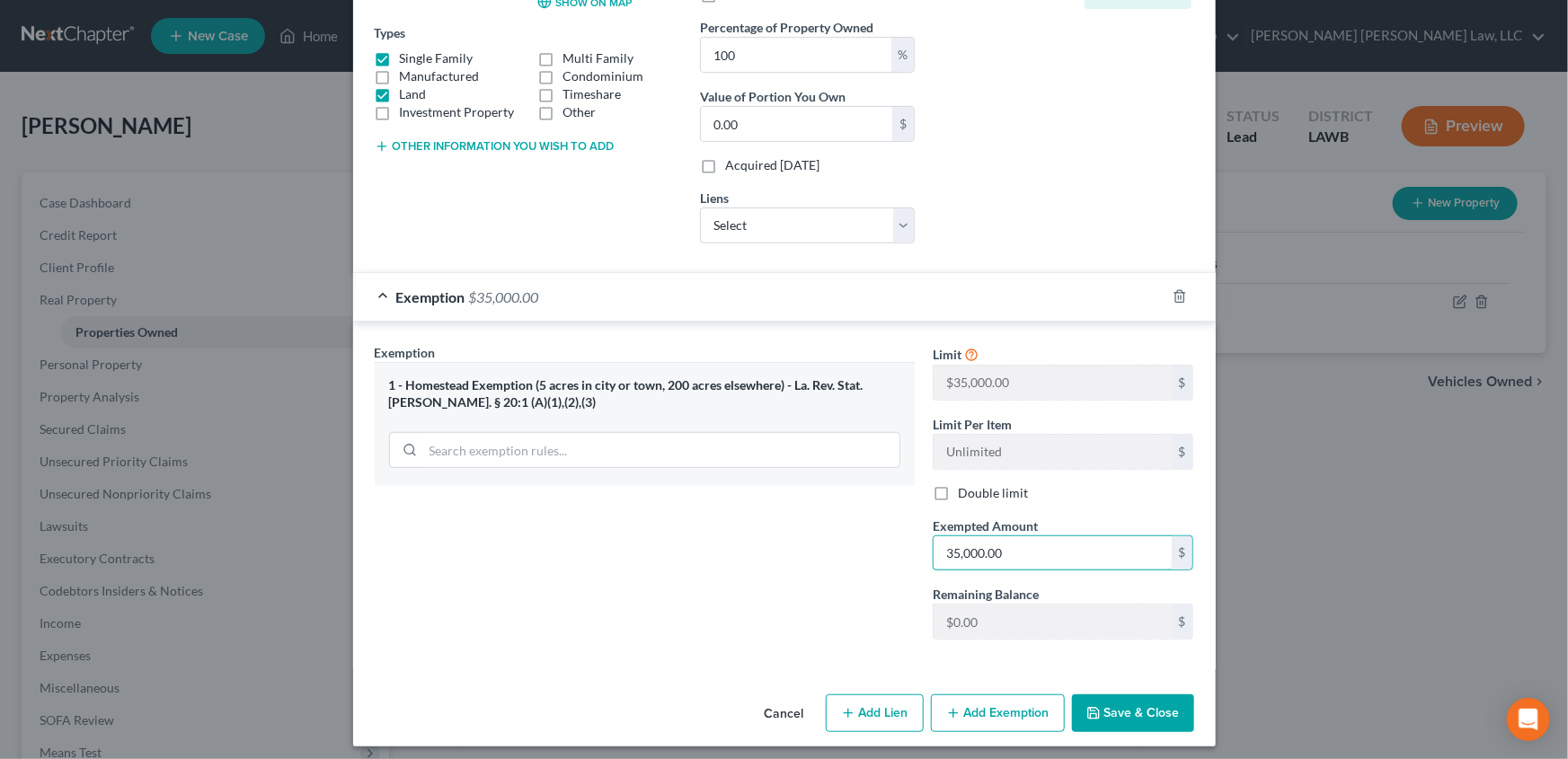
scroll to position [304, 0]
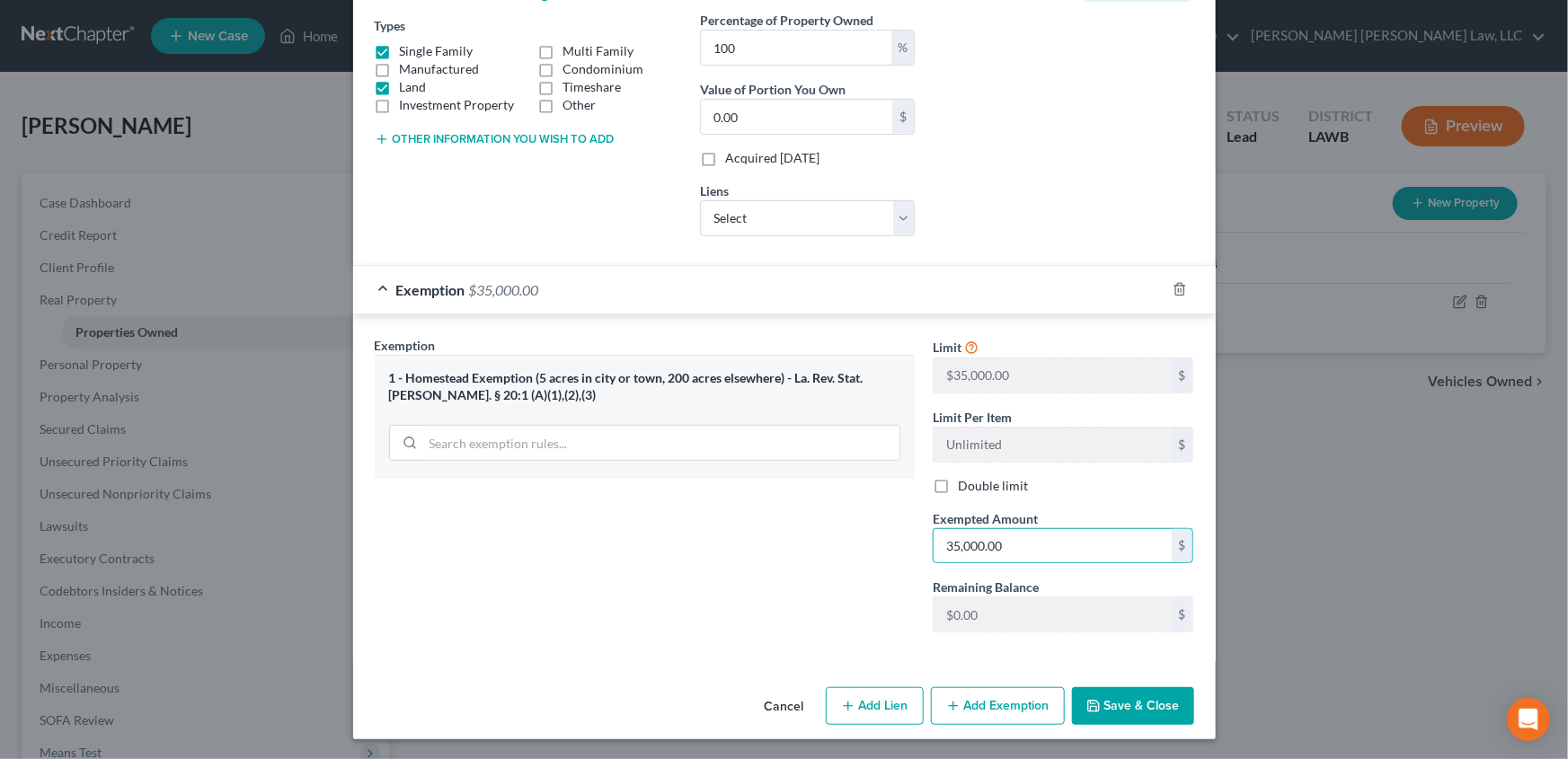
click at [1140, 710] on button "Save & Close" at bounding box center [1132, 706] width 122 height 38
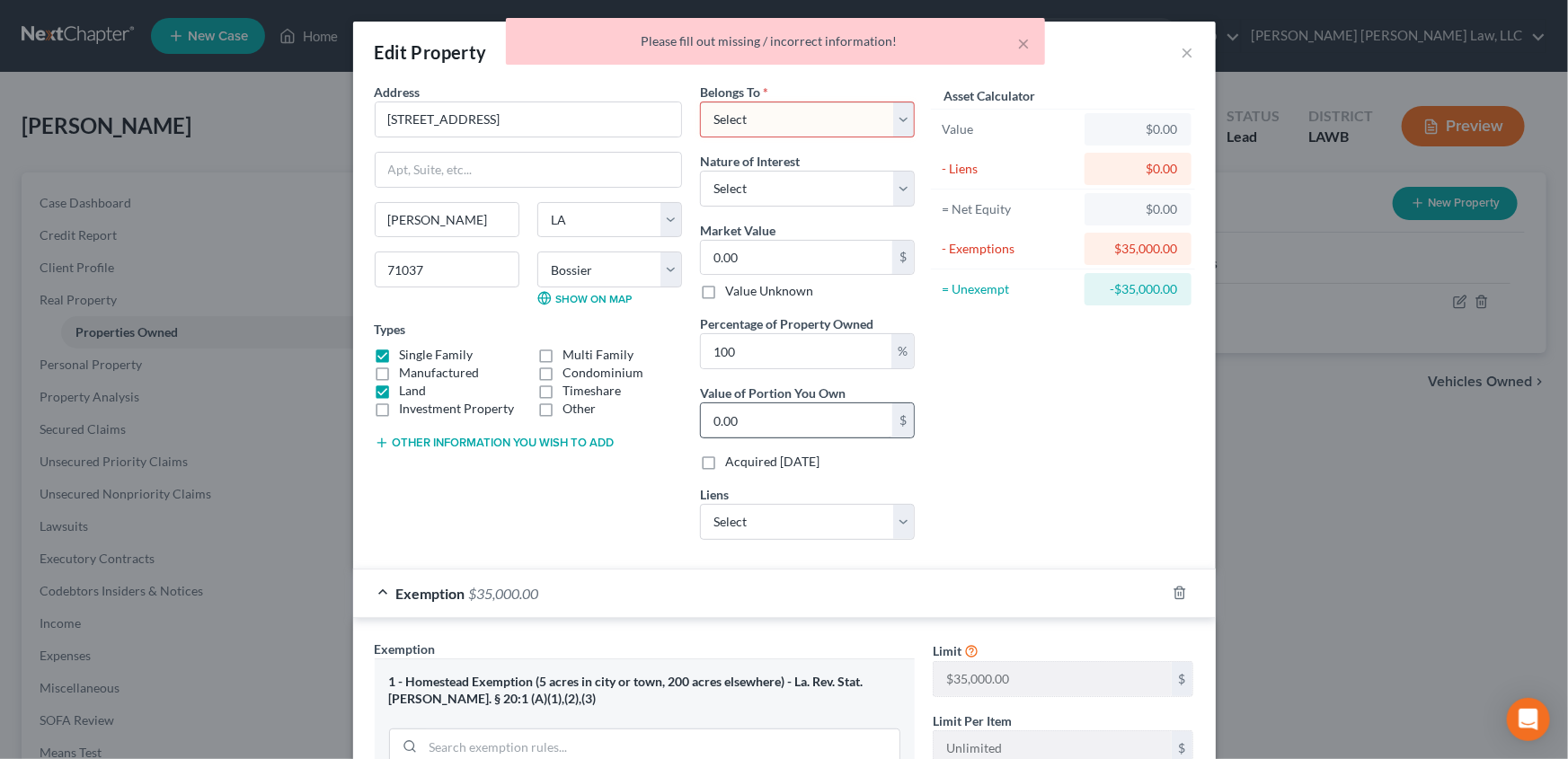
scroll to position [0, 0]
click at [893, 117] on select "Select Debtor 1 Only Debtor 2 Only Debtor 1 And Debtor 2 Only At Least One Of T…" at bounding box center [807, 119] width 215 height 36
select select "0"
click at [700, 101] on select "Select Debtor 1 Only Debtor 2 Only Debtor 1 And Debtor 2 Only At Least One Of T…" at bounding box center [807, 119] width 215 height 36
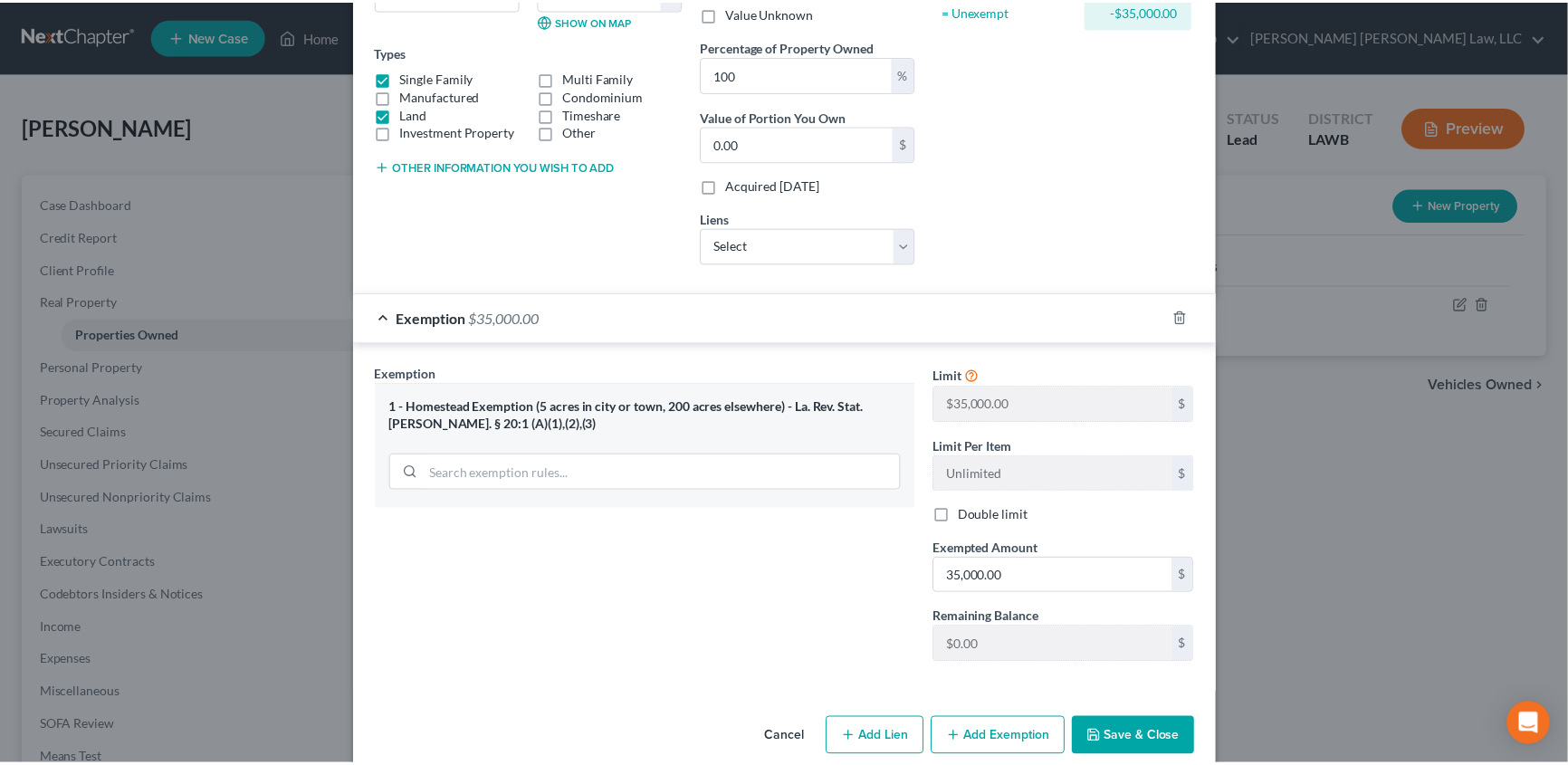
scroll to position [307, 0]
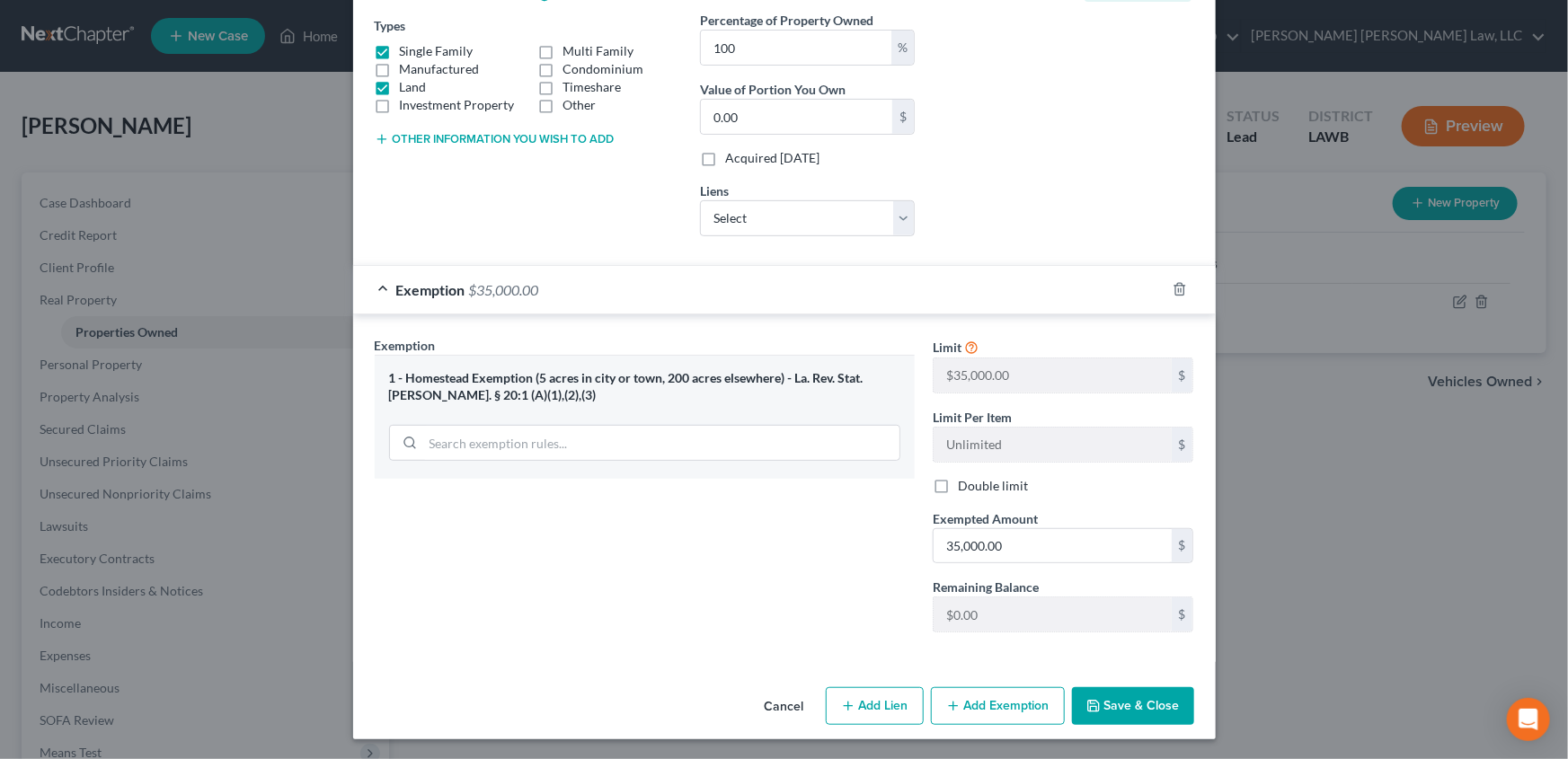
click at [1157, 700] on button "Save & Close" at bounding box center [1132, 706] width 122 height 38
